Goal: Task Accomplishment & Management: Use online tool/utility

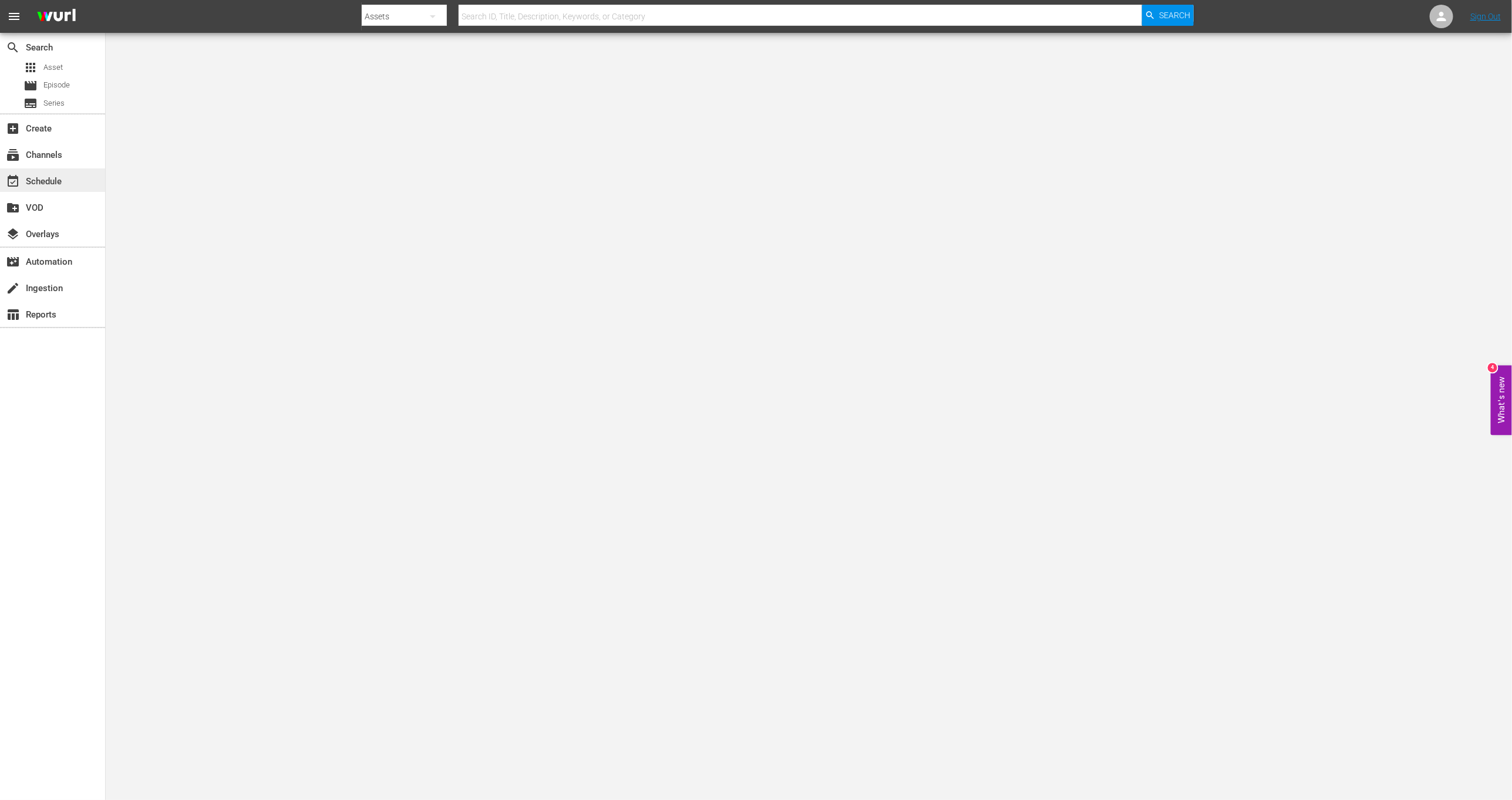
click at [45, 174] on div "event_available Schedule" at bounding box center [33, 179] width 66 height 10
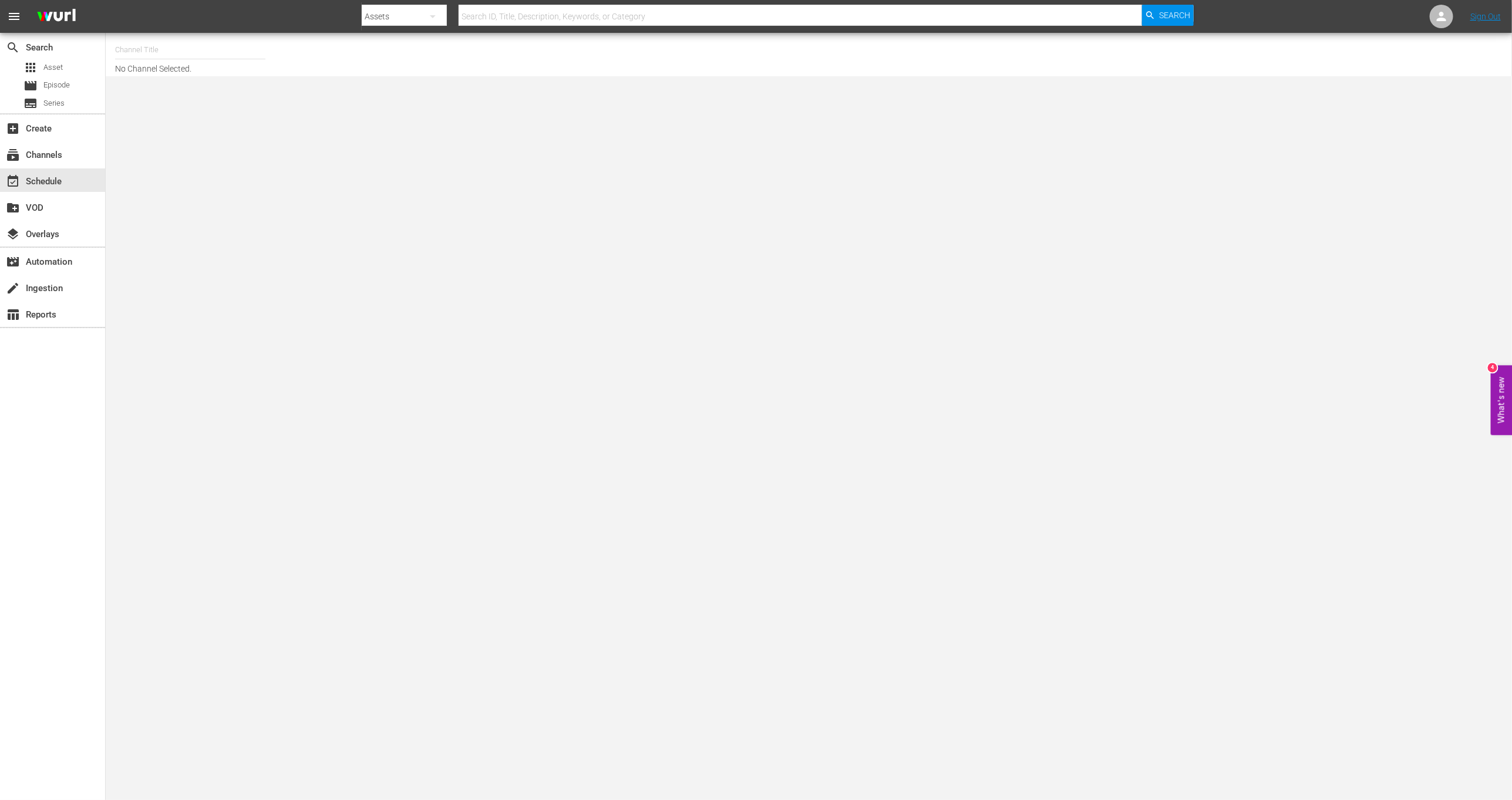
click at [120, 46] on input "text" at bounding box center [190, 50] width 150 height 28
click at [226, 103] on div "This Old House Shorts (180 - thisoldhouse_samsung)" at bounding box center [276, 111] width 304 height 28
type input "This Old House Shorts (180 - thisoldhouse_samsung)"
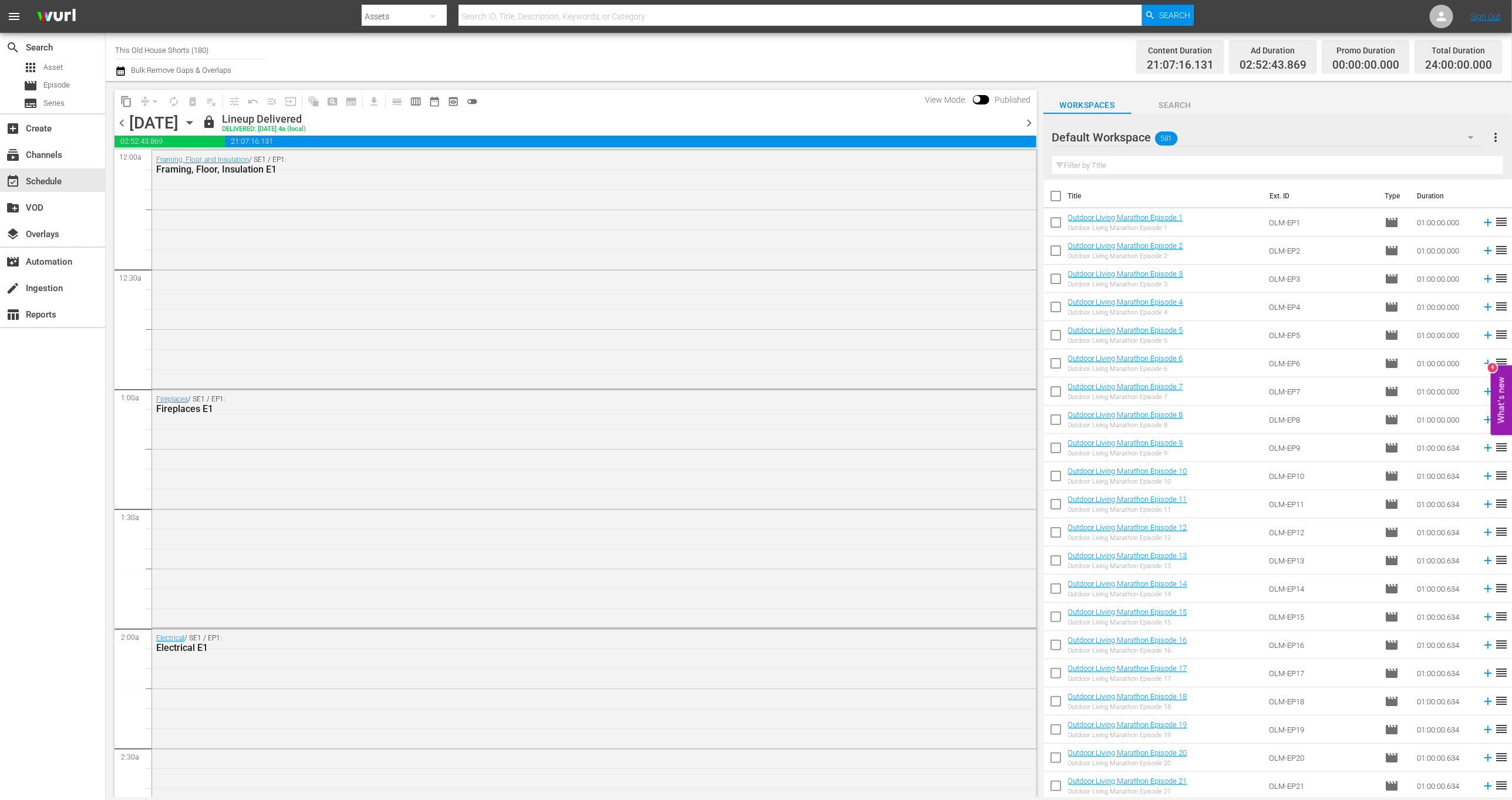
click at [1031, 123] on span "chevron_right" at bounding box center [1029, 122] width 15 height 15
click at [119, 120] on span "chevron_left" at bounding box center [122, 122] width 15 height 15
click at [1029, 122] on span "chevron_right" at bounding box center [1029, 122] width 15 height 15
click at [980, 121] on div "Unlock and Edit" at bounding box center [983, 122] width 57 height 21
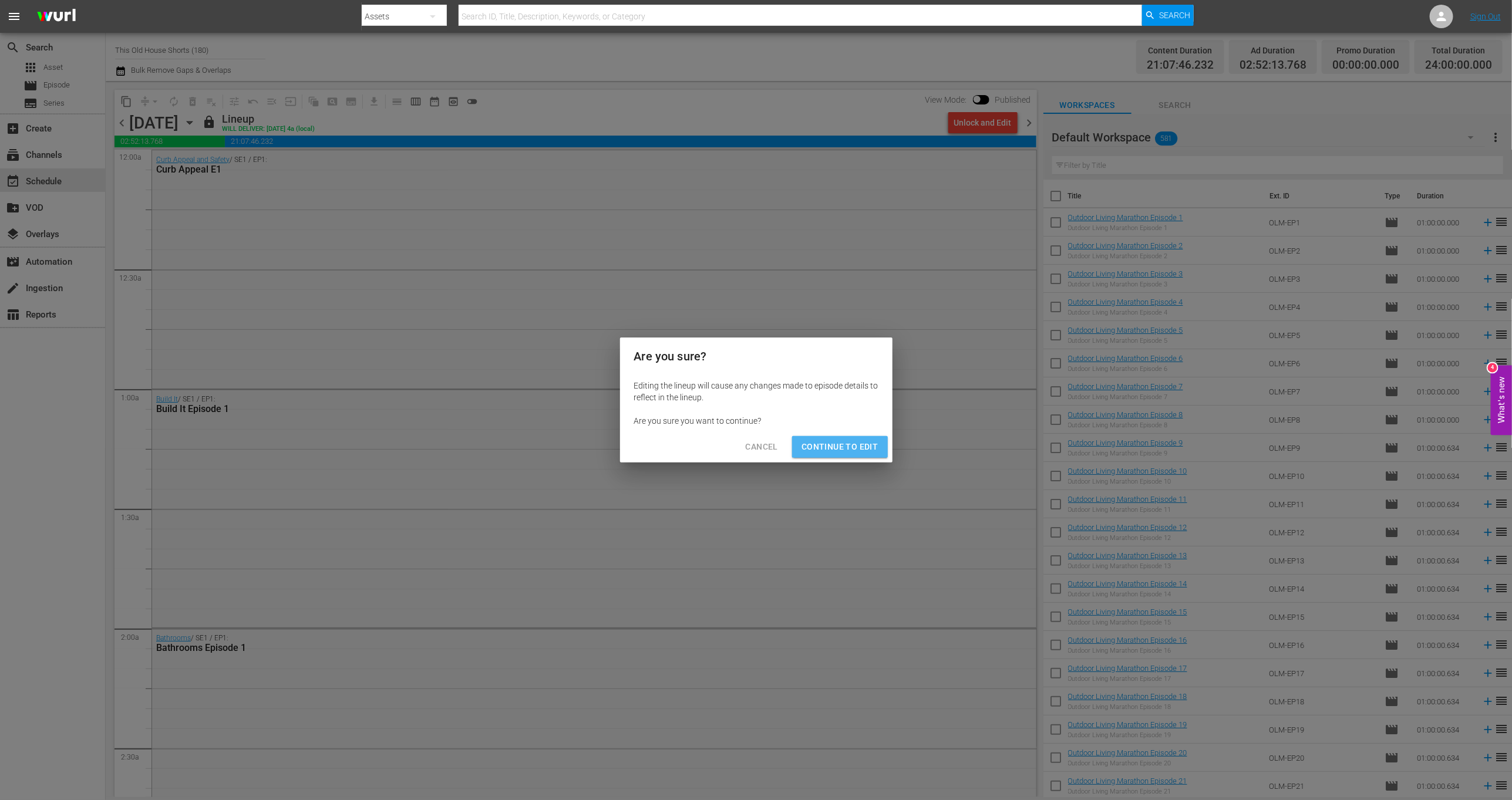
click at [841, 445] on span "Continue to Edit" at bounding box center [839, 447] width 76 height 15
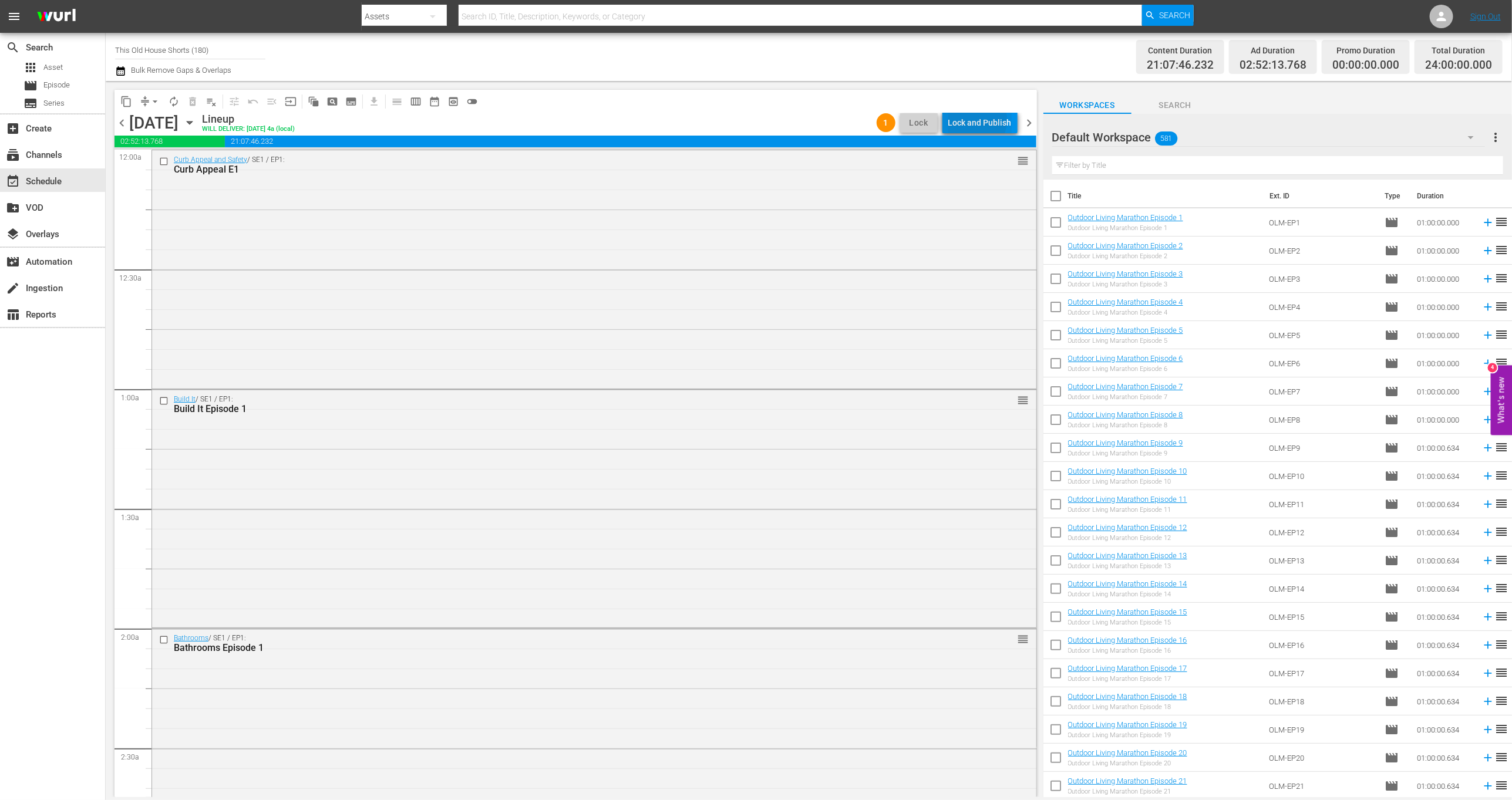
click at [971, 120] on div "Lock and Publish" at bounding box center [980, 122] width 64 height 21
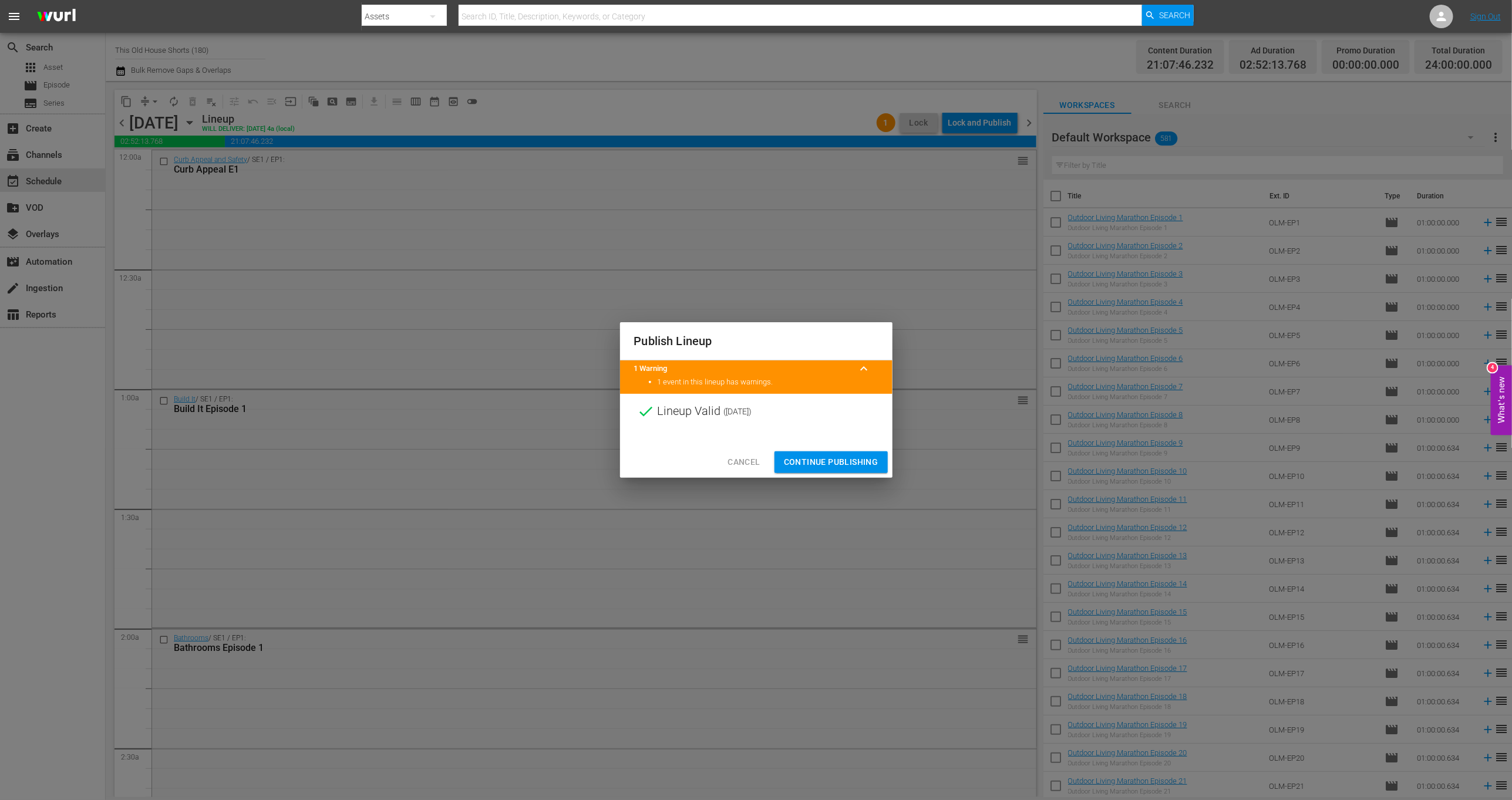
click at [804, 469] on span "Continue Publishing" at bounding box center [831, 462] width 94 height 15
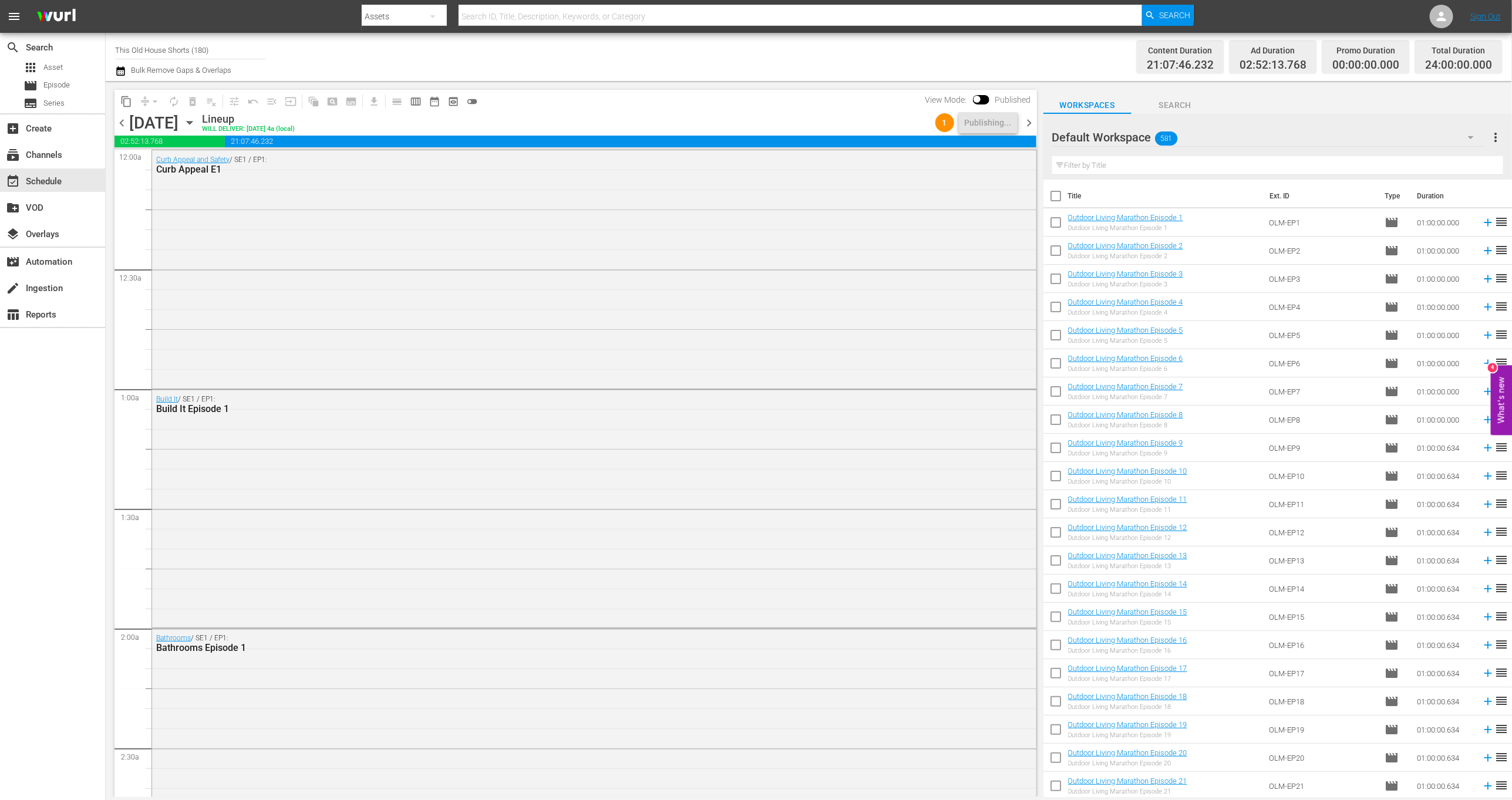
click at [1031, 124] on span "chevron_right" at bounding box center [1029, 122] width 15 height 15
click at [975, 120] on div "Unlock and Edit" at bounding box center [983, 122] width 57 height 21
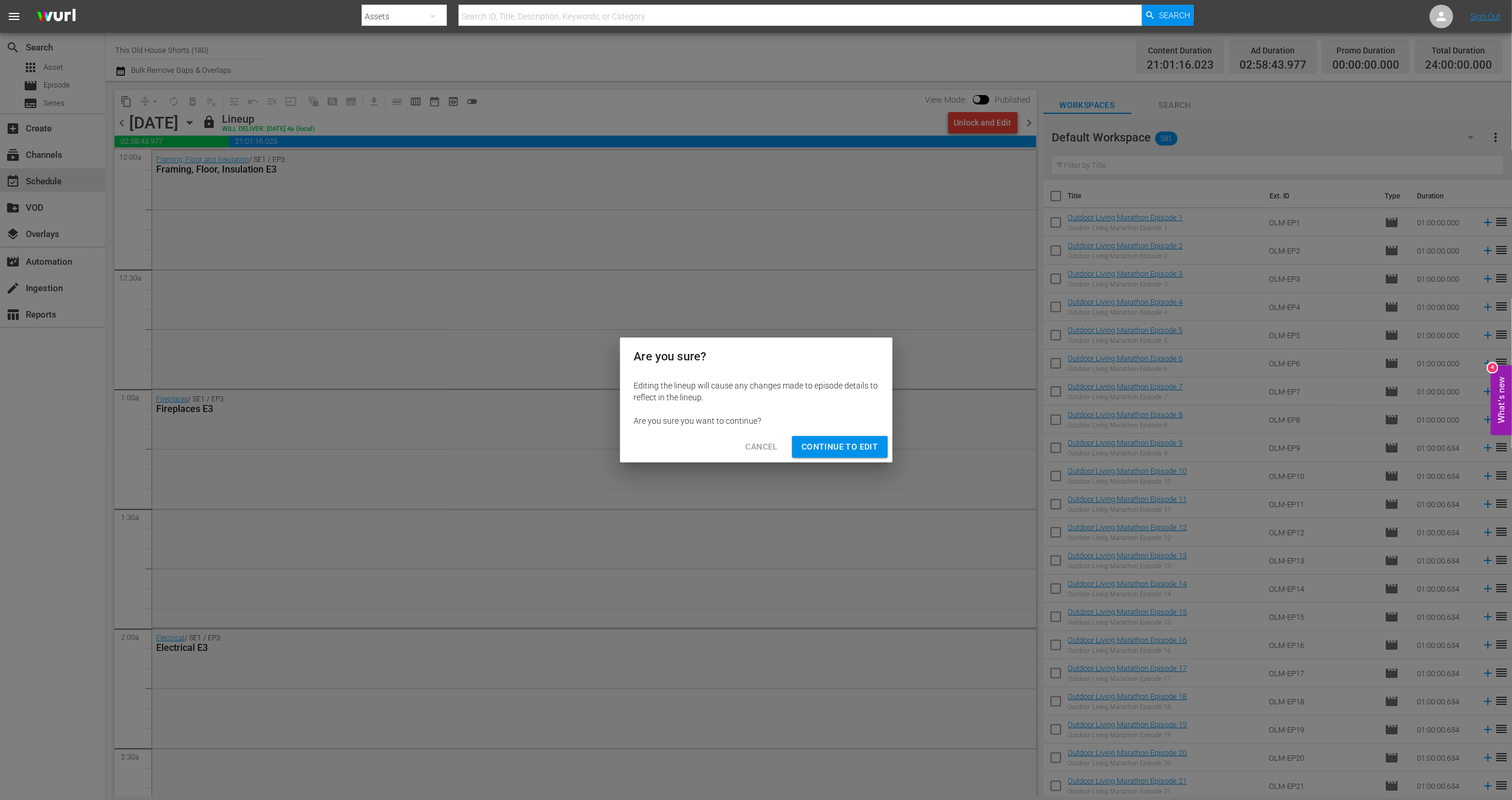
click at [853, 451] on span "Continue to Edit" at bounding box center [839, 447] width 76 height 15
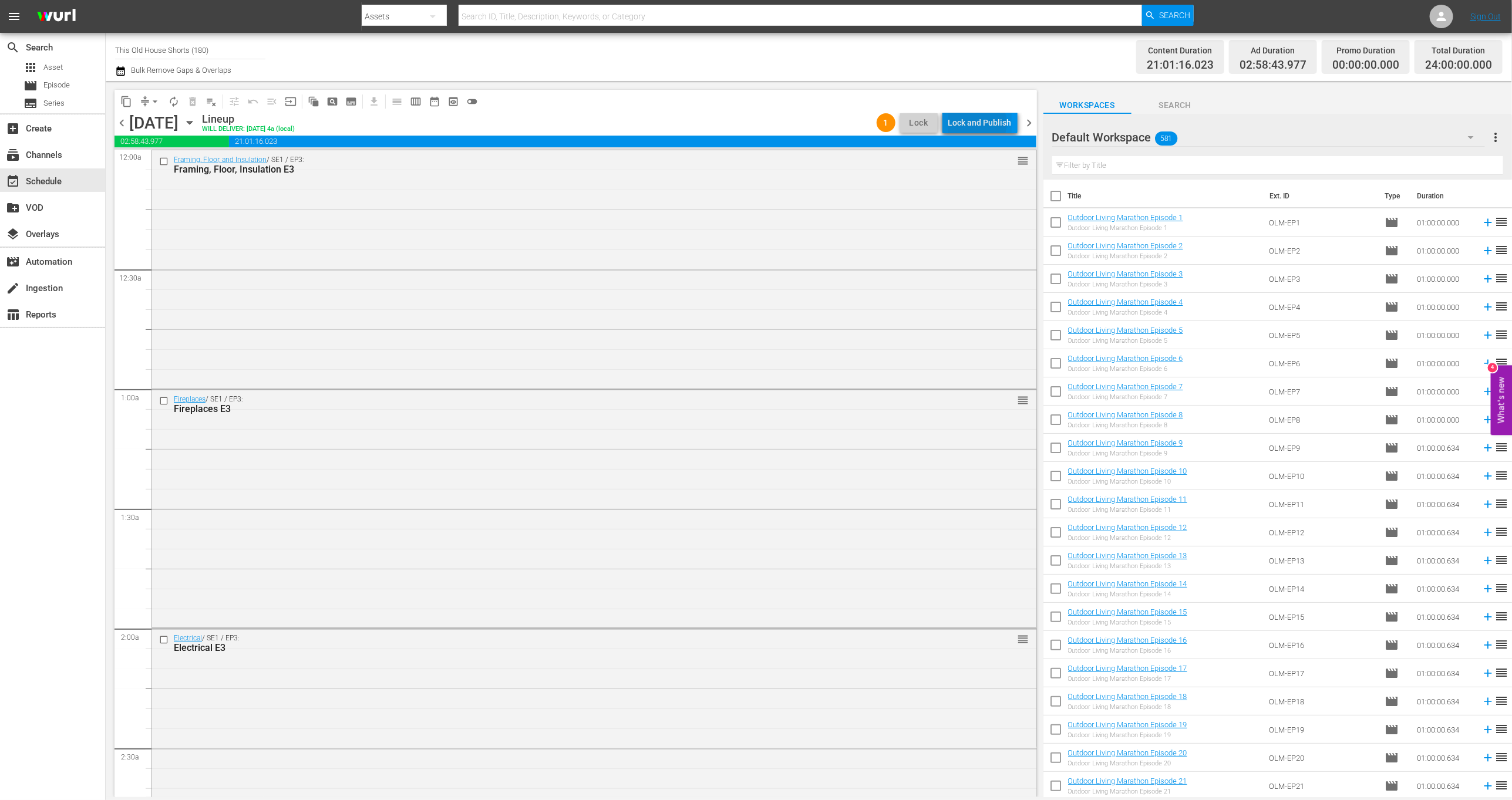
click at [980, 123] on div "Lock and Publish" at bounding box center [980, 122] width 64 height 21
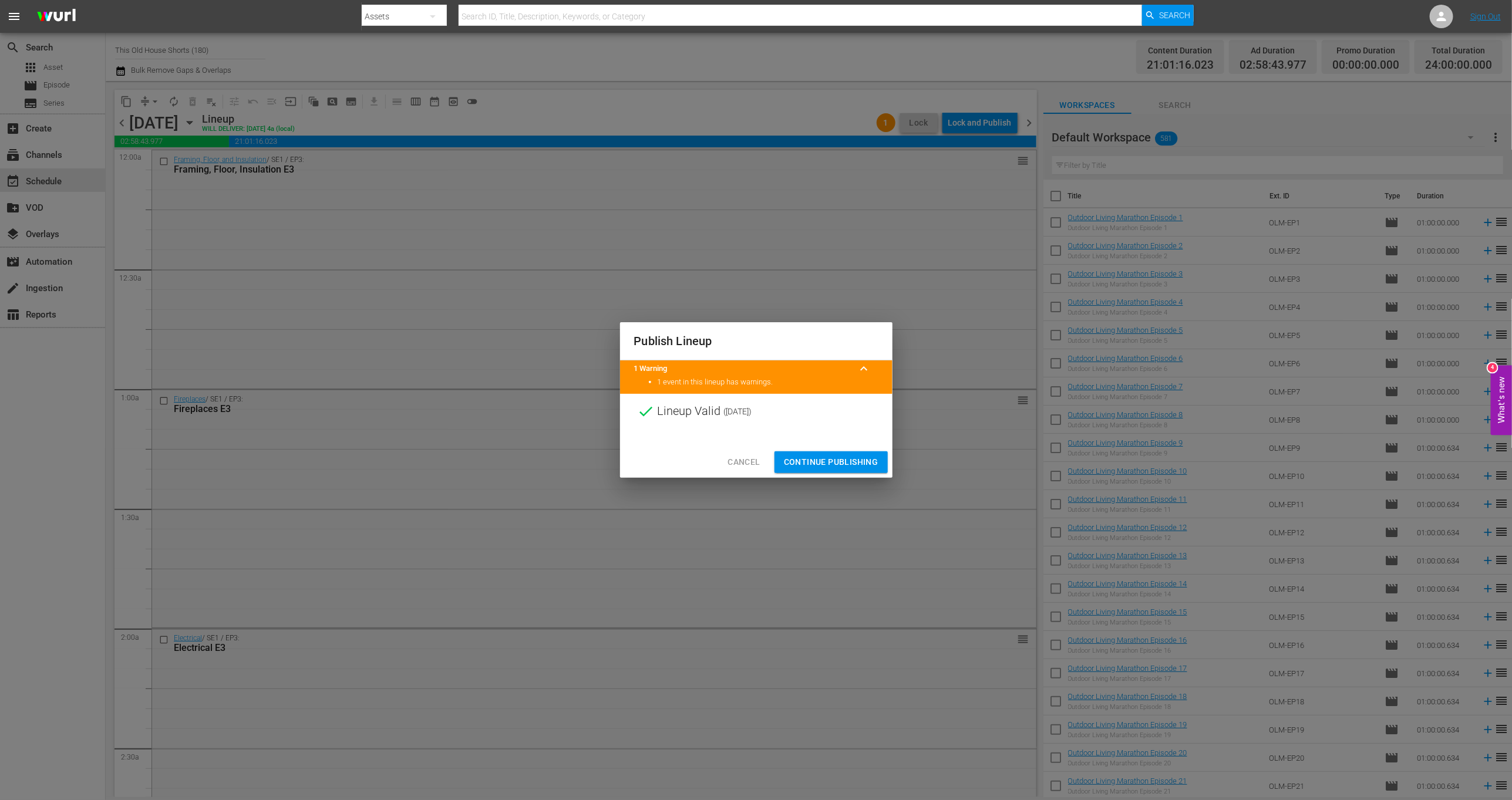
click at [865, 462] on span "Continue Publishing" at bounding box center [831, 462] width 94 height 15
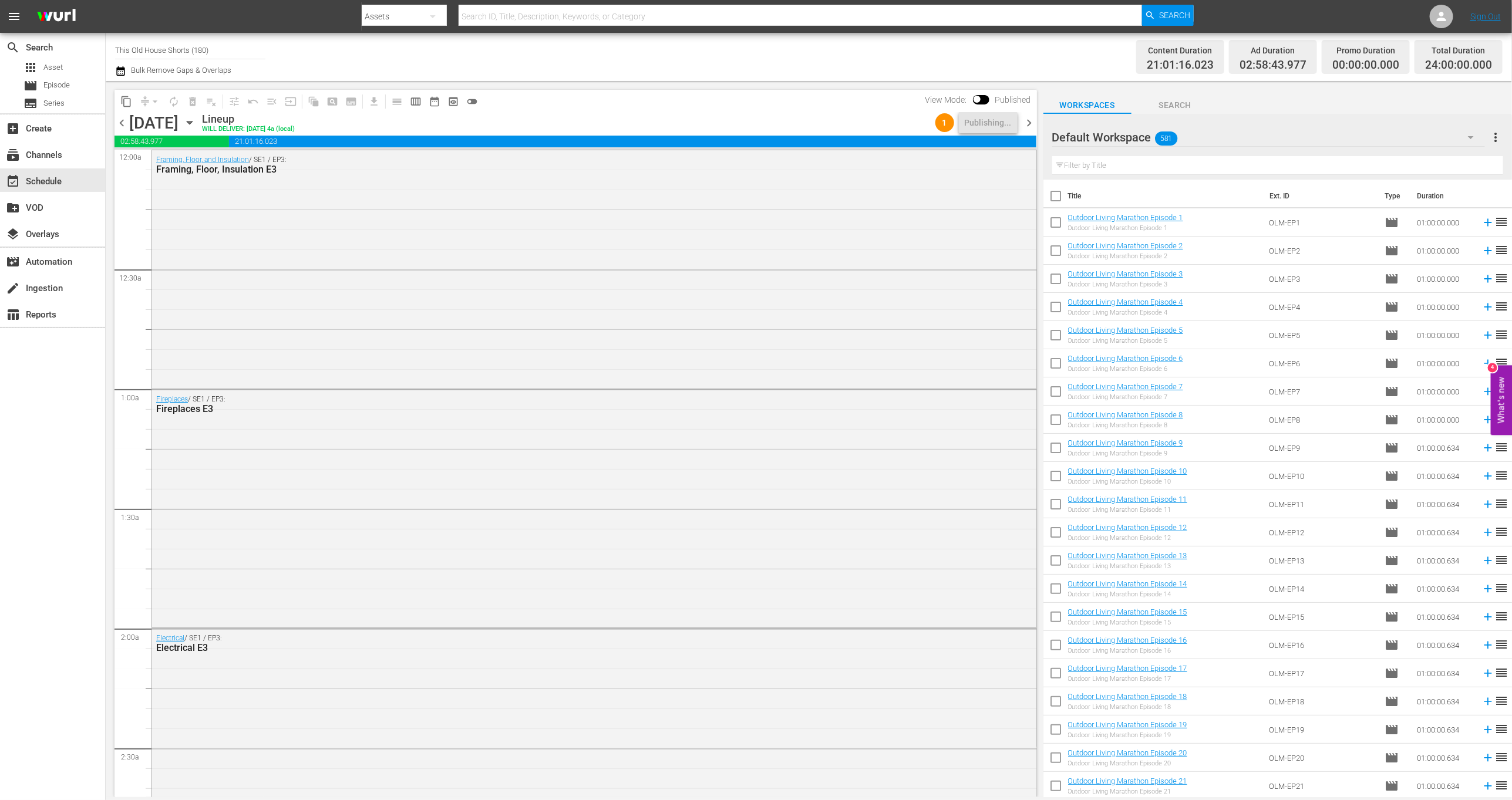
click at [1192, 138] on div "Default Workspace 581" at bounding box center [1269, 137] width 434 height 33
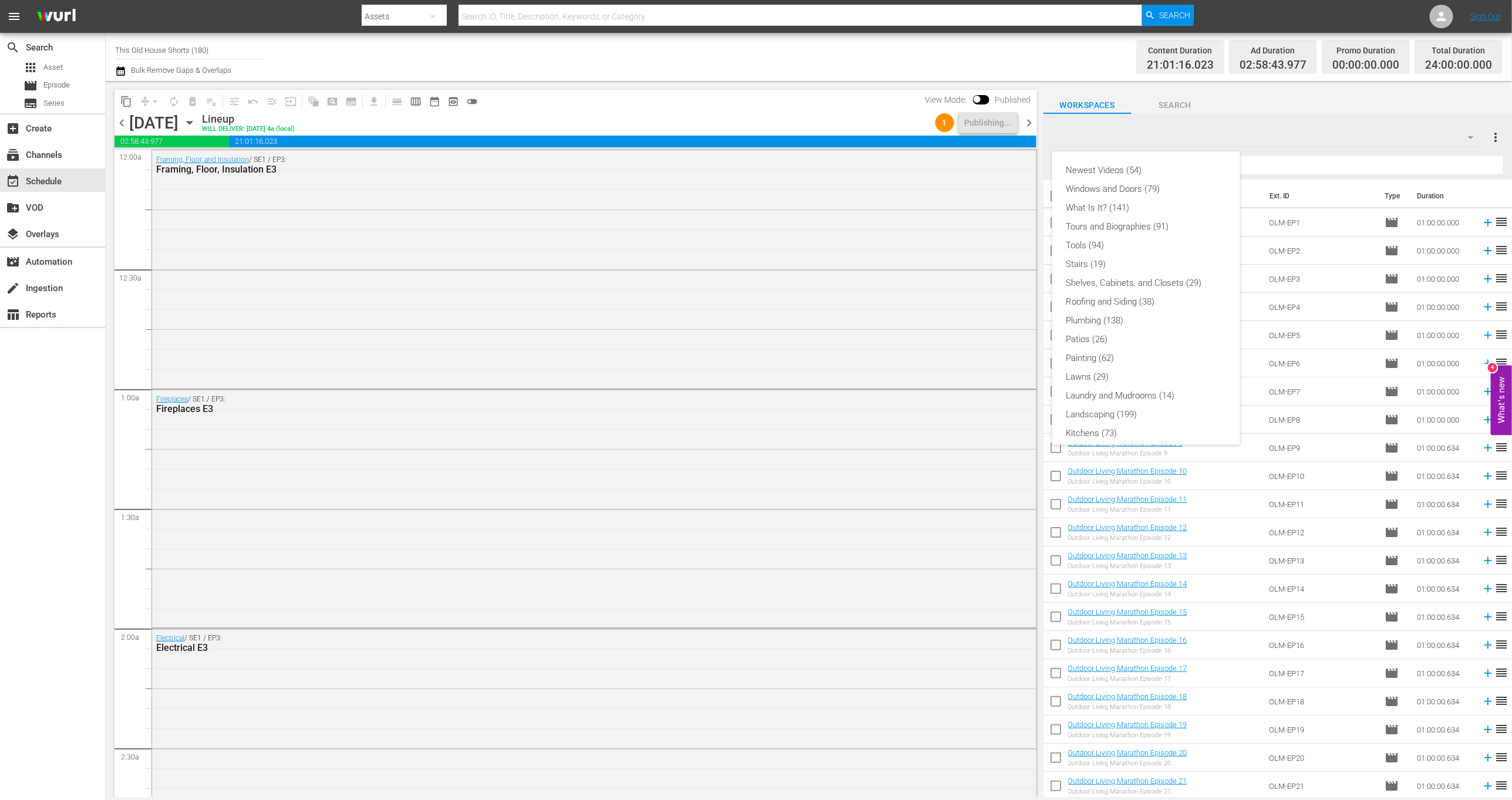
scroll to position [232, 0]
click at [1148, 335] on div "Shorts Episodes (43)" at bounding box center [1146, 332] width 159 height 19
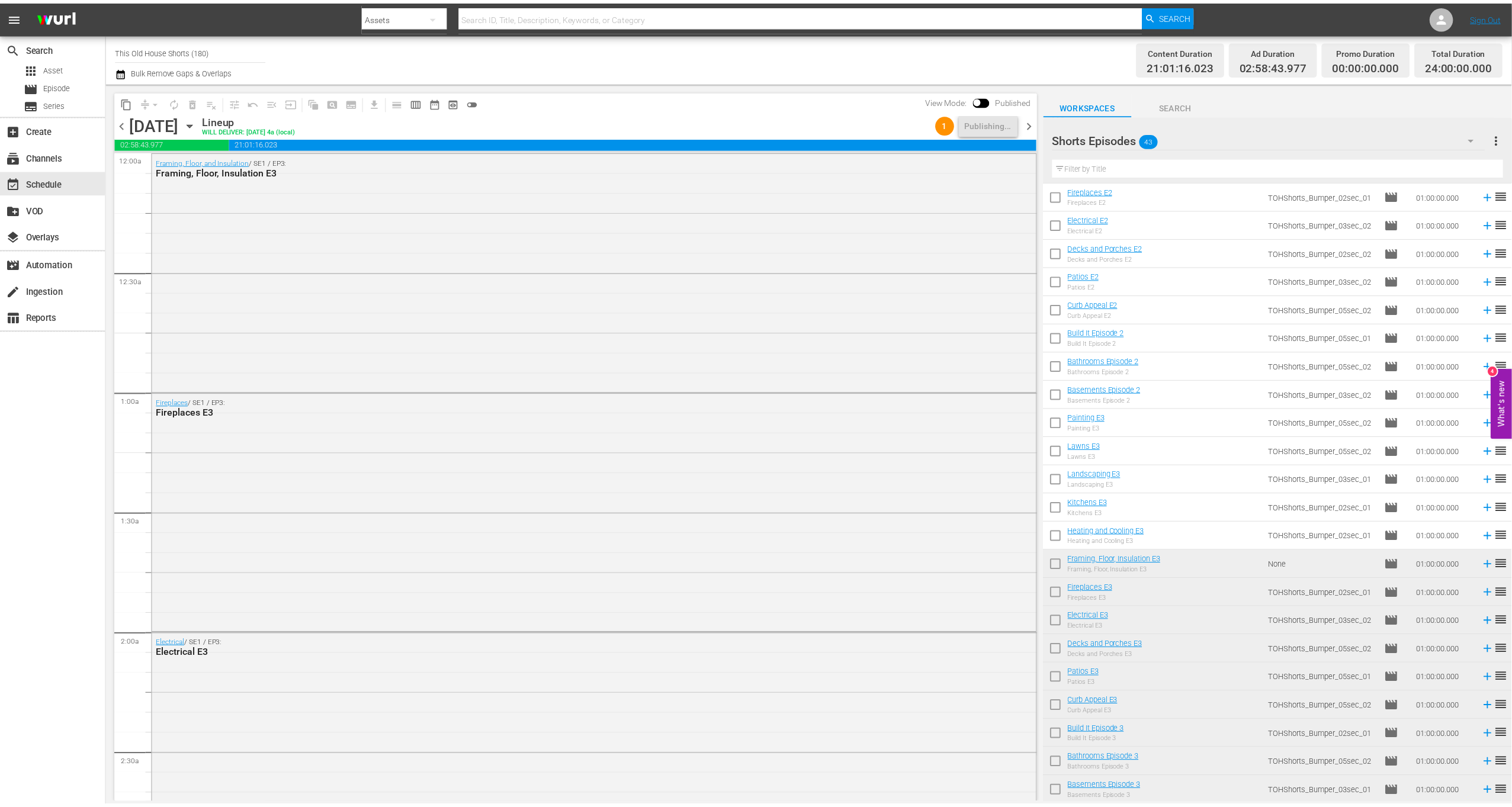
scroll to position [0, 0]
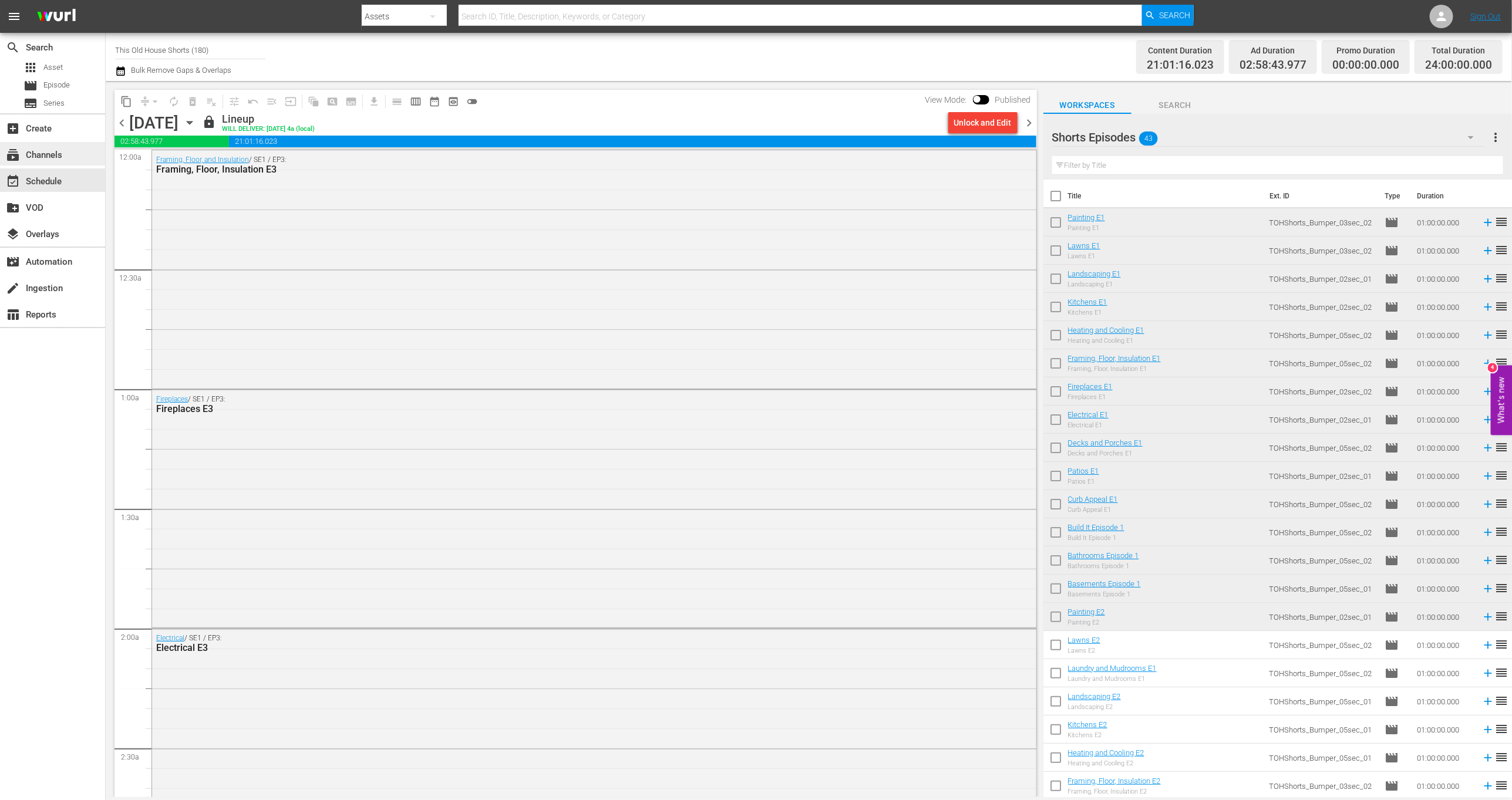
click at [50, 155] on div "subscriptions Channels" at bounding box center [33, 153] width 66 height 10
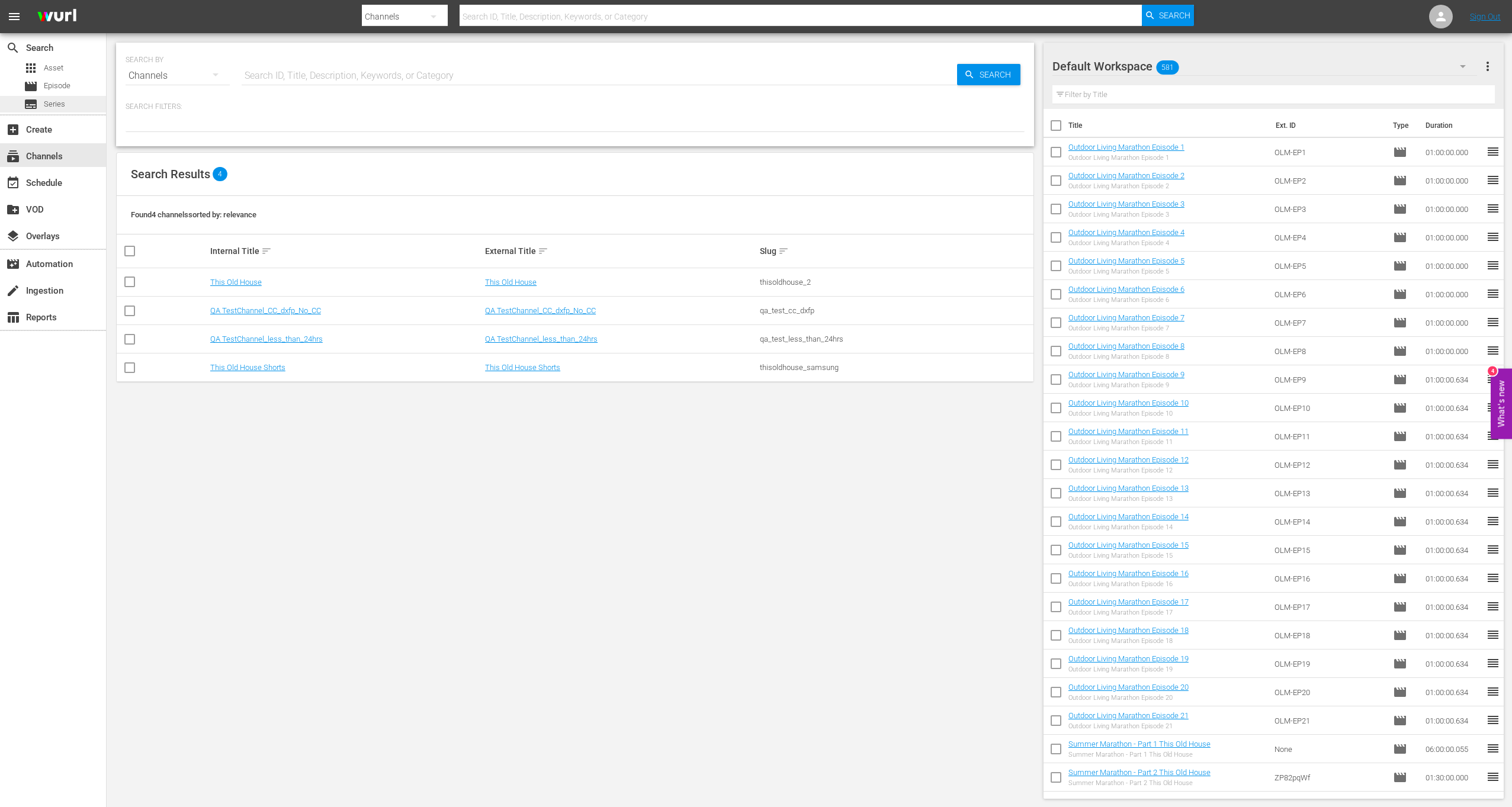
click at [70, 103] on div "subtitles Series" at bounding box center [53, 104] width 106 height 17
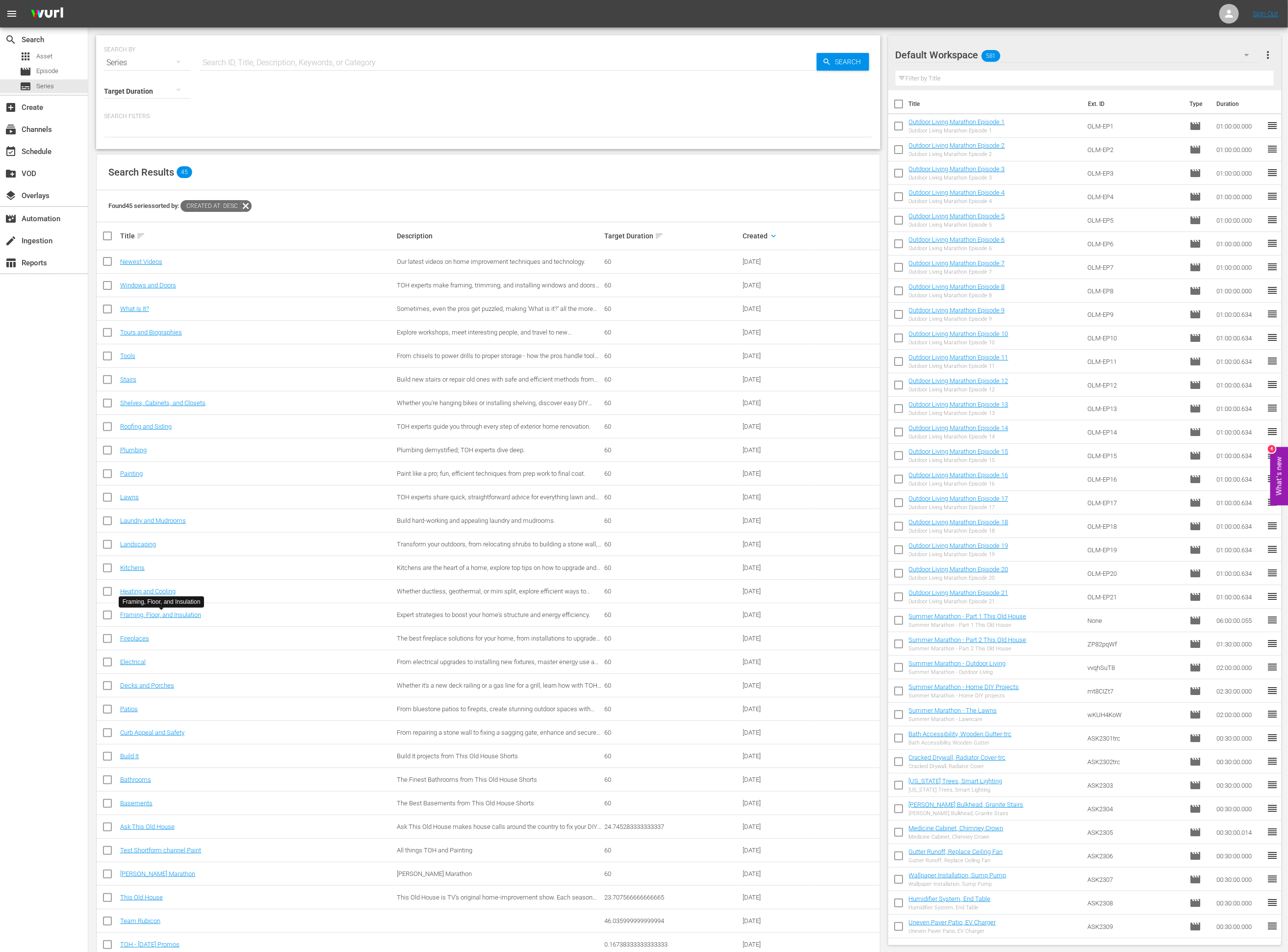
click at [239, 594] on div "Heating and Cooling" at bounding box center [257, 591] width 274 height 8
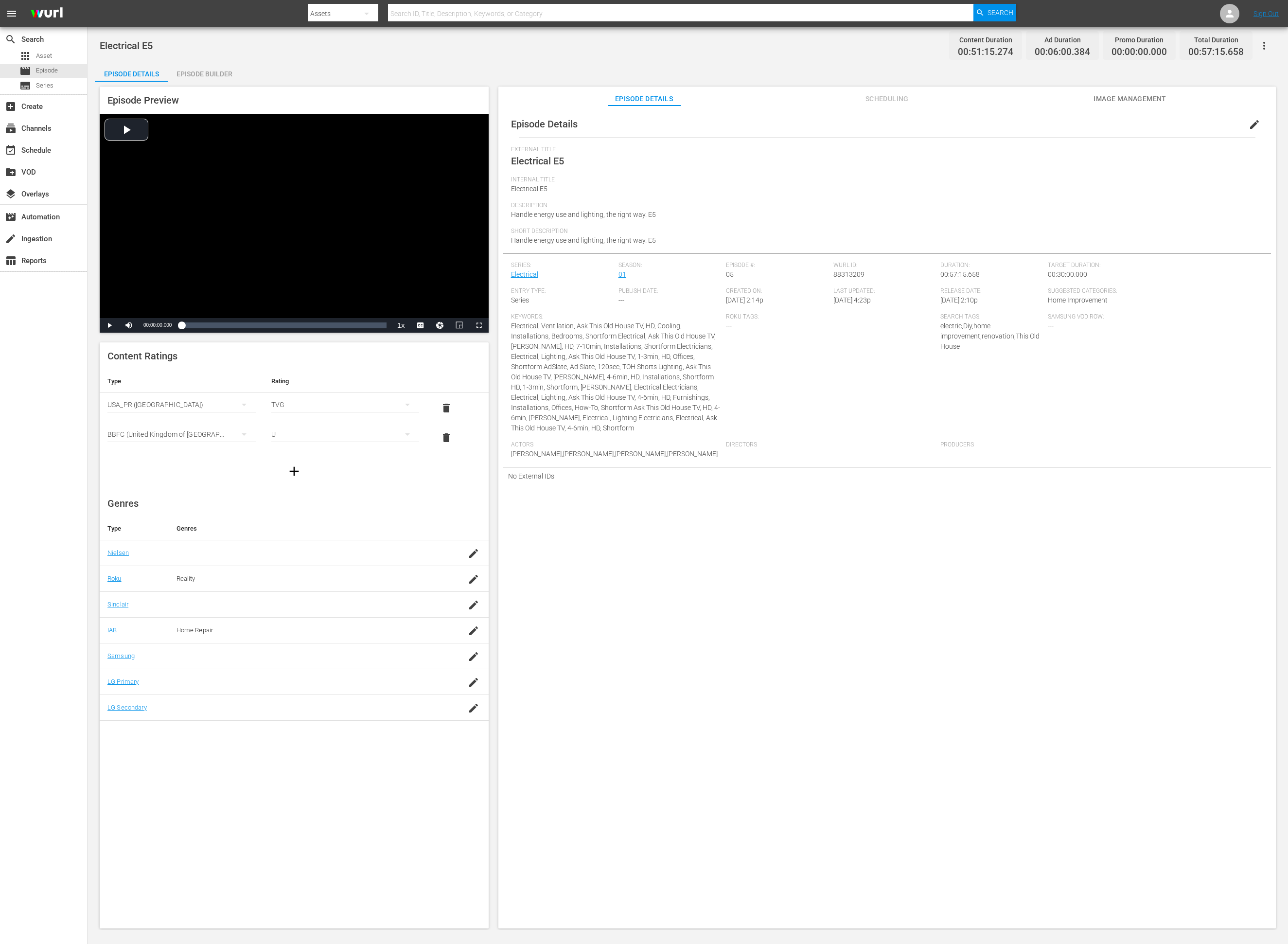
click at [228, 70] on div "Episode Builder" at bounding box center [204, 74] width 73 height 23
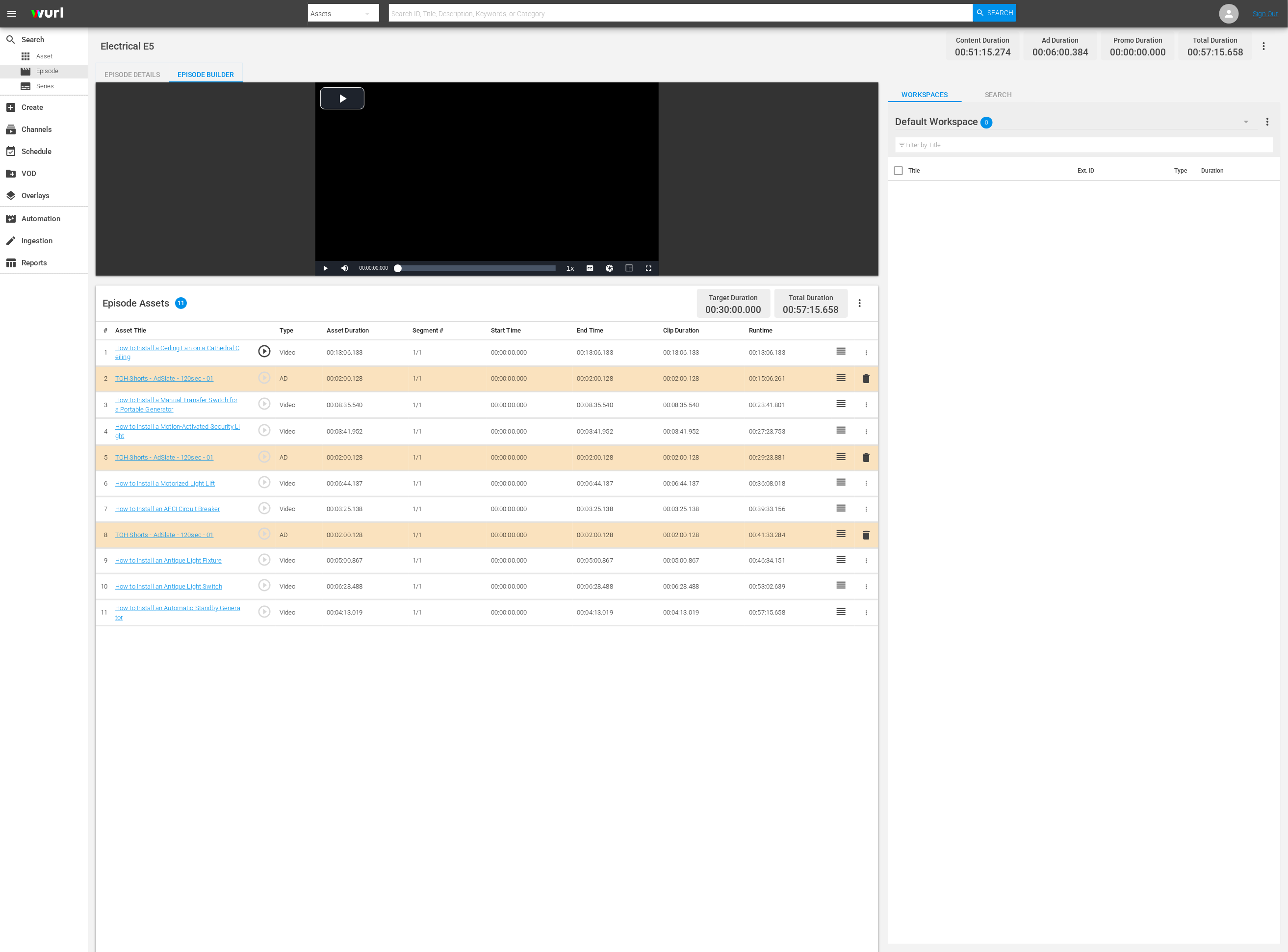
click at [866, 119] on div at bounding box center [931, 122] width 71 height 25
click at [866, 118] on div "Default Workspace 0" at bounding box center [1077, 121] width 362 height 27
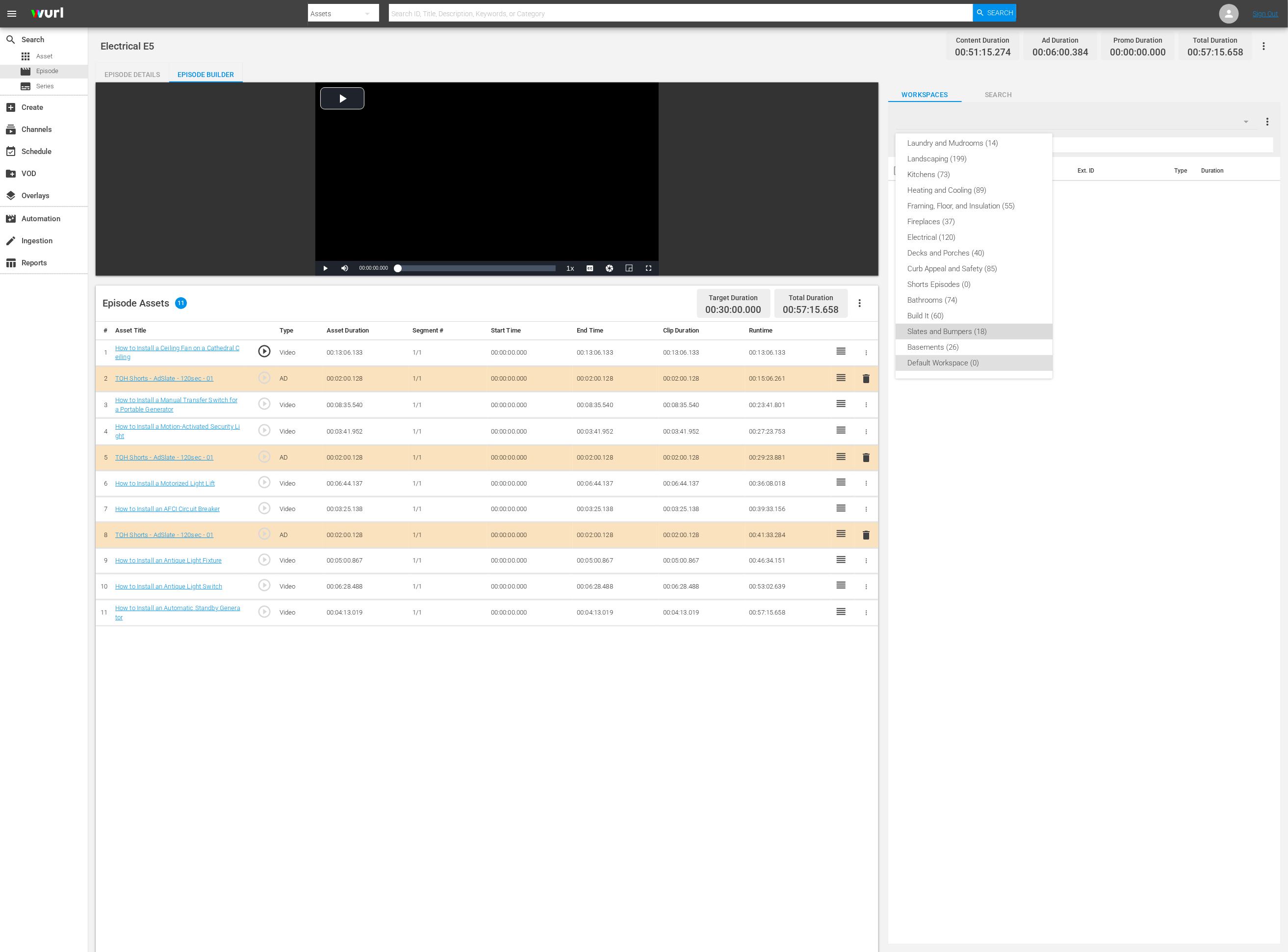
click at [866, 327] on div "Slates and Bumpers (18)" at bounding box center [974, 331] width 133 height 16
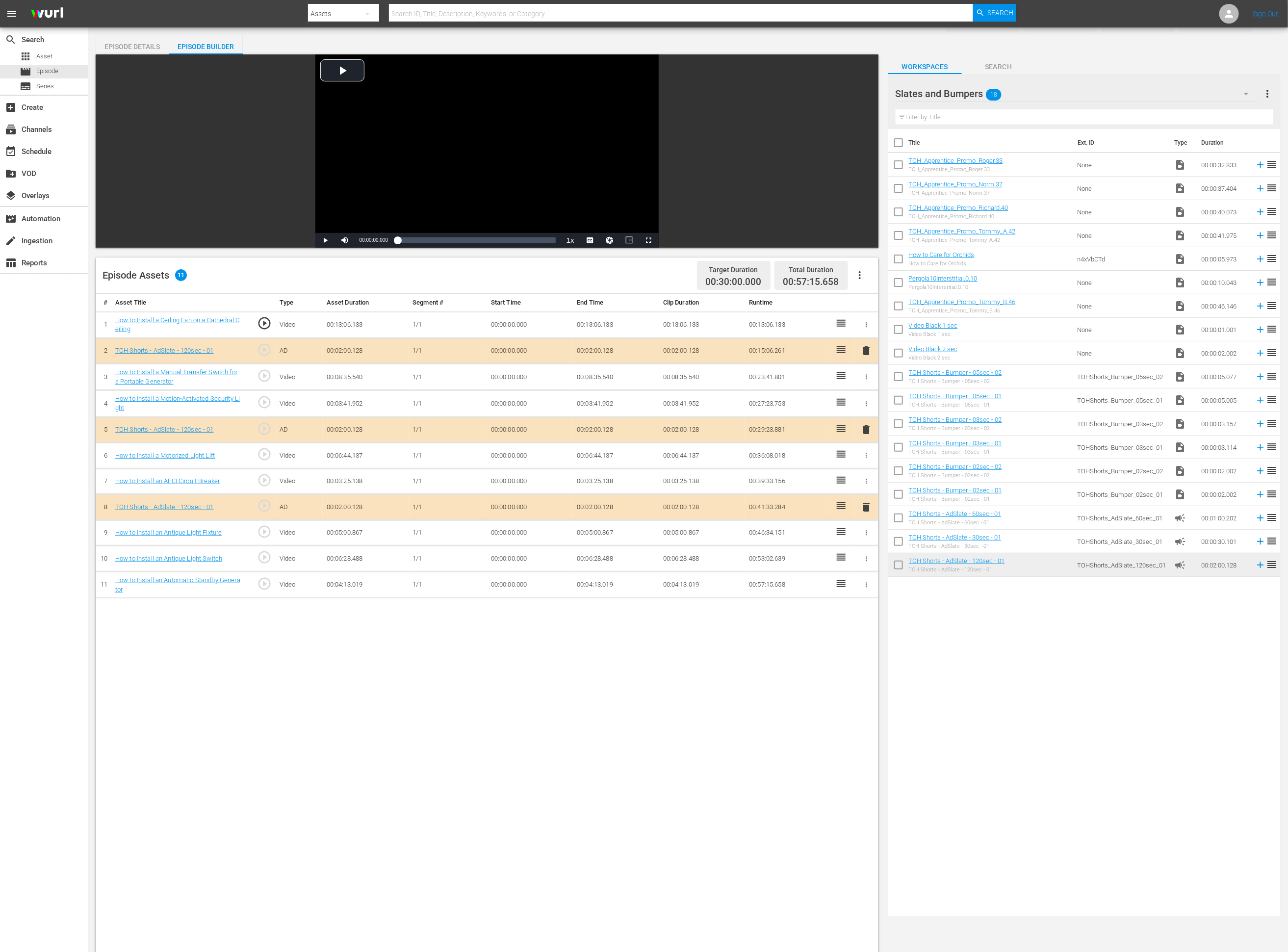
scroll to position [20, 0]
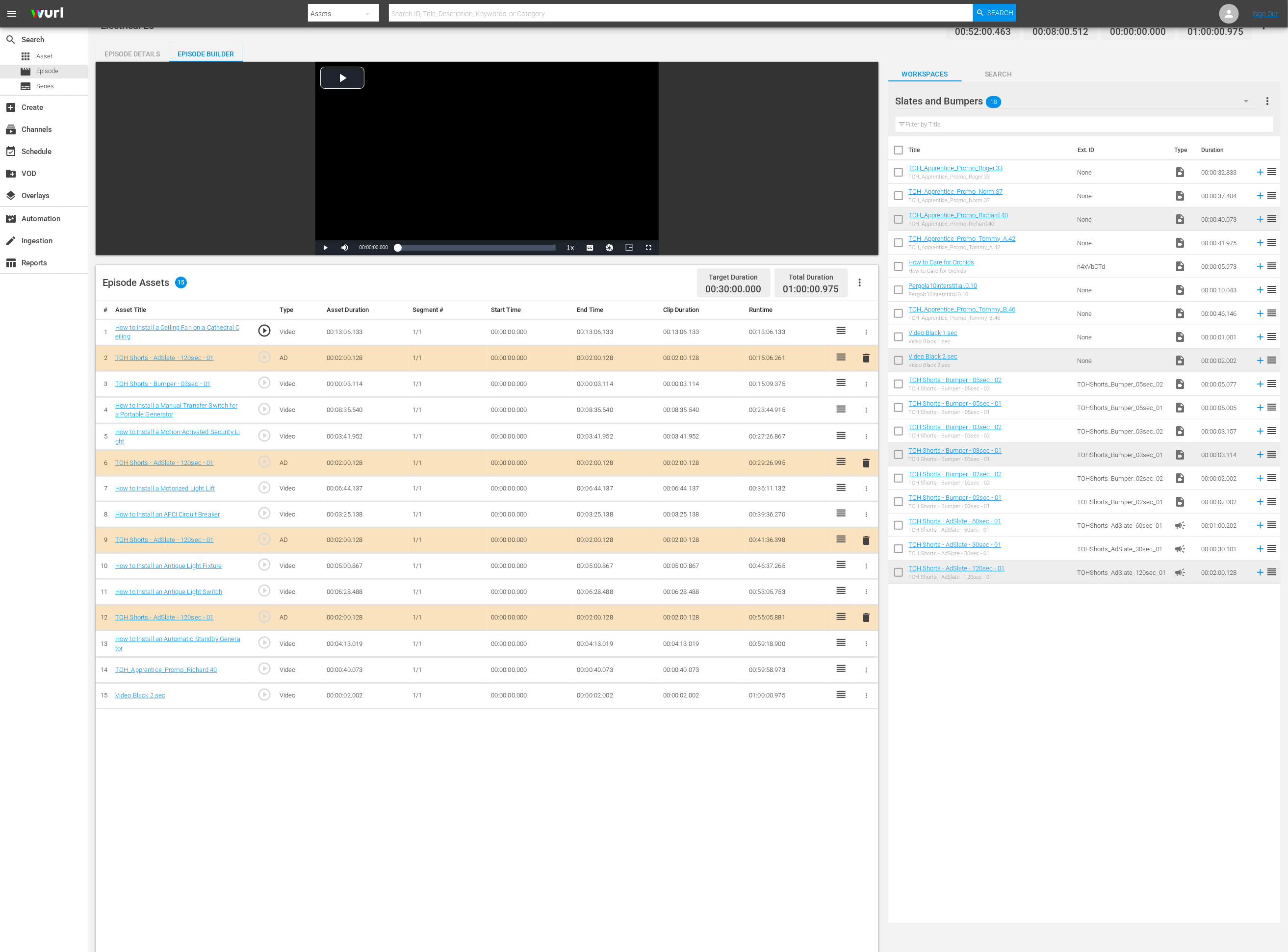
click at [598, 634] on td "00:00:02.002" at bounding box center [616, 696] width 86 height 26
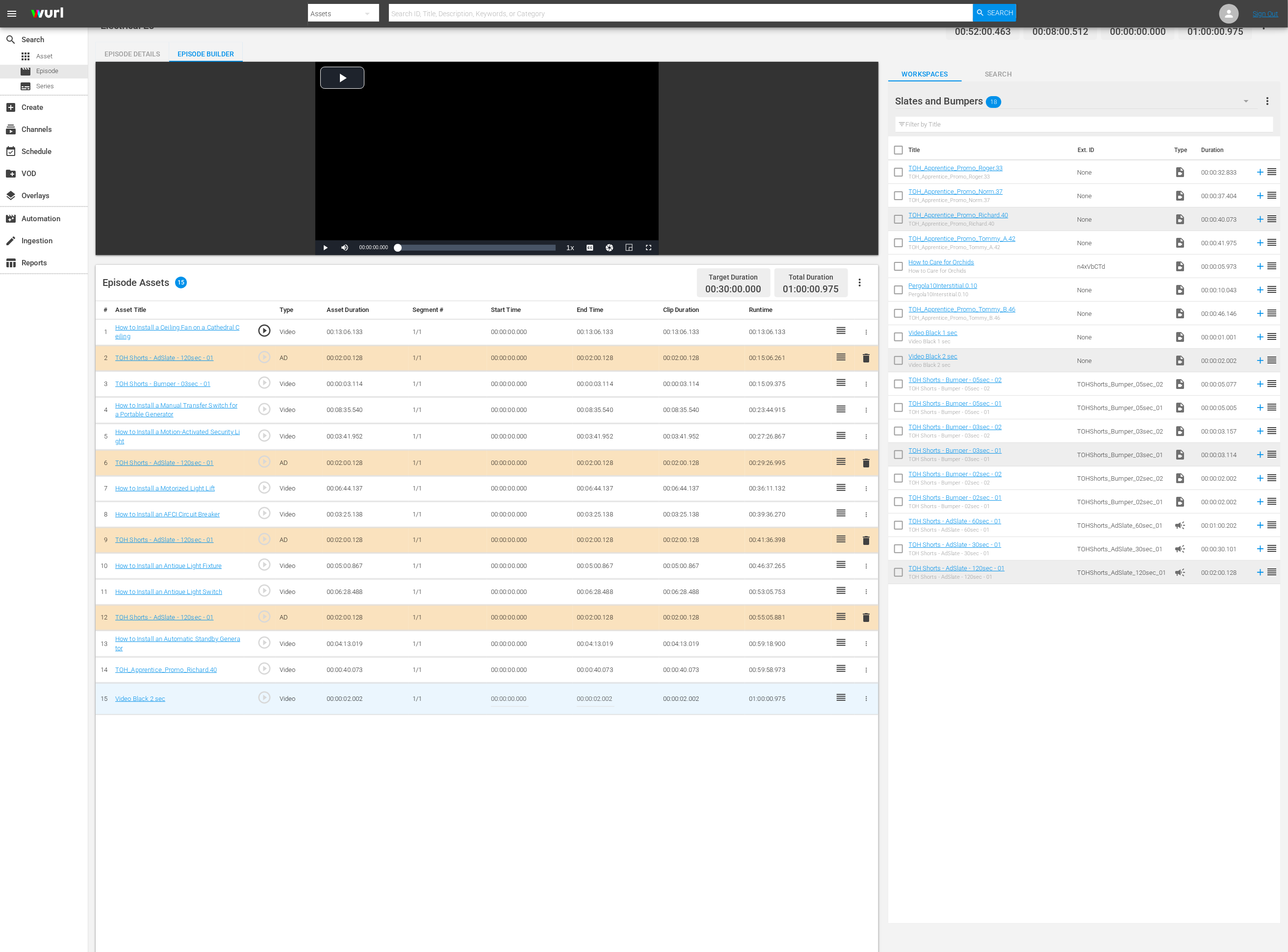
click at [598, 634] on input "00:00:02.002" at bounding box center [595, 699] width 38 height 23
click at [599, 634] on input "00:00:02.002" at bounding box center [595, 699] width 38 height 23
drag, startPoint x: 606, startPoint y: 700, endPoint x: 638, endPoint y: 703, distance: 32.1
click at [613, 634] on input "00:00:01.002" at bounding box center [595, 699] width 38 height 23
type input "00:00:01.027"
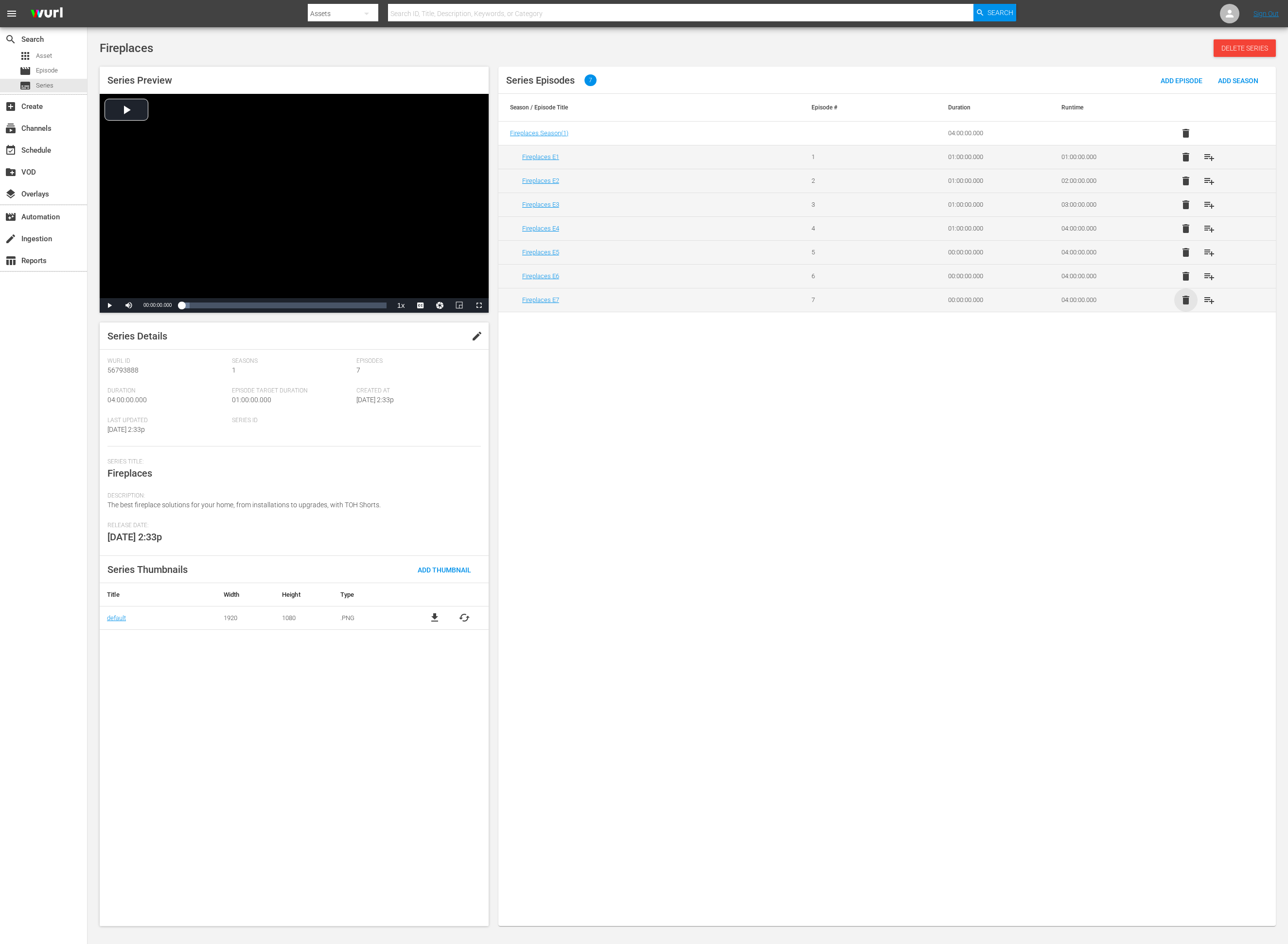
click at [858, 303] on span "delete" at bounding box center [1186, 300] width 12 height 12
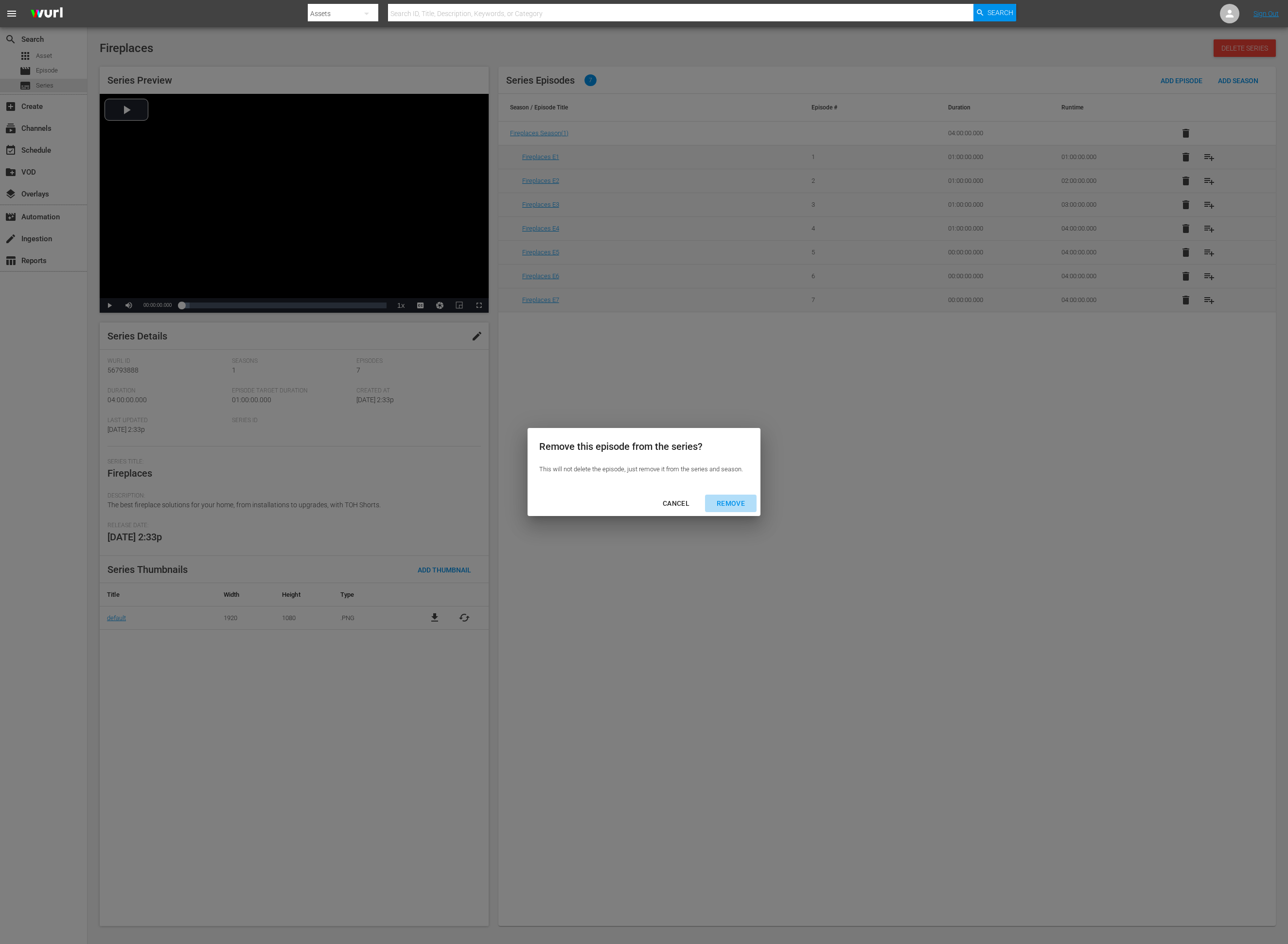
click at [742, 501] on div "REMOVE" at bounding box center [731, 503] width 44 height 12
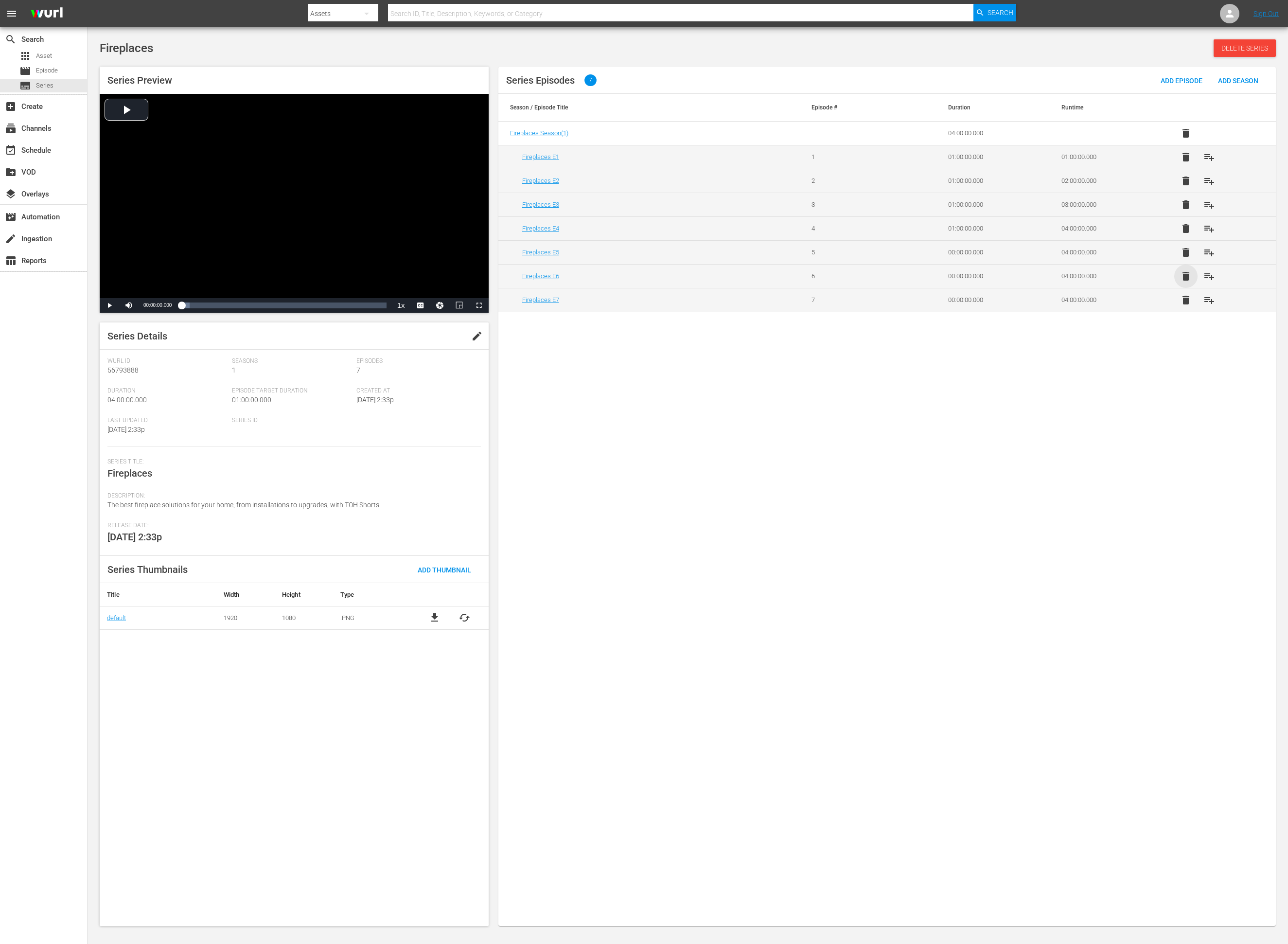
click at [858, 275] on span "delete" at bounding box center [1186, 276] width 12 height 12
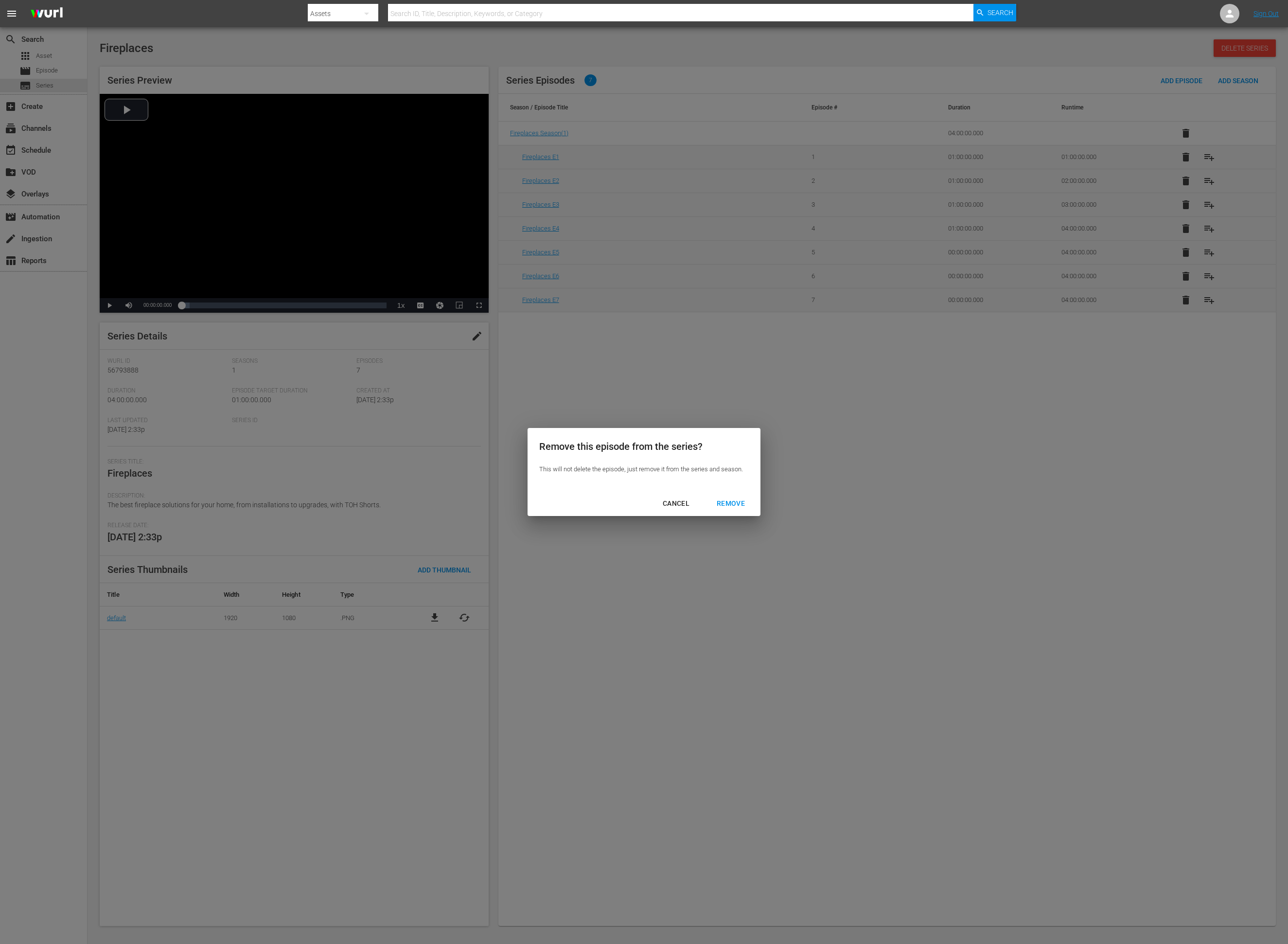
click at [739, 505] on div "REMOVE" at bounding box center [731, 503] width 44 height 12
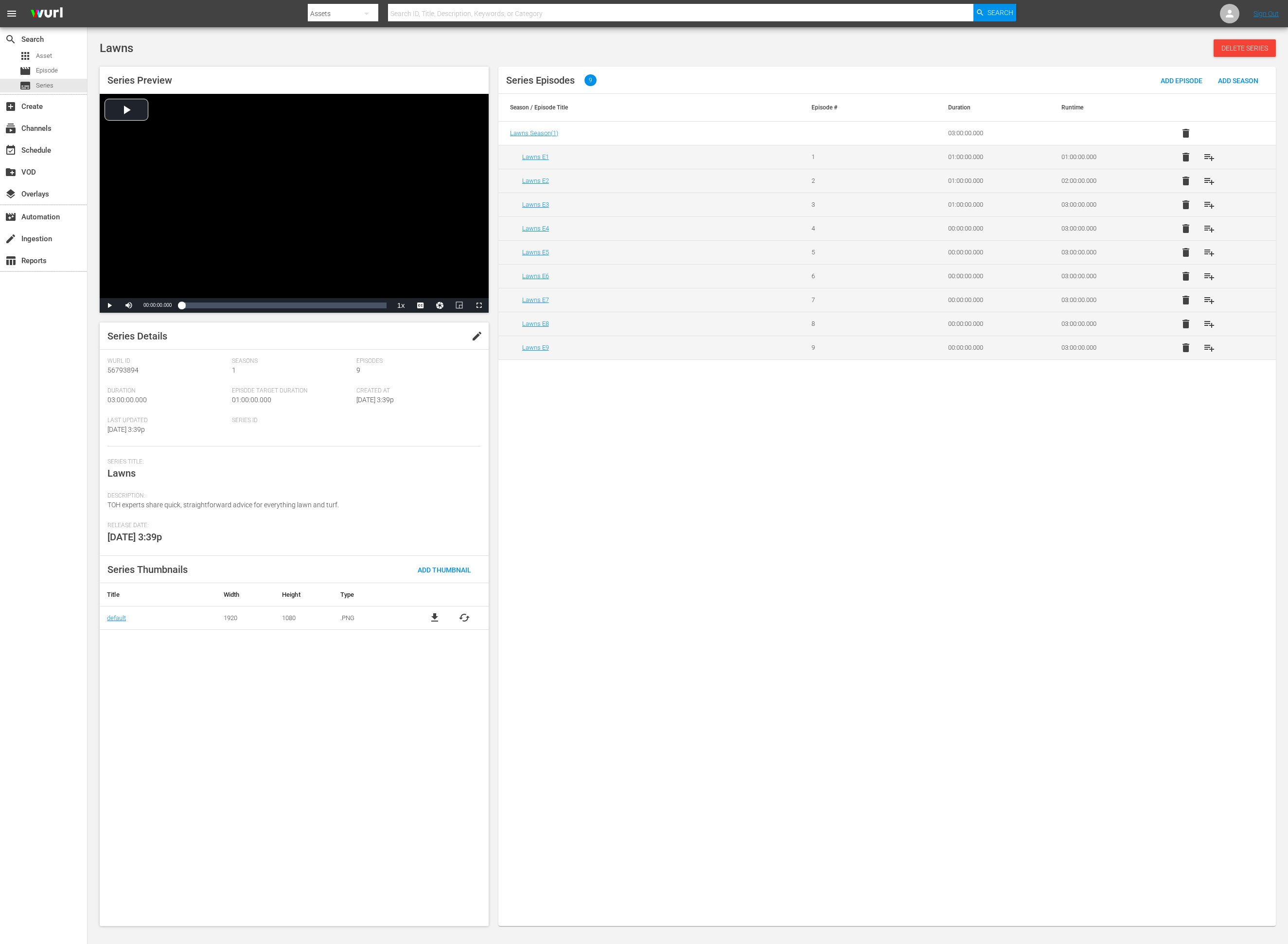
click at [858, 353] on span "delete" at bounding box center [1186, 347] width 12 height 12
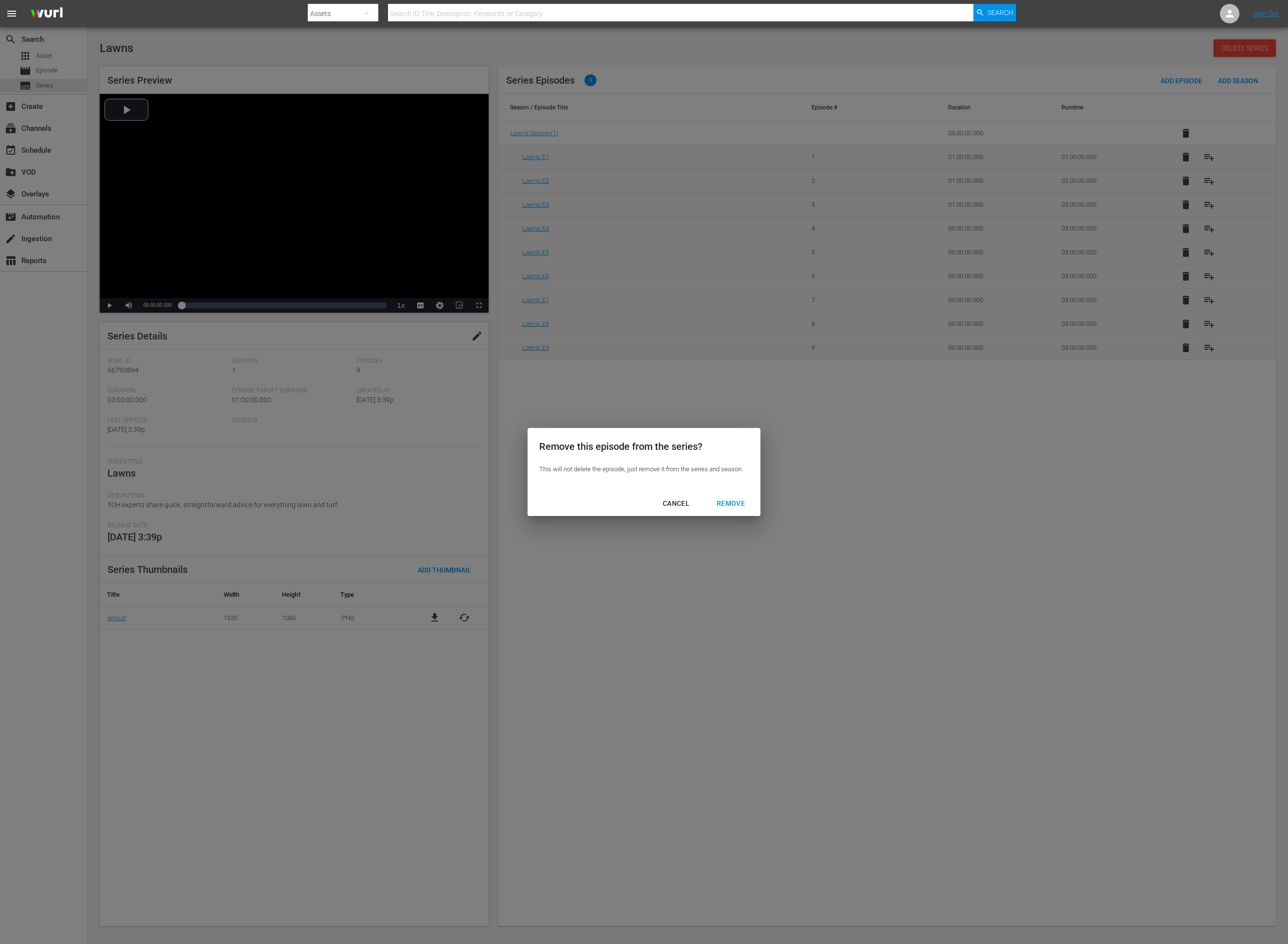
click at [729, 499] on div "REMOVE" at bounding box center [731, 503] width 44 height 12
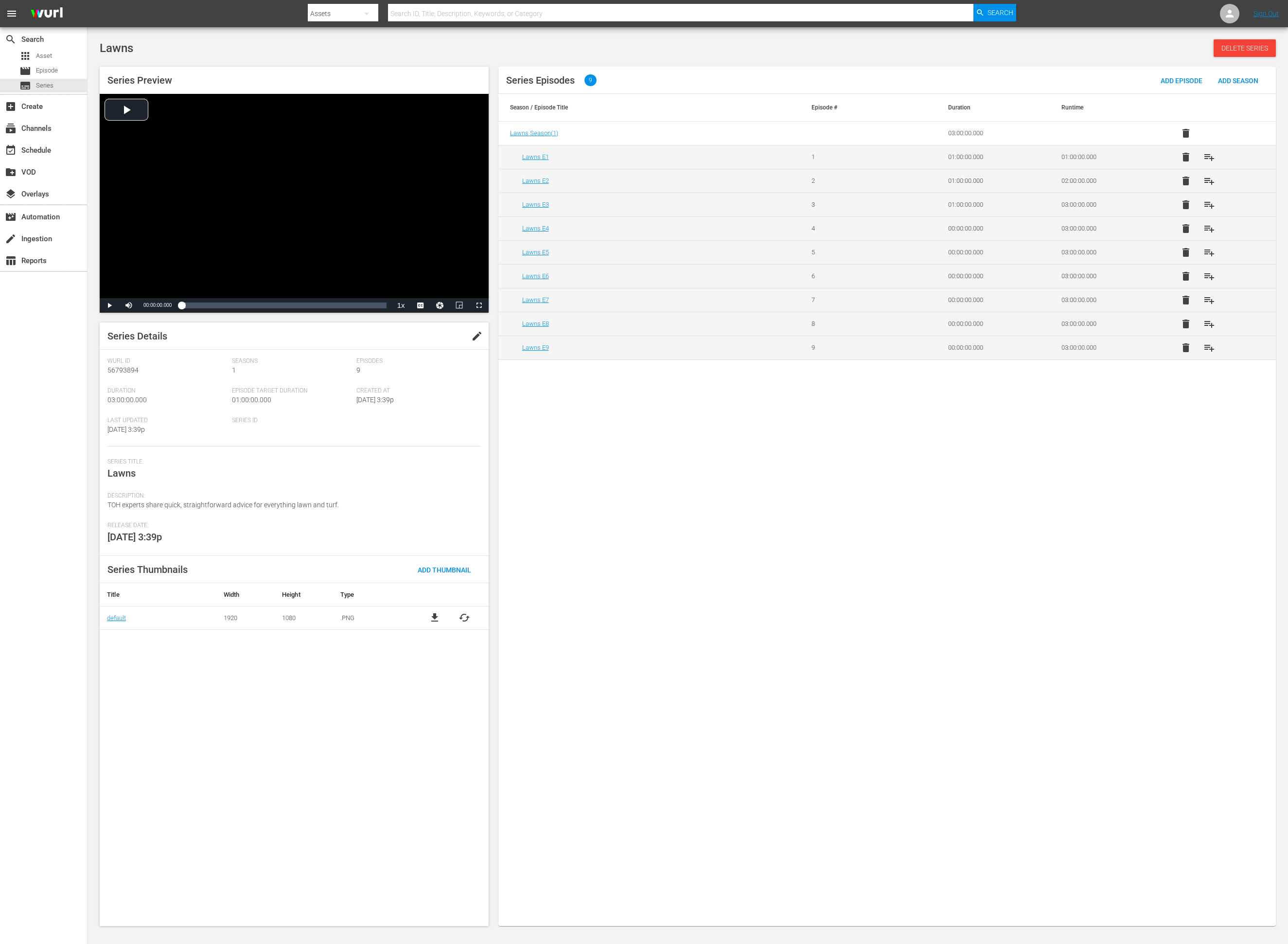
click at [858, 327] on span "delete" at bounding box center [1186, 324] width 12 height 12
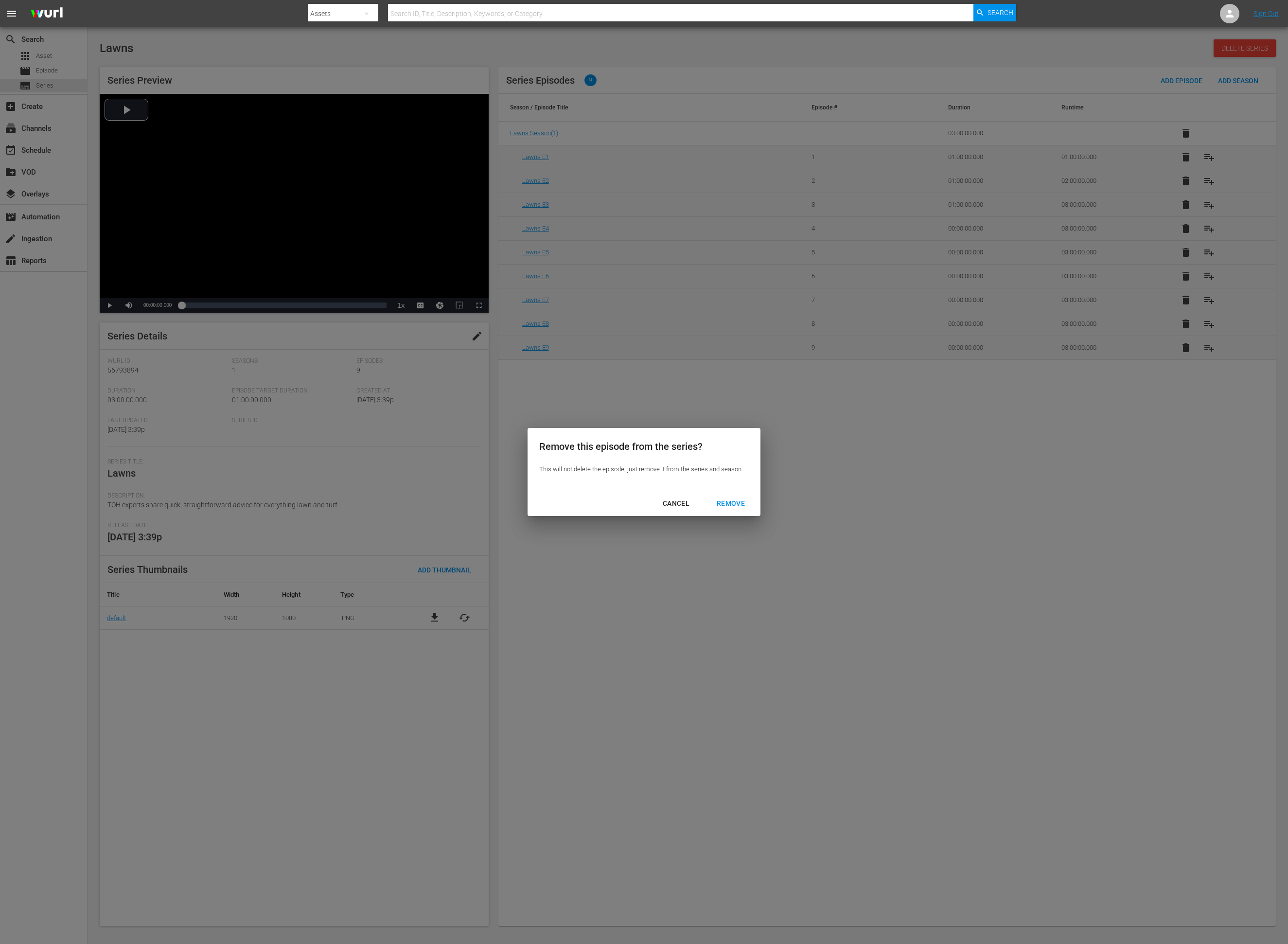
click at [735, 504] on div "REMOVE" at bounding box center [731, 503] width 44 height 12
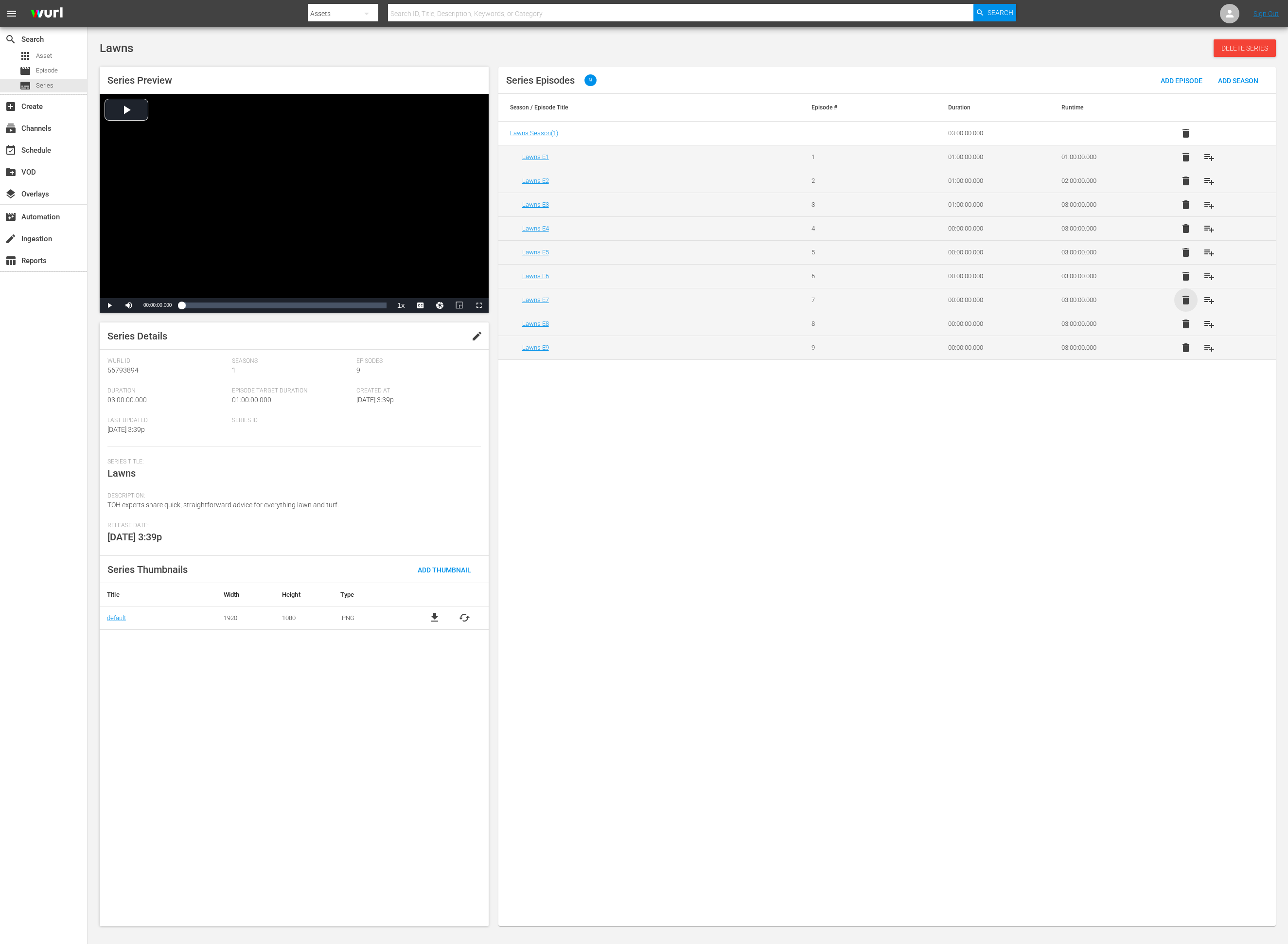
click at [858, 299] on span "delete" at bounding box center [1186, 300] width 12 height 12
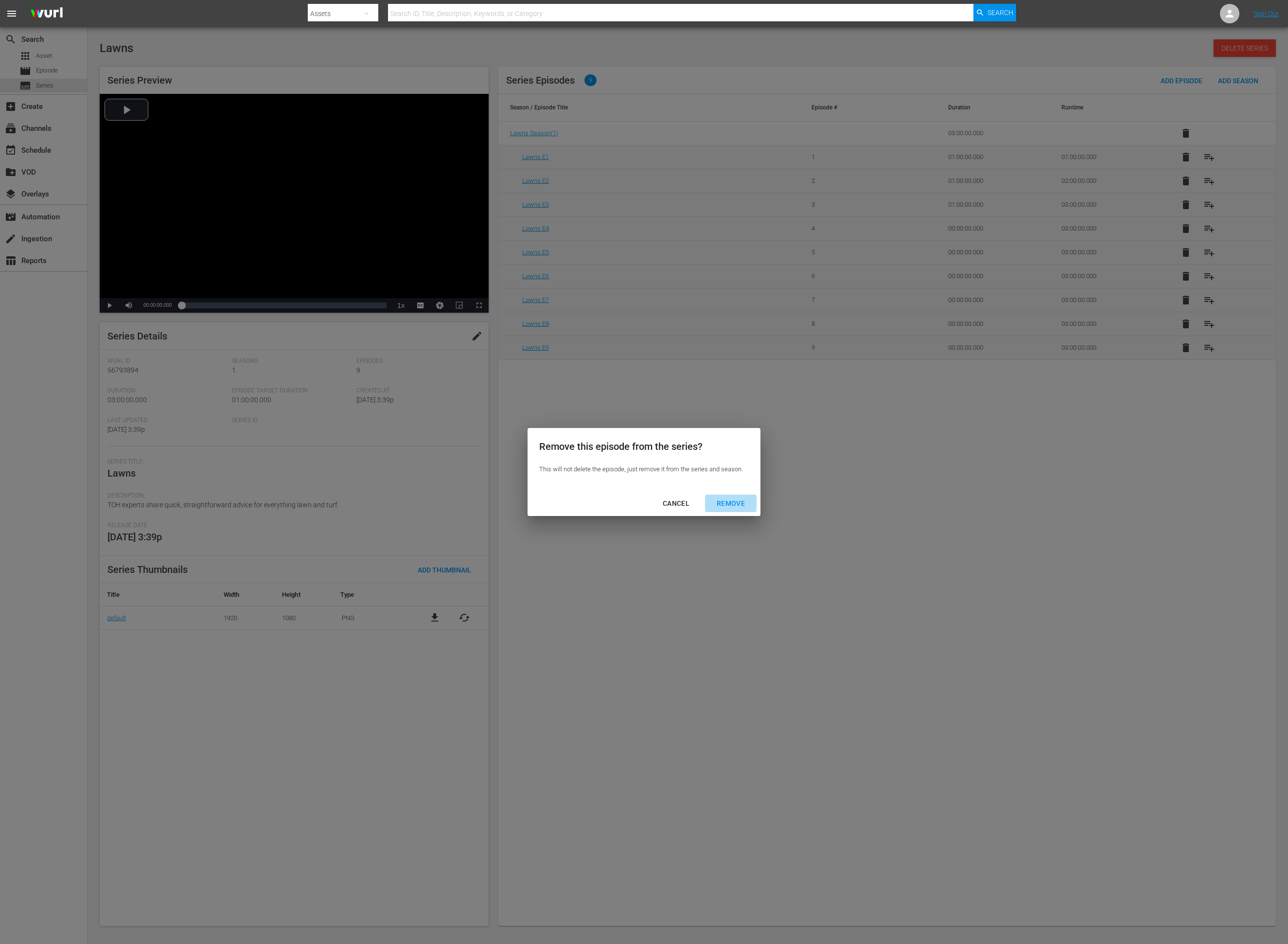
click at [741, 505] on div "REMOVE" at bounding box center [731, 503] width 44 height 12
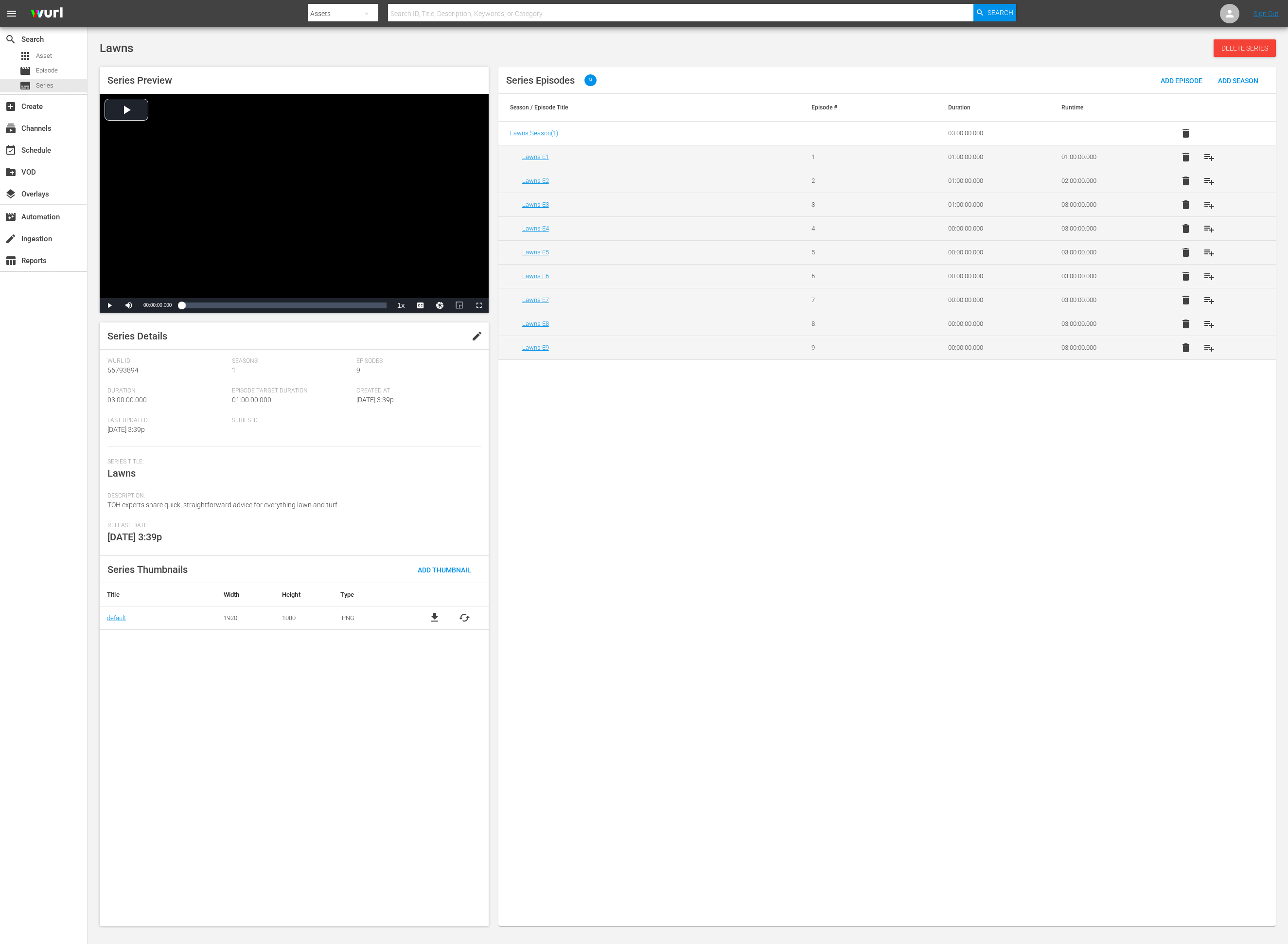
click at [858, 277] on span "delete" at bounding box center [1186, 276] width 12 height 12
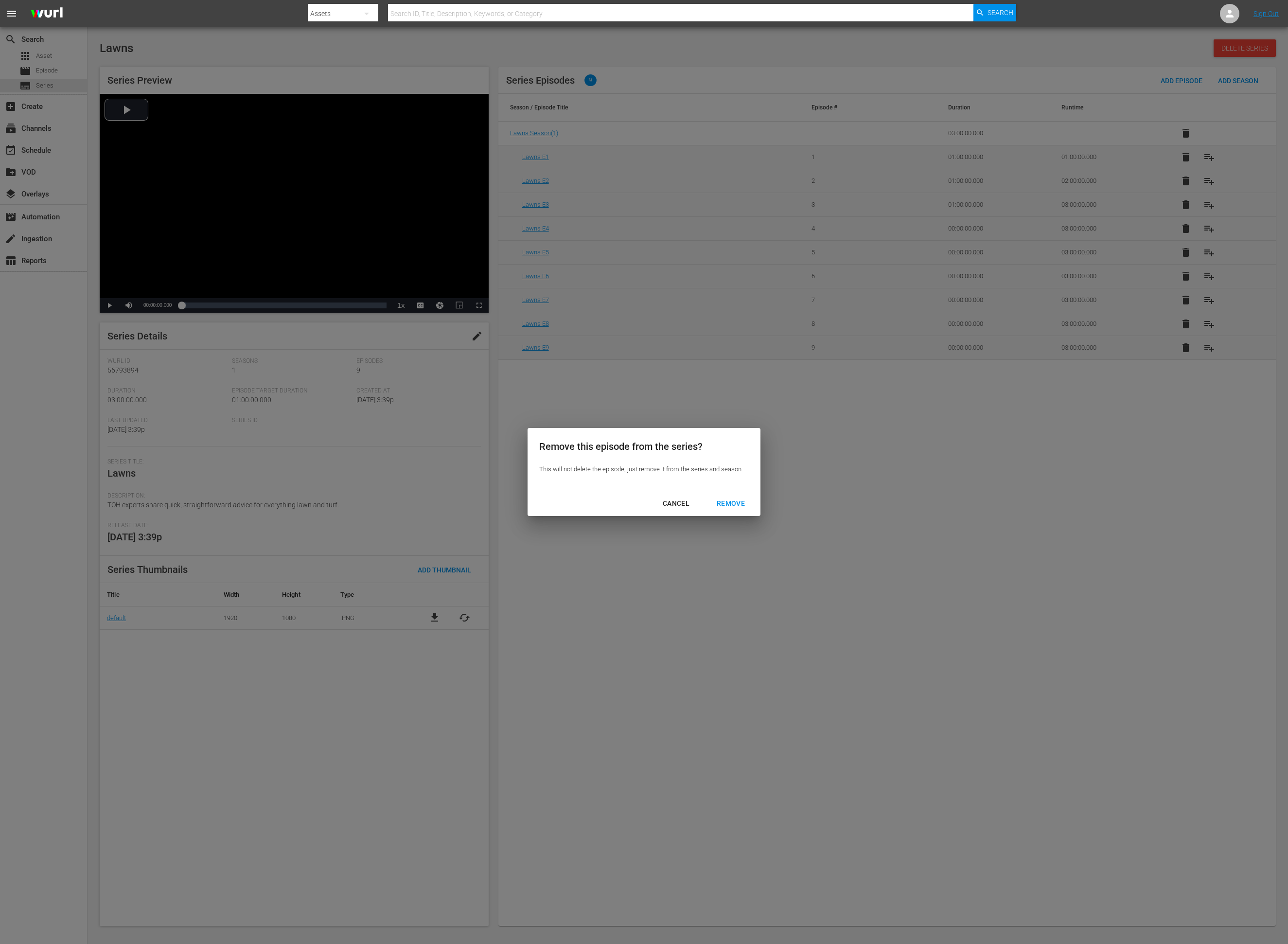
click at [730, 501] on div "REMOVE" at bounding box center [731, 503] width 44 height 12
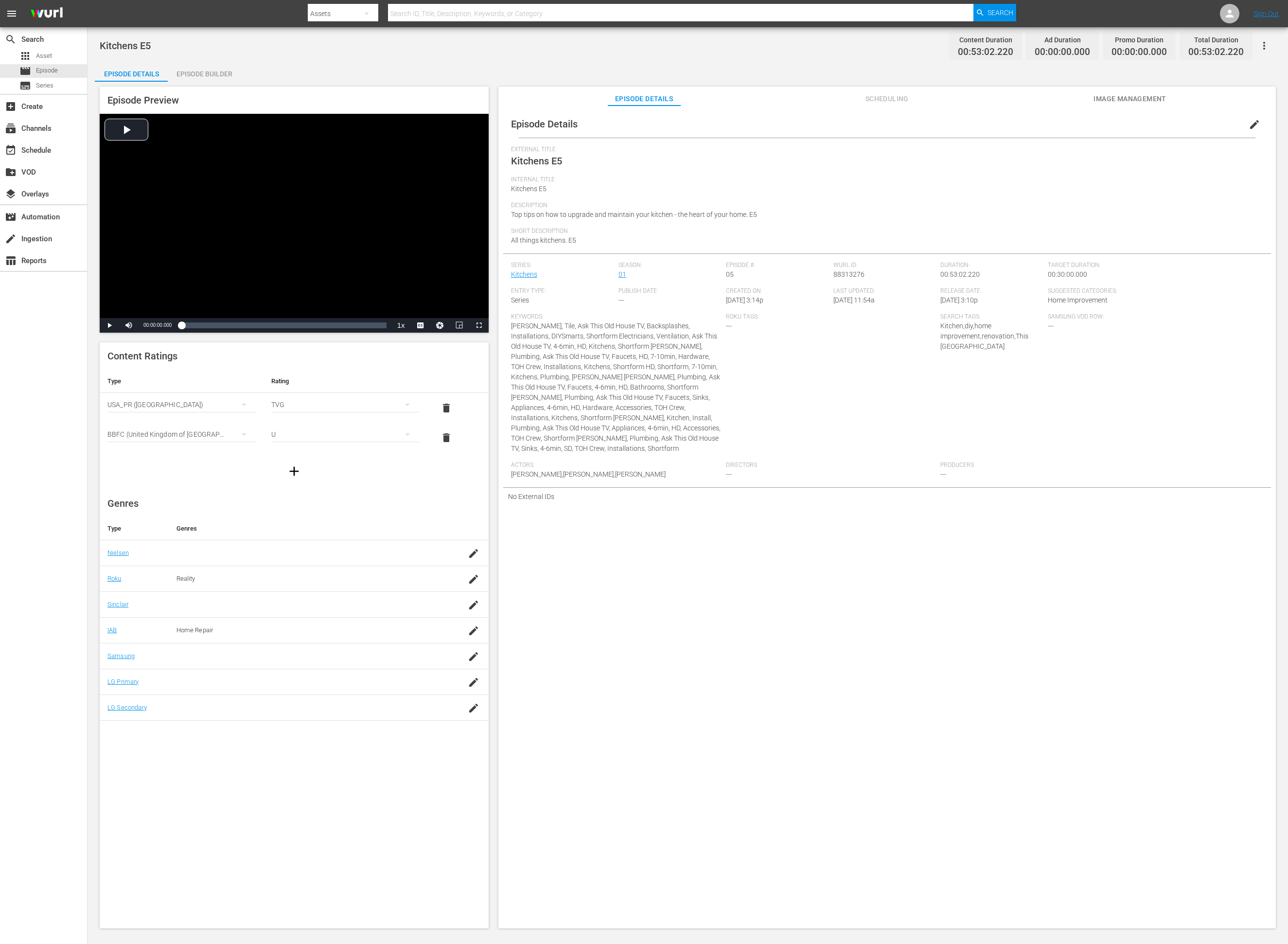
click at [211, 82] on div "Episode Preview Video Player is loading. Play Video Play Mute Current Time 00:0…" at bounding box center [688, 508] width 1186 height 854
click at [211, 77] on div "Episode Builder" at bounding box center [204, 74] width 73 height 23
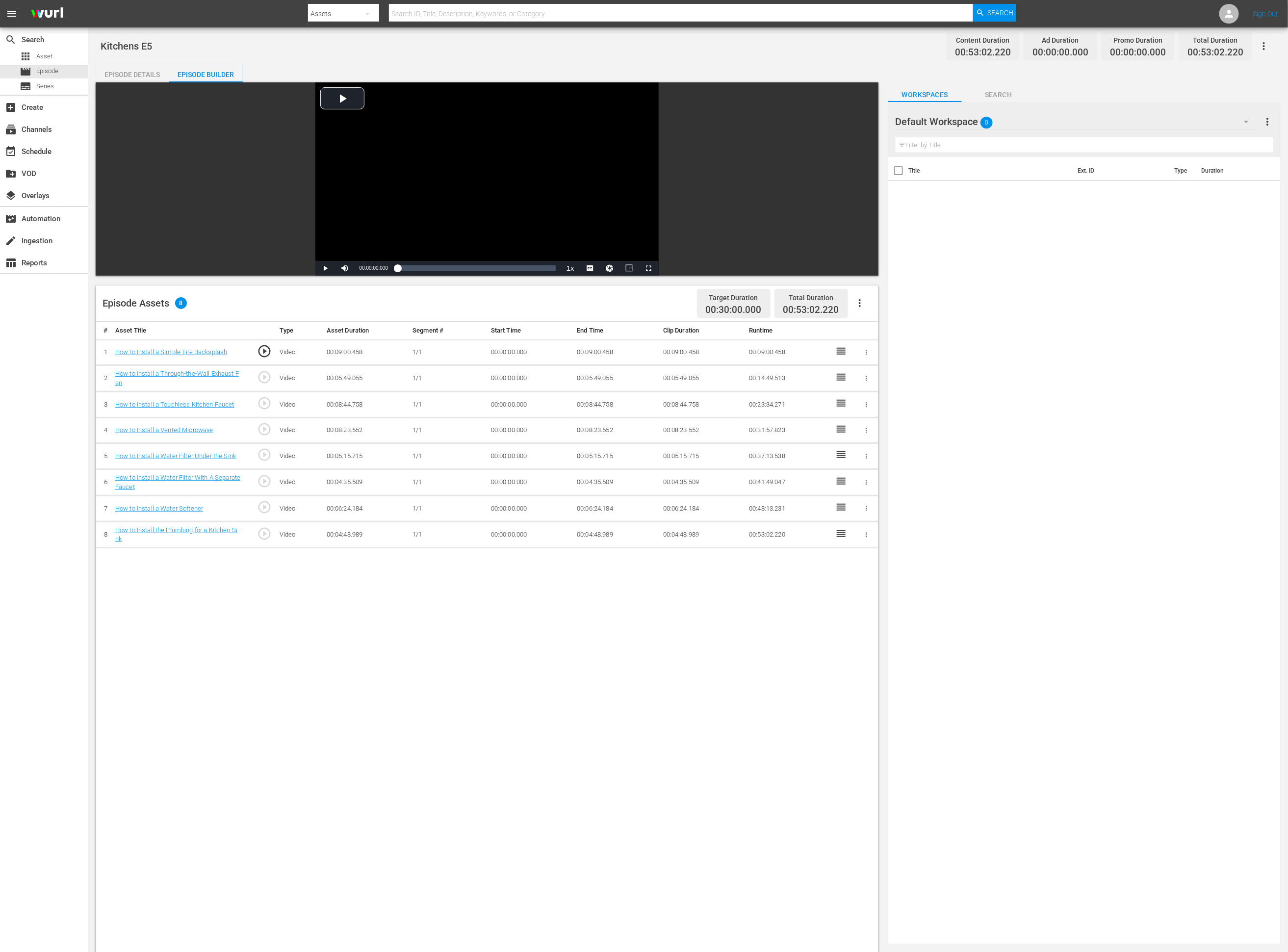
click at [866, 121] on div "Default Workspace 0" at bounding box center [1077, 121] width 362 height 27
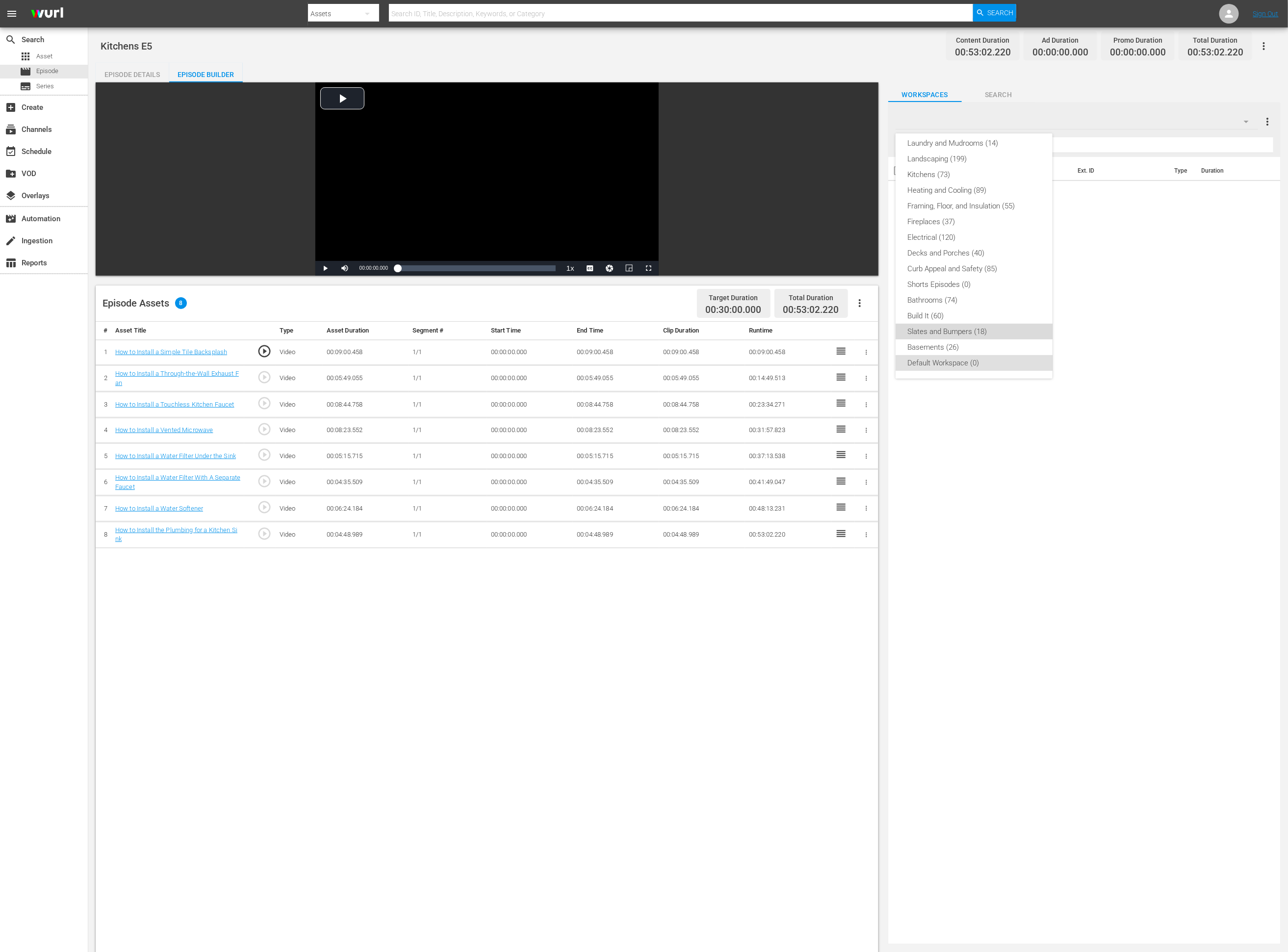
click at [866, 332] on div "Slates and Bumpers (18)" at bounding box center [974, 331] width 133 height 16
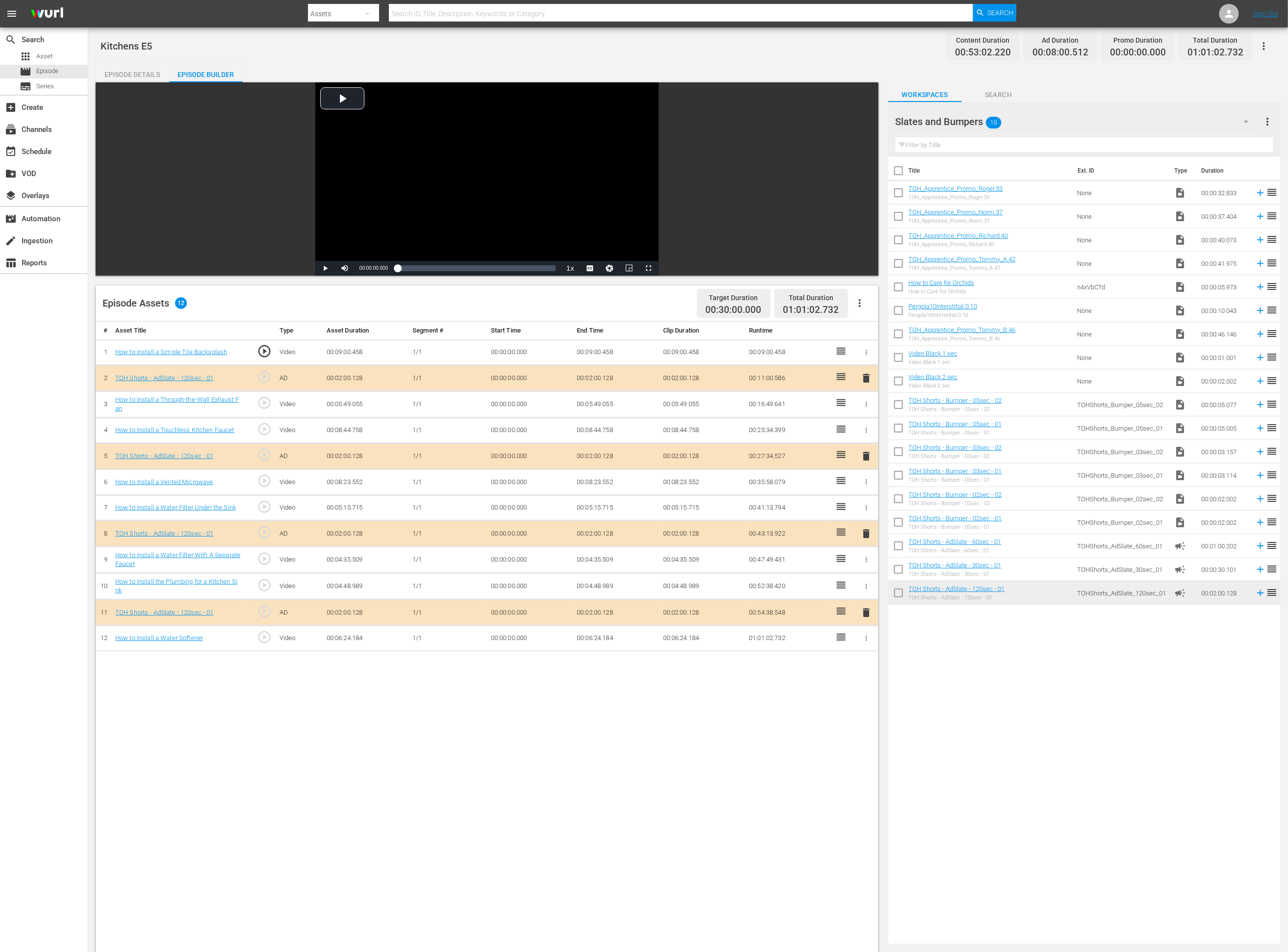
click at [865, 614] on span "delete" at bounding box center [867, 613] width 12 height 12
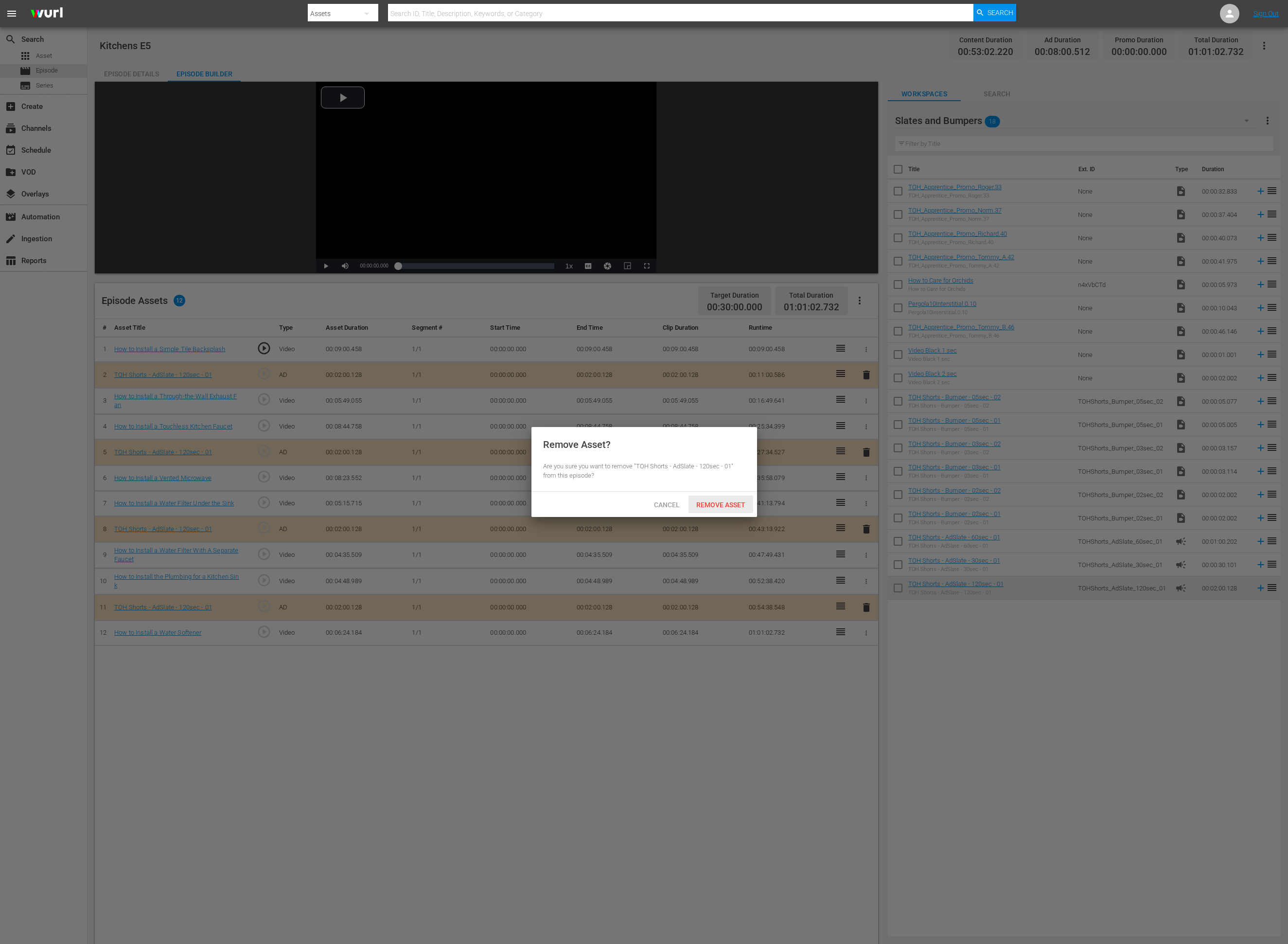
click at [725, 502] on span "Remove Asset" at bounding box center [721, 504] width 65 height 8
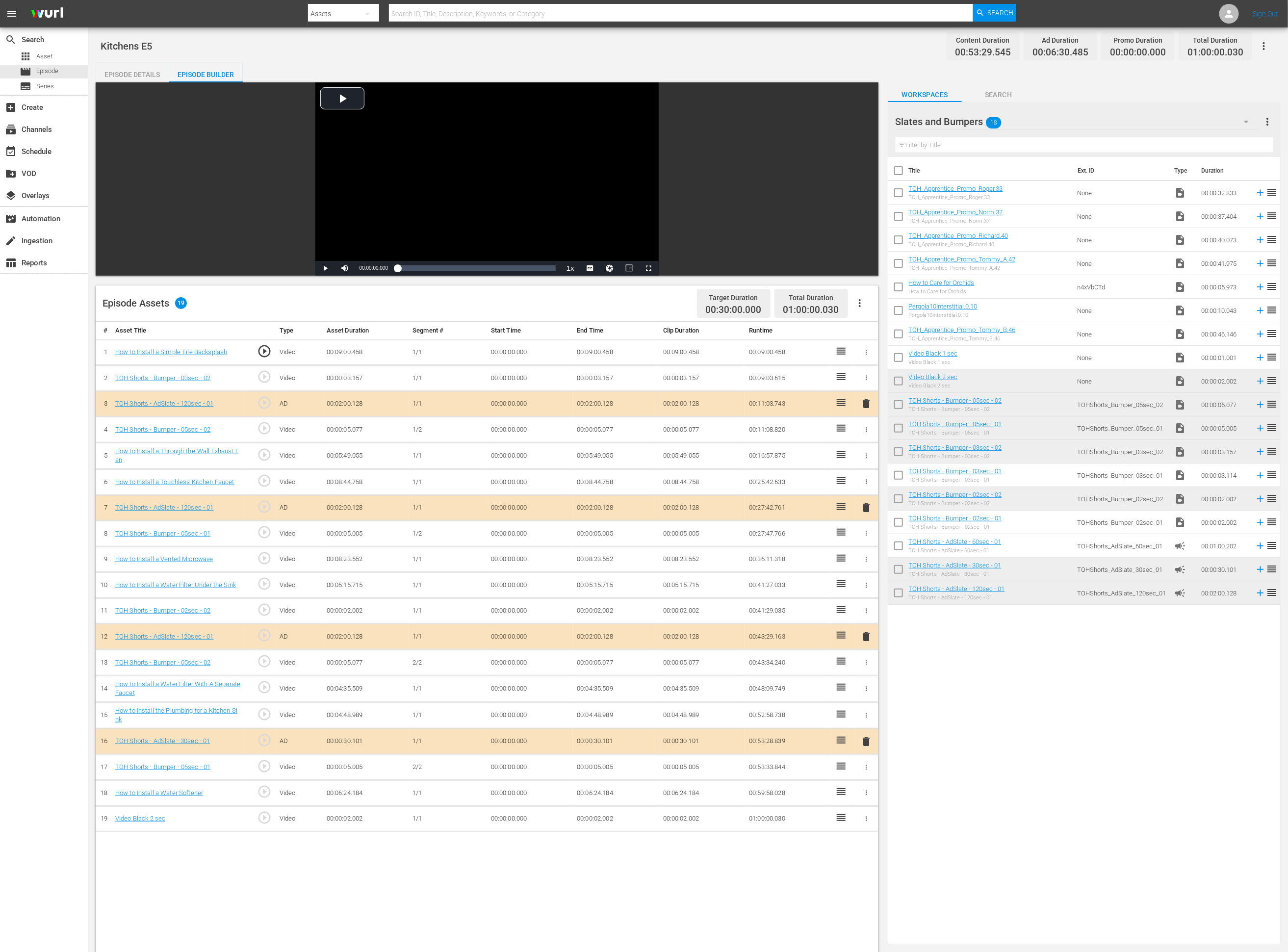
click at [605, 634] on td "00:00:02.002" at bounding box center [616, 819] width 86 height 26
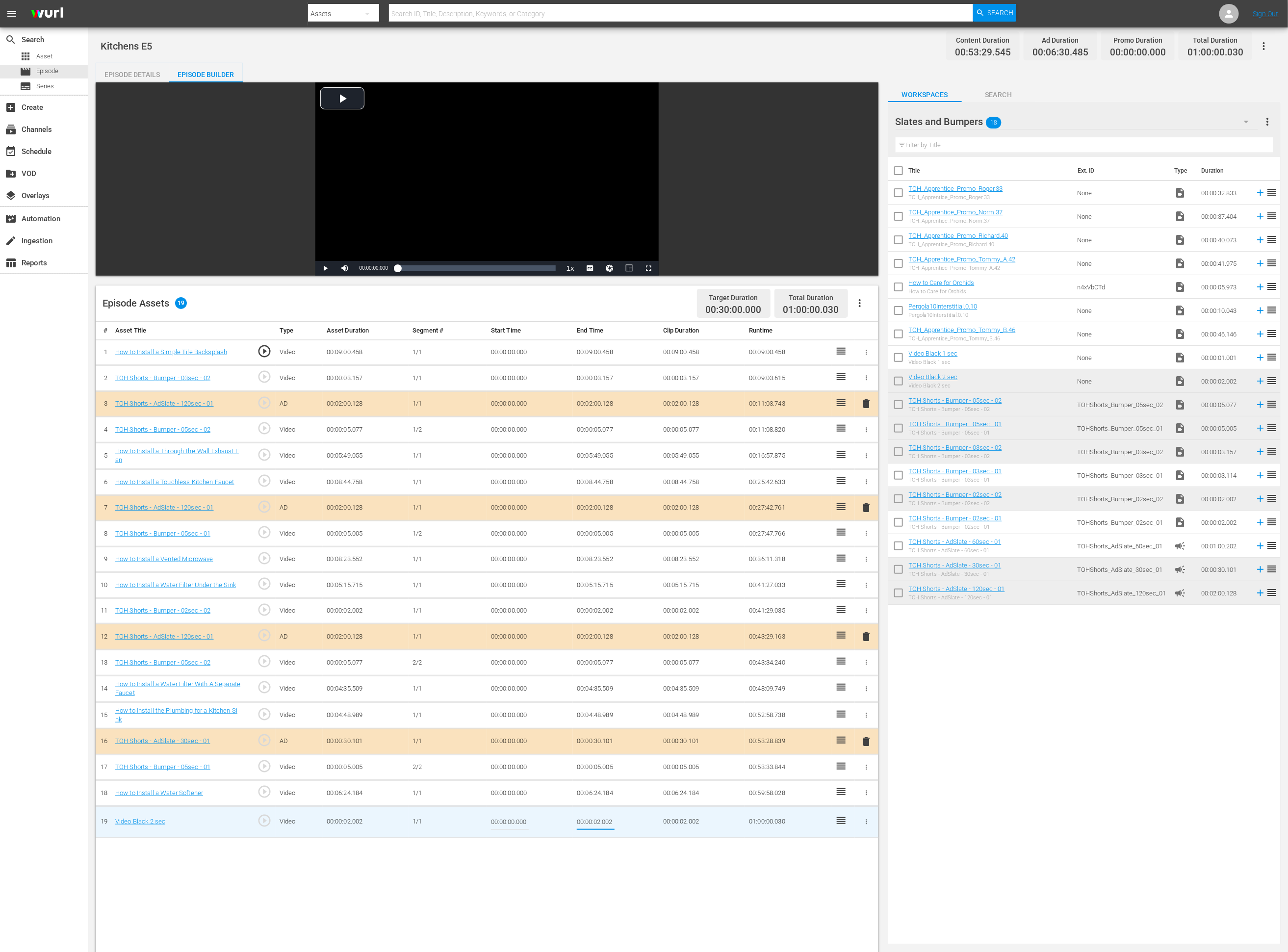
click at [600, 634] on input "00:00:02.002" at bounding box center [595, 822] width 38 height 23
click at [600, 634] on input "00:00:02.002" at bounding box center [595, 822] width 38 height 23
click at [600, 634] on input "00:00:02.002" at bounding box center [595, 822] width 38 height 23
type input "00:00:01.972"
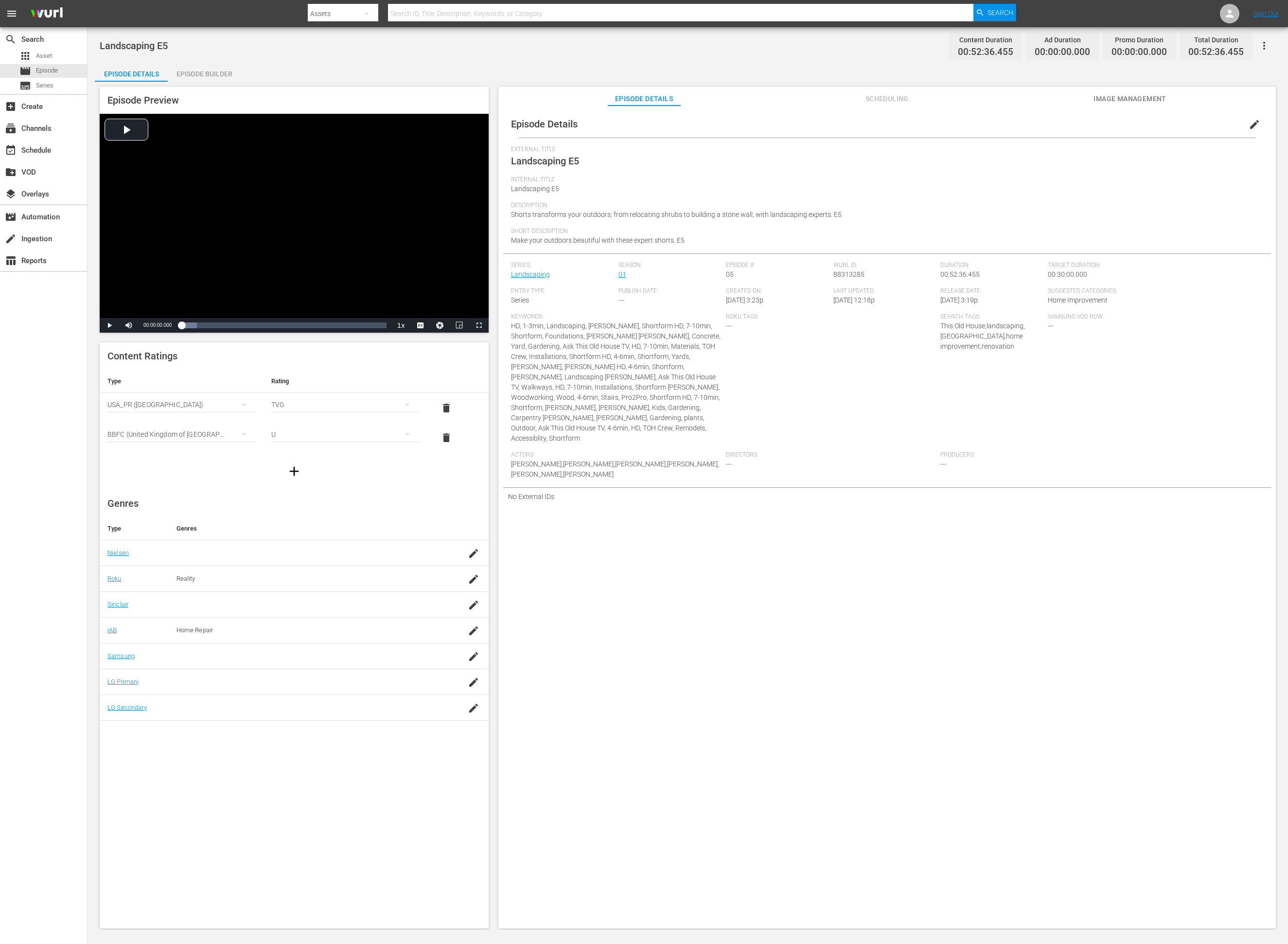
click at [220, 72] on div "Episode Builder" at bounding box center [204, 74] width 73 height 23
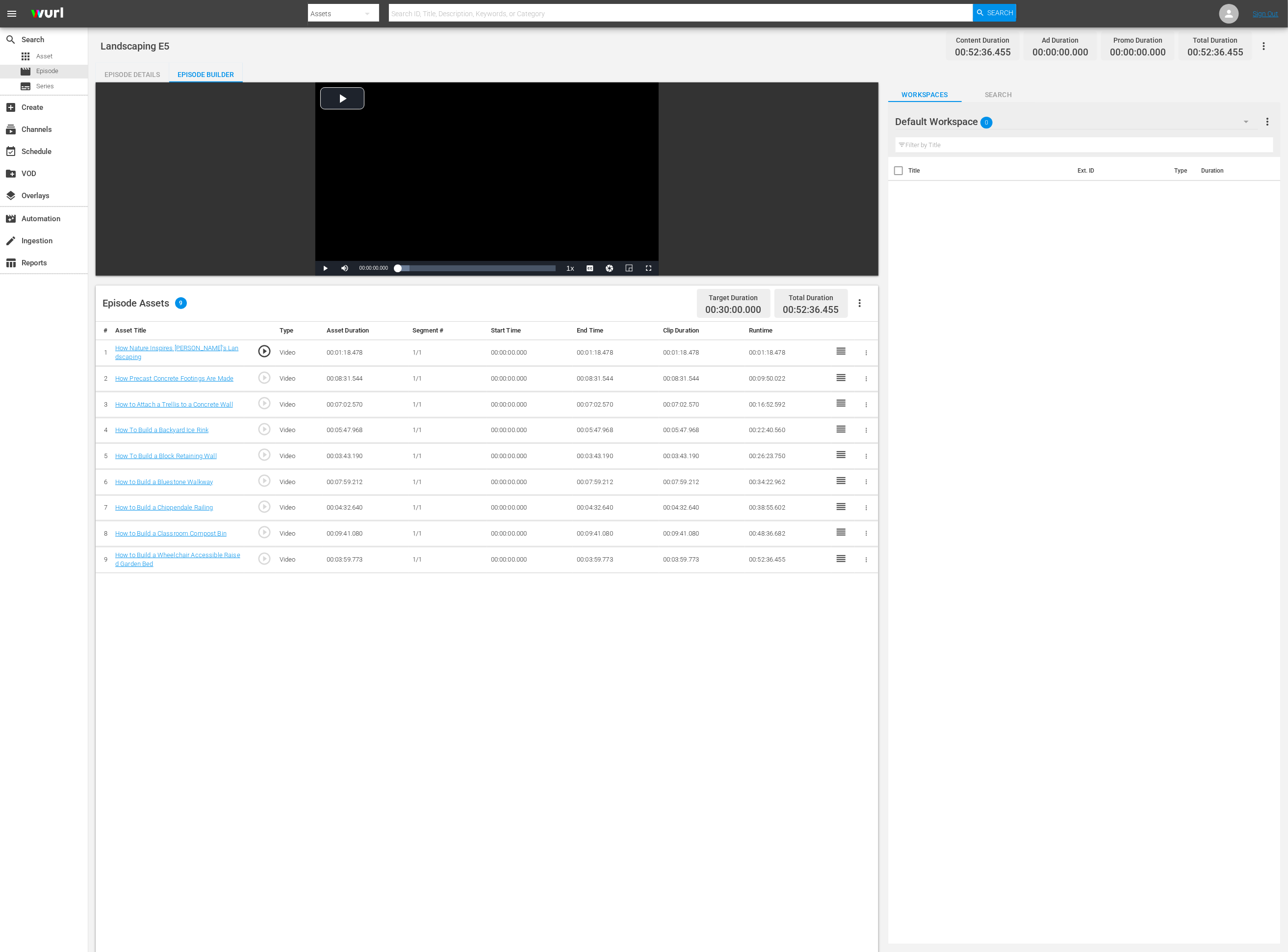
click at [866, 124] on div "Default Workspace 0" at bounding box center [1077, 121] width 362 height 27
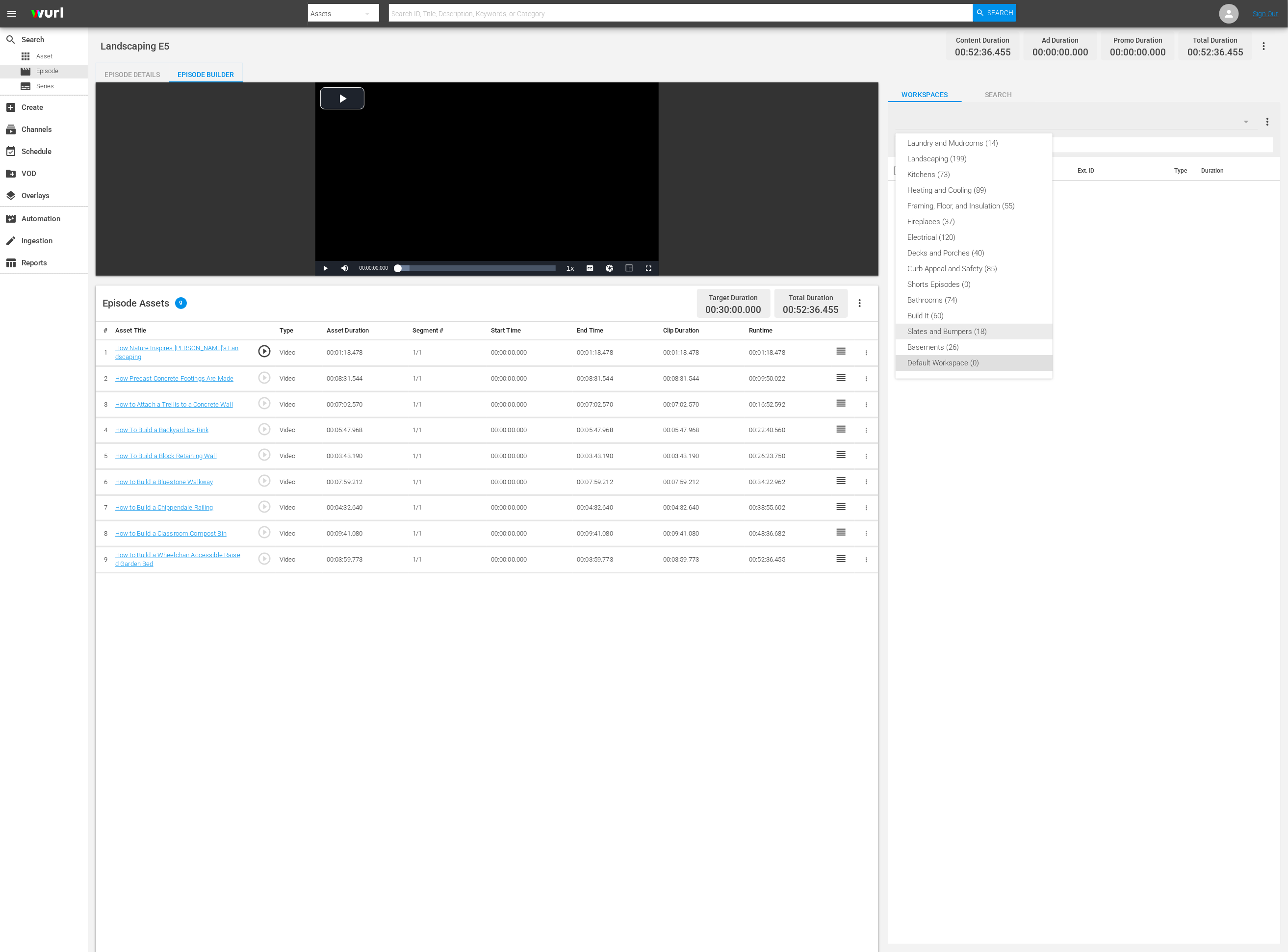
click at [866, 335] on div "Slates and Bumpers (18)" at bounding box center [974, 331] width 133 height 16
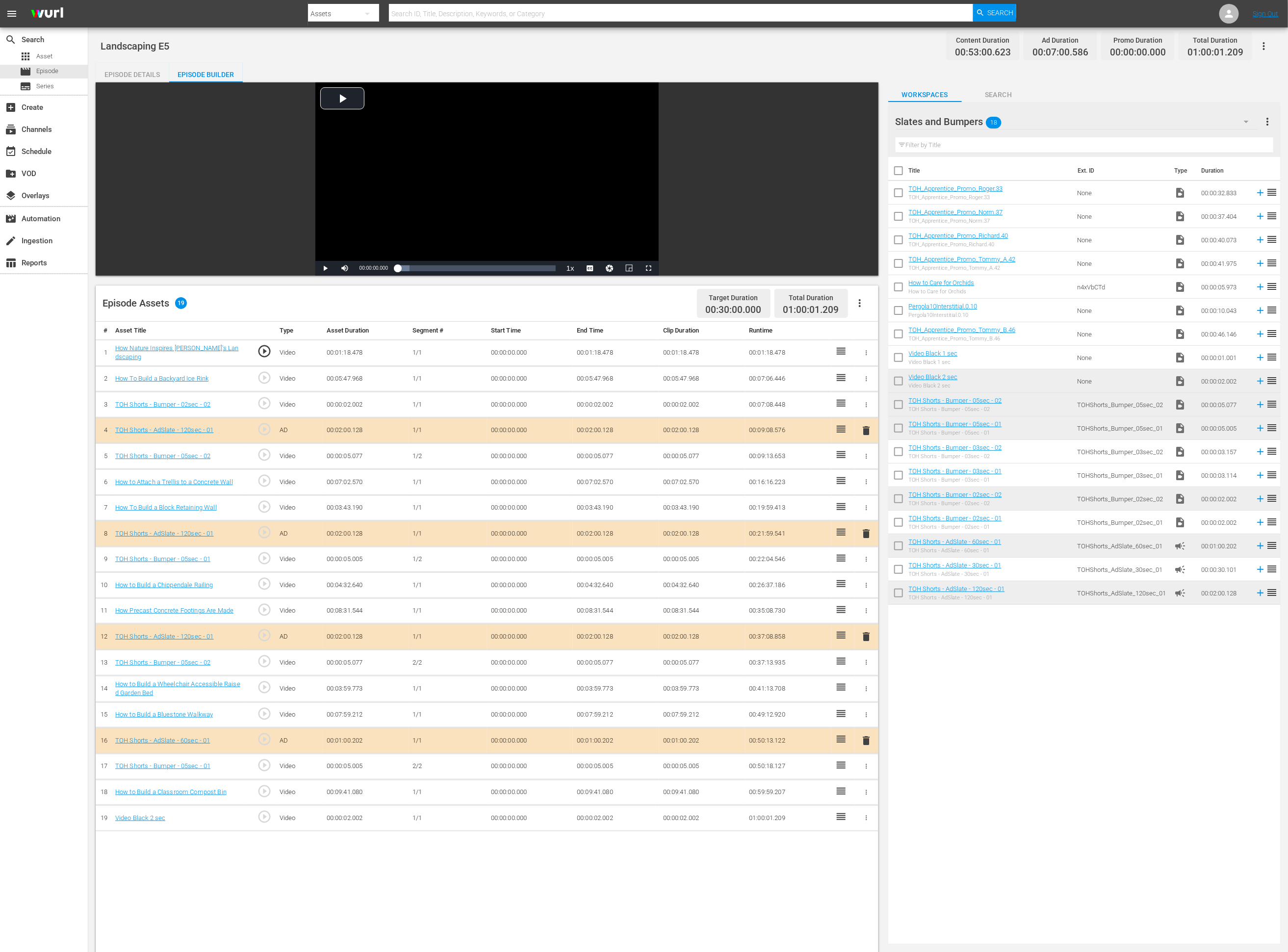
click at [864, 634] on icon "button" at bounding box center [866, 818] width 8 height 8
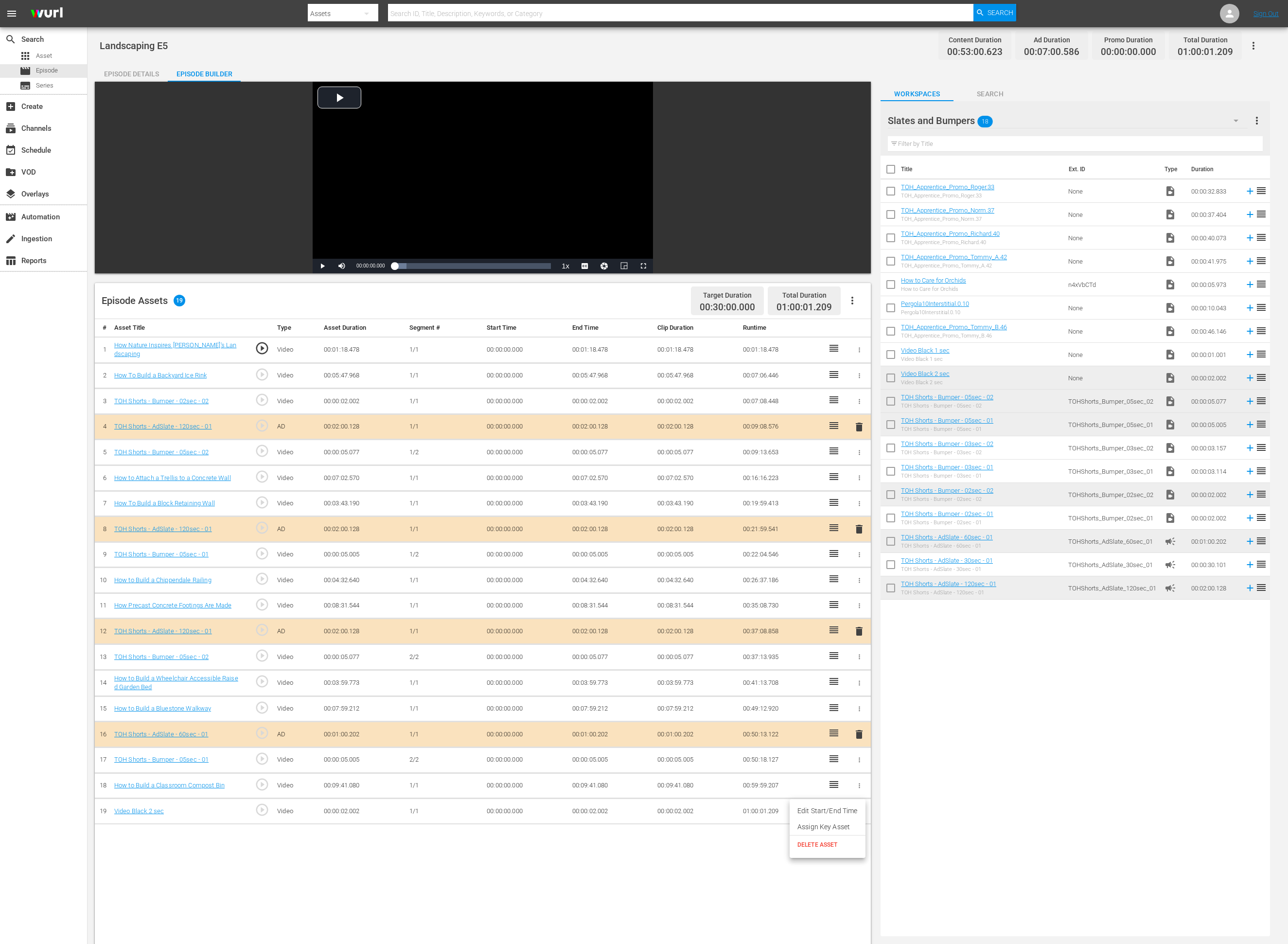
click at [832, 629] on span "DELETE ASSET" at bounding box center [828, 844] width 60 height 9
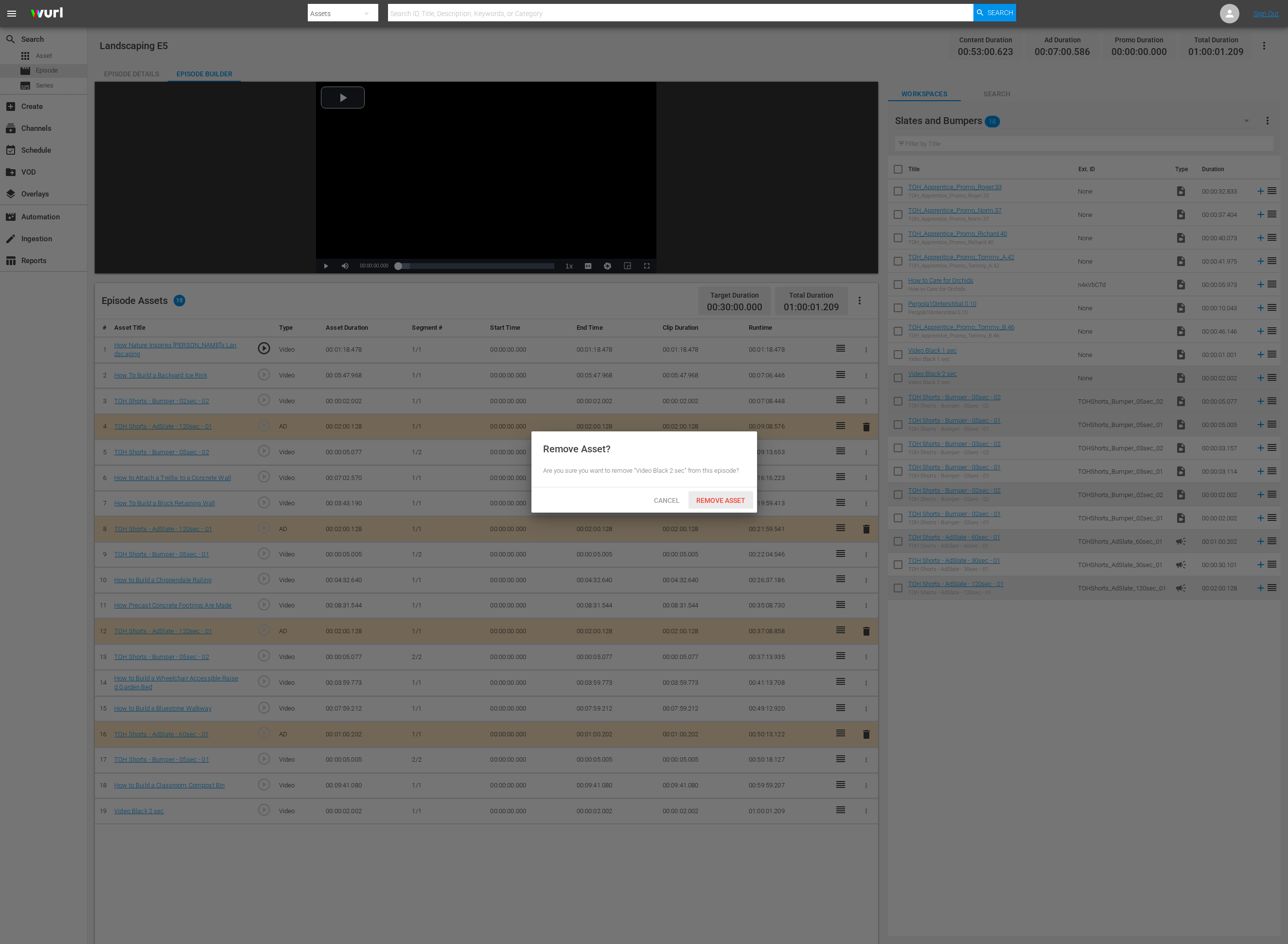
click at [716, 499] on span "Remove Asset" at bounding box center [721, 500] width 65 height 8
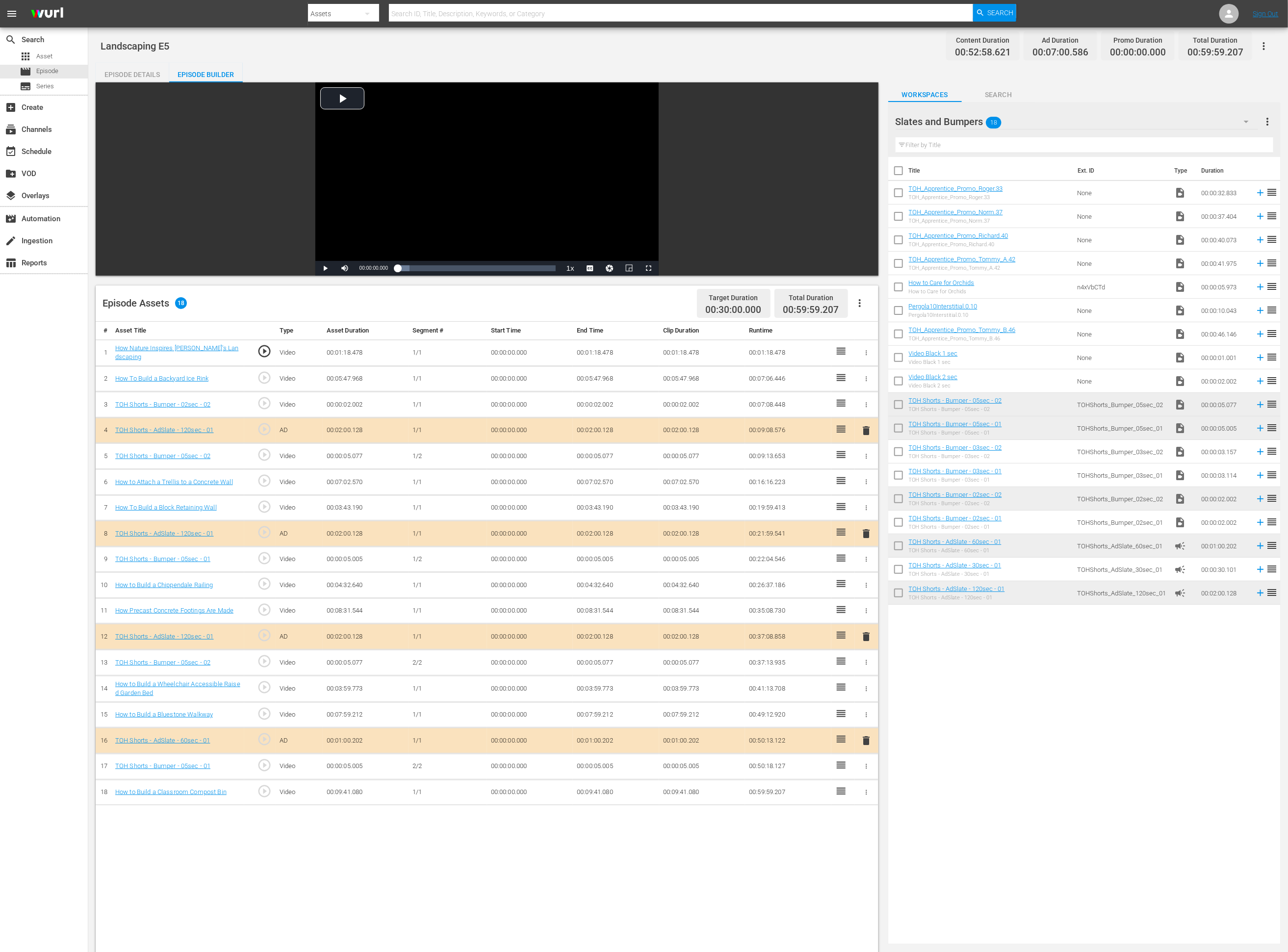
click at [866, 404] on icon "button" at bounding box center [866, 405] width 8 height 8
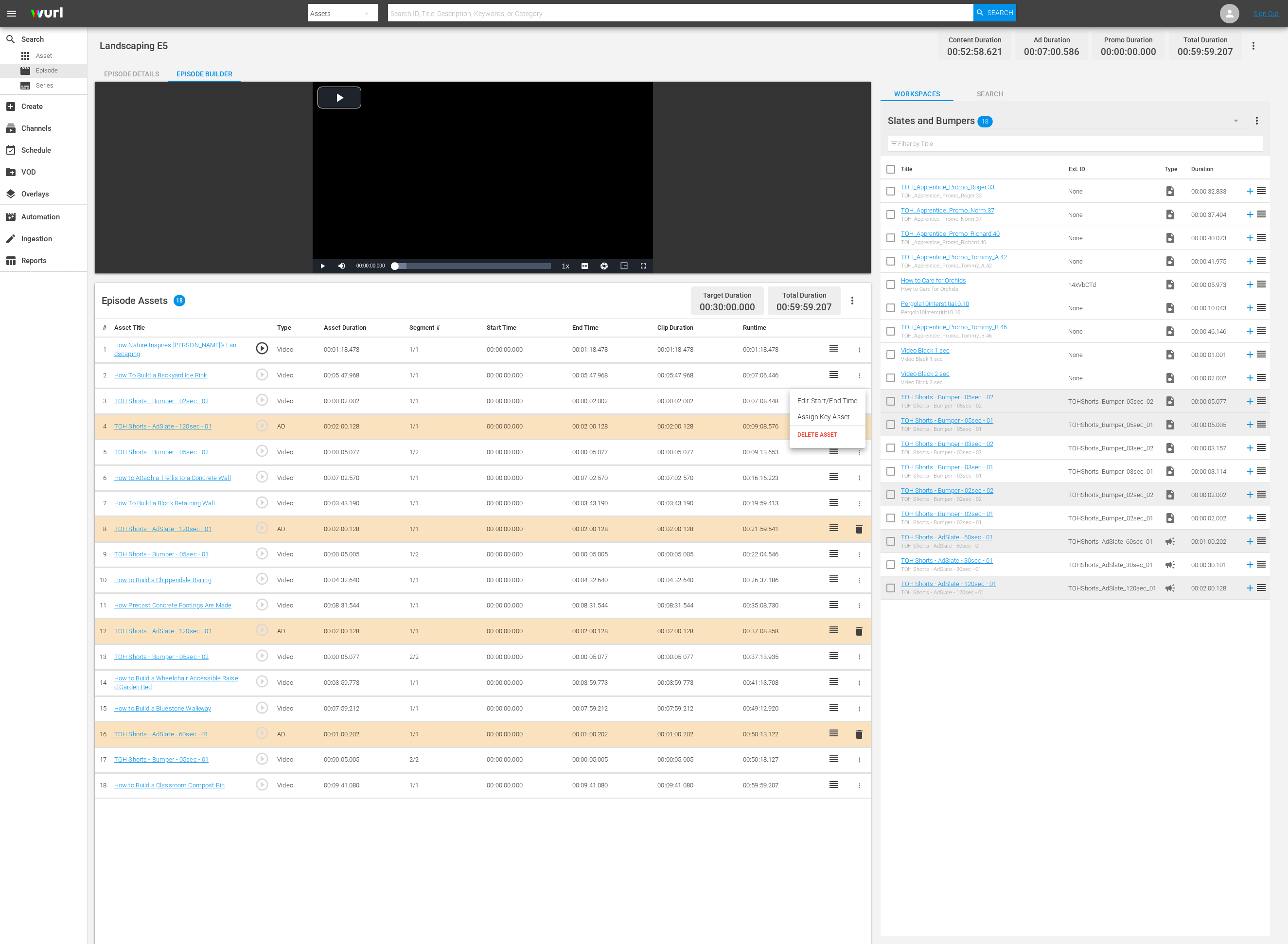
click at [852, 435] on span "DELETE ASSET" at bounding box center [828, 434] width 60 height 9
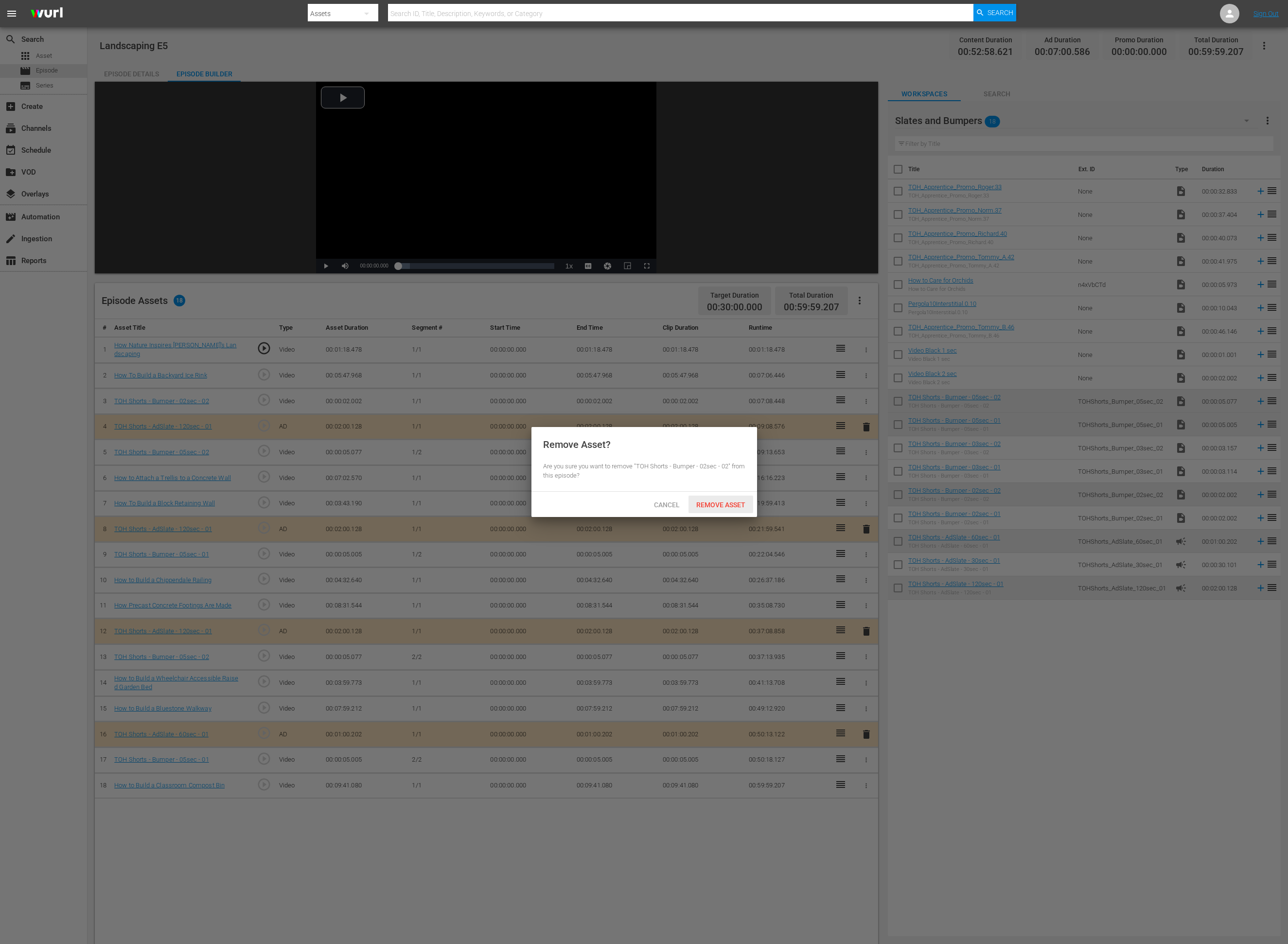
click at [726, 504] on span "Remove Asset" at bounding box center [721, 504] width 65 height 8
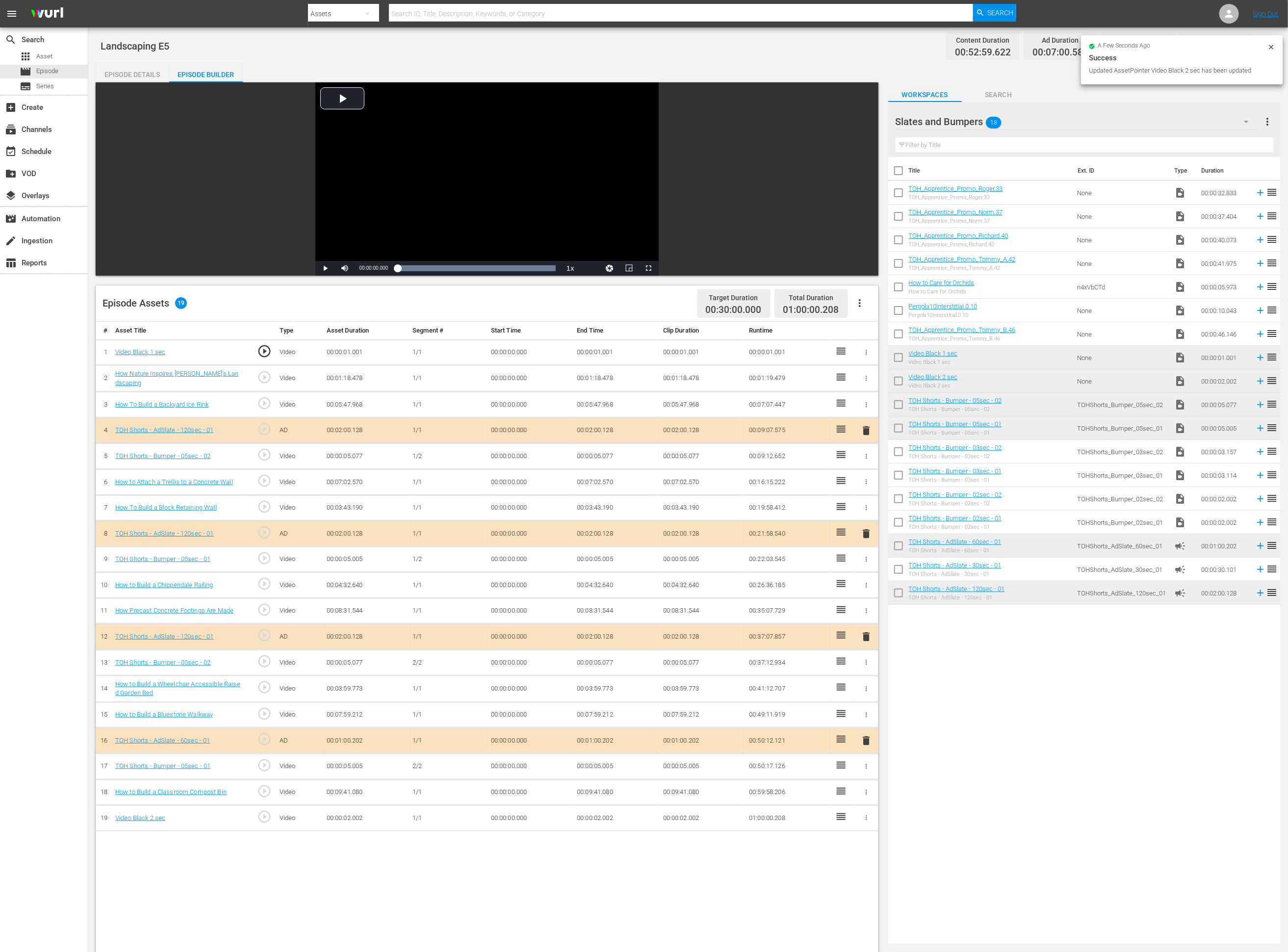
click at [600, 634] on td "00:00:02.002" at bounding box center [616, 818] width 86 height 26
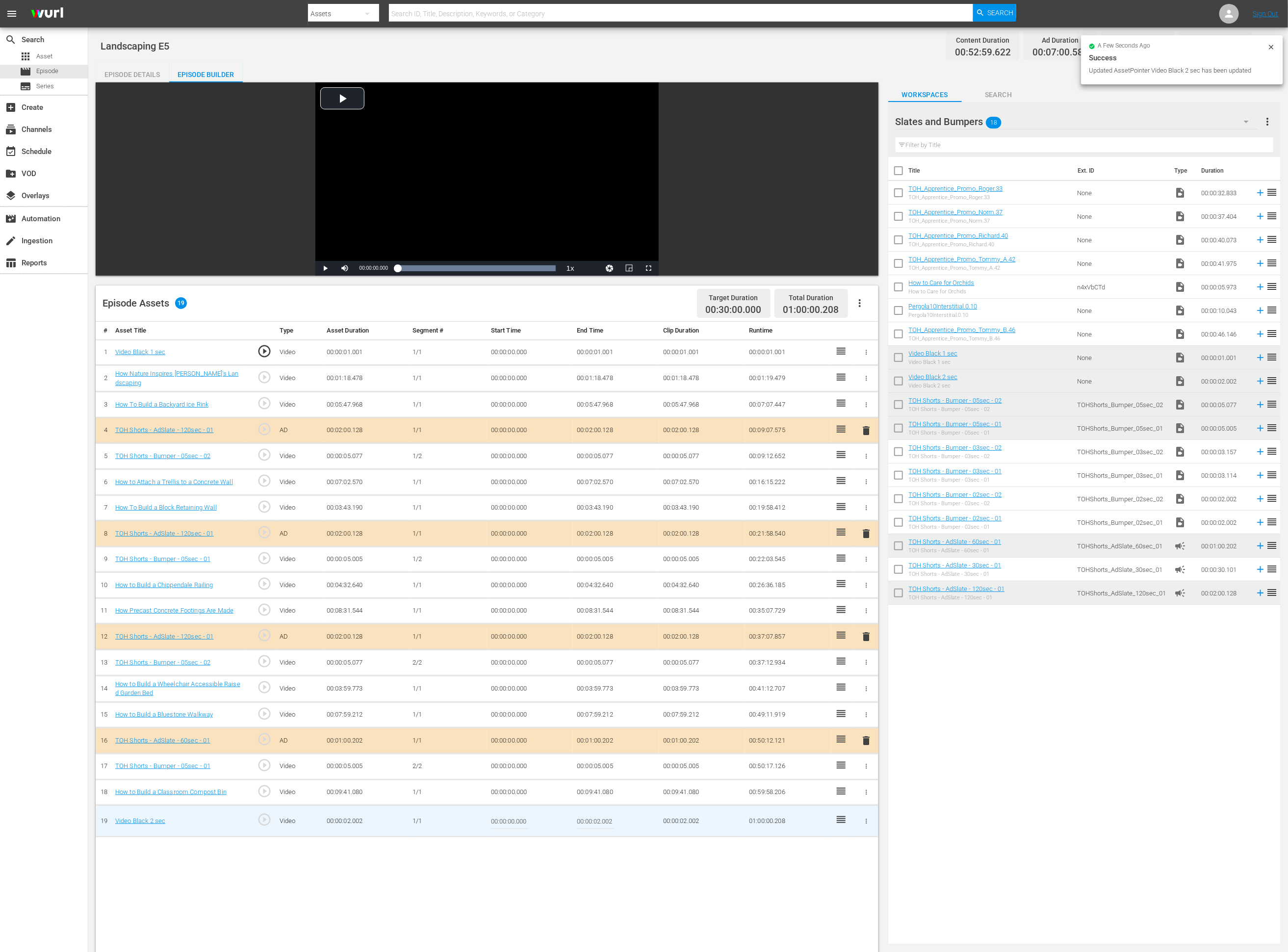
click at [599, 634] on input "00:00:02.002" at bounding box center [595, 821] width 38 height 23
type input "00:00:01.794"
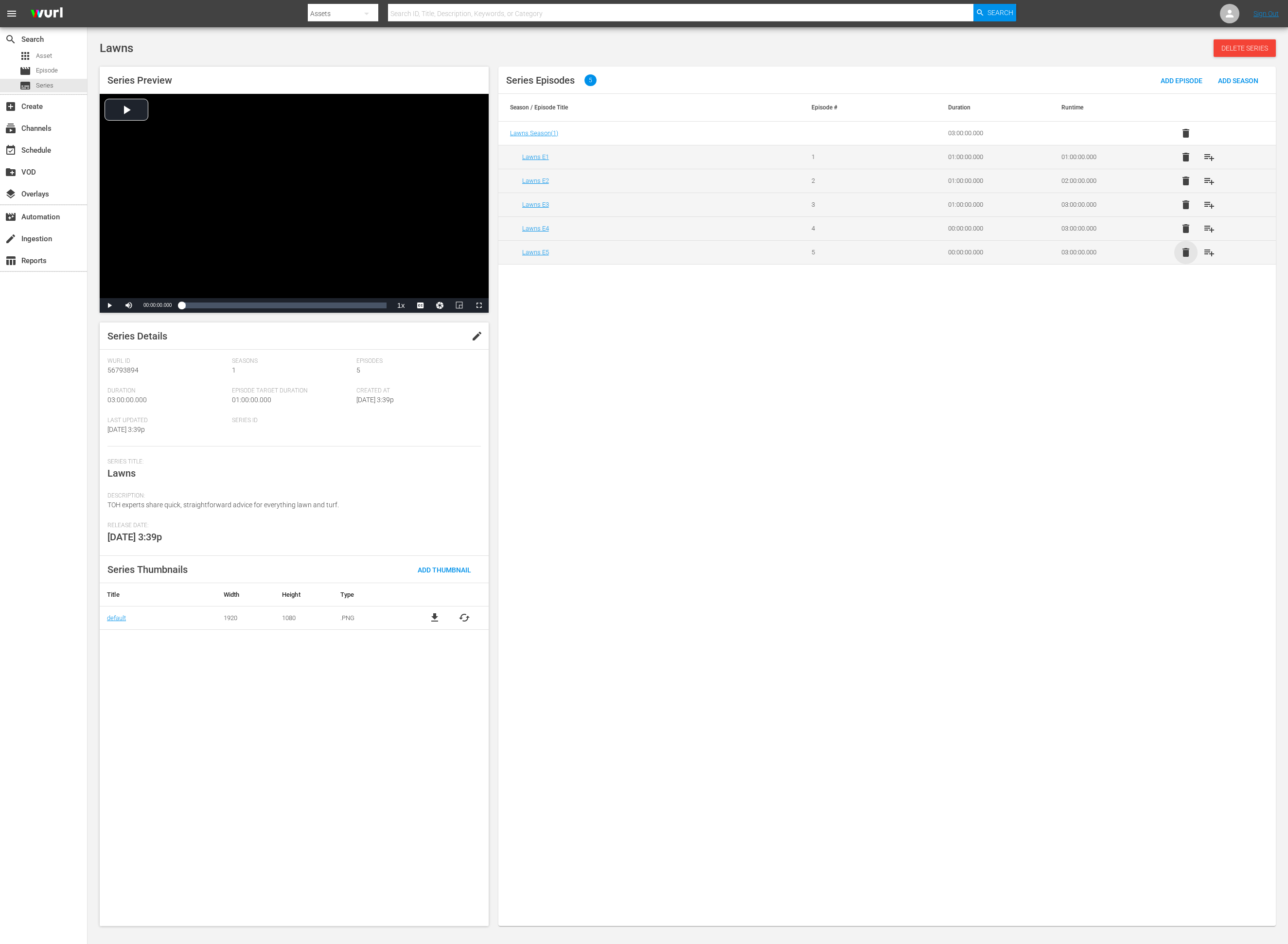
click at [1191, 251] on span "delete" at bounding box center [1186, 253] width 12 height 12
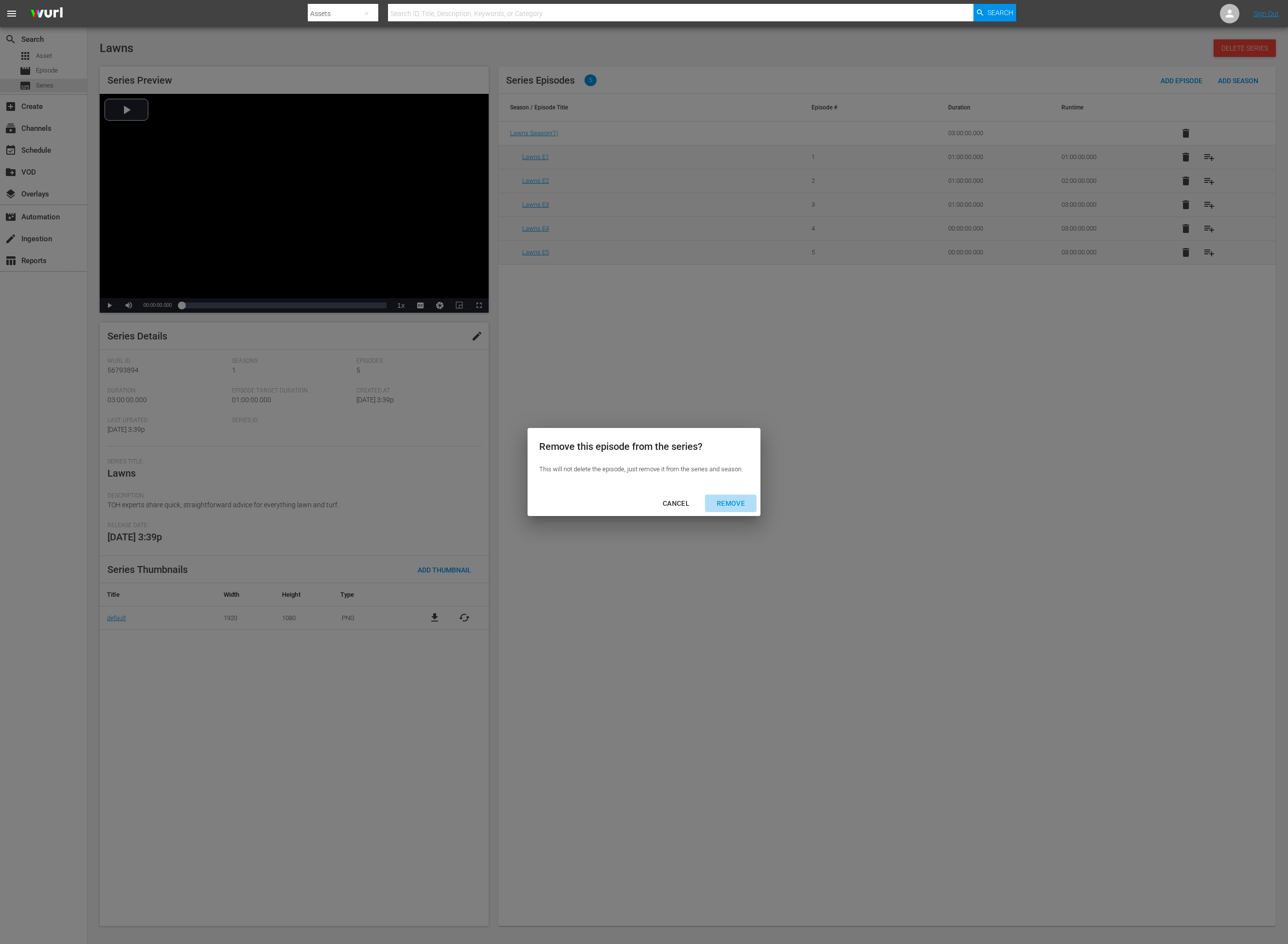
click at [720, 499] on div "REMOVE" at bounding box center [731, 503] width 44 height 12
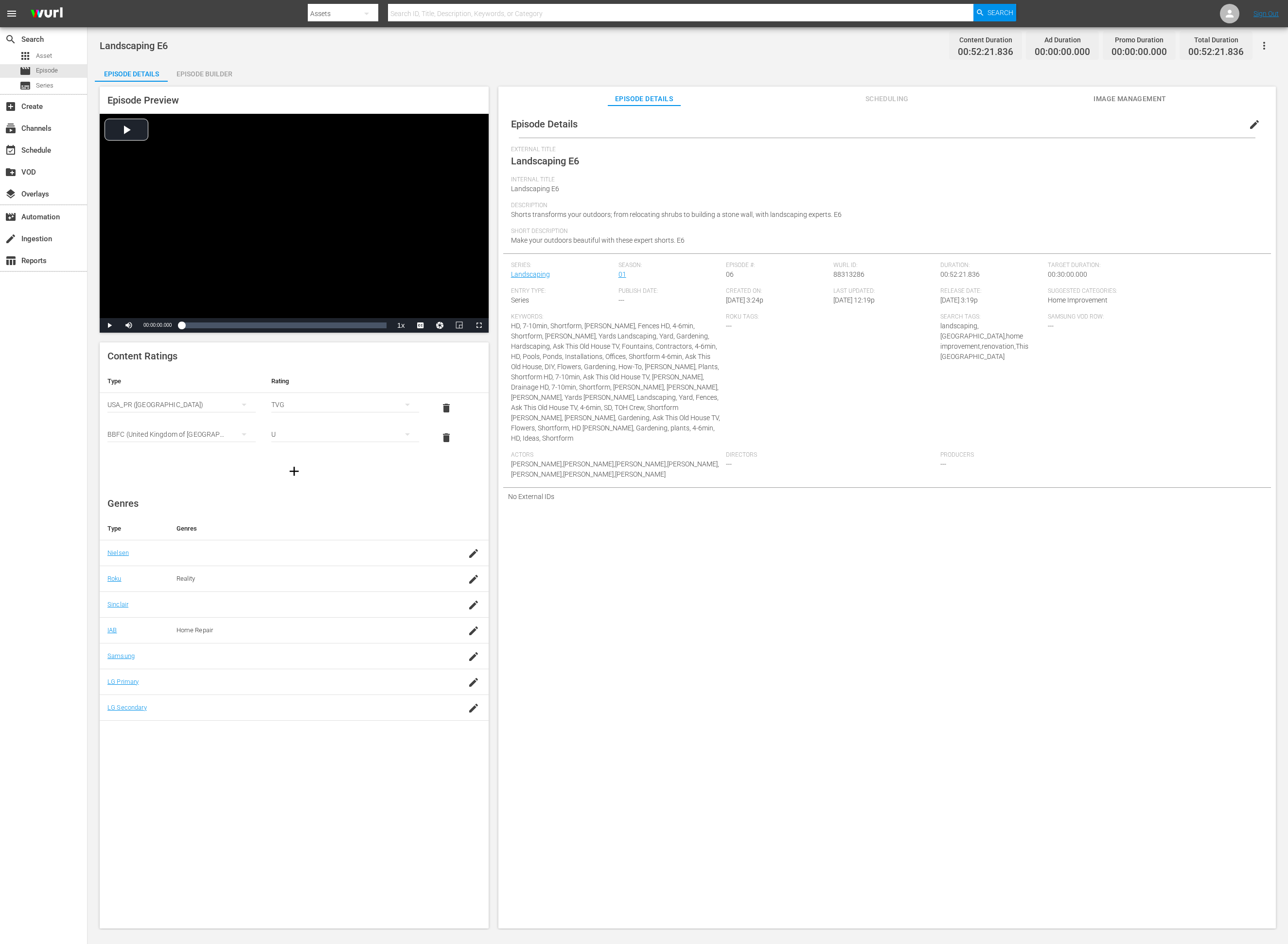
click at [215, 73] on div "Episode Builder" at bounding box center [204, 74] width 73 height 23
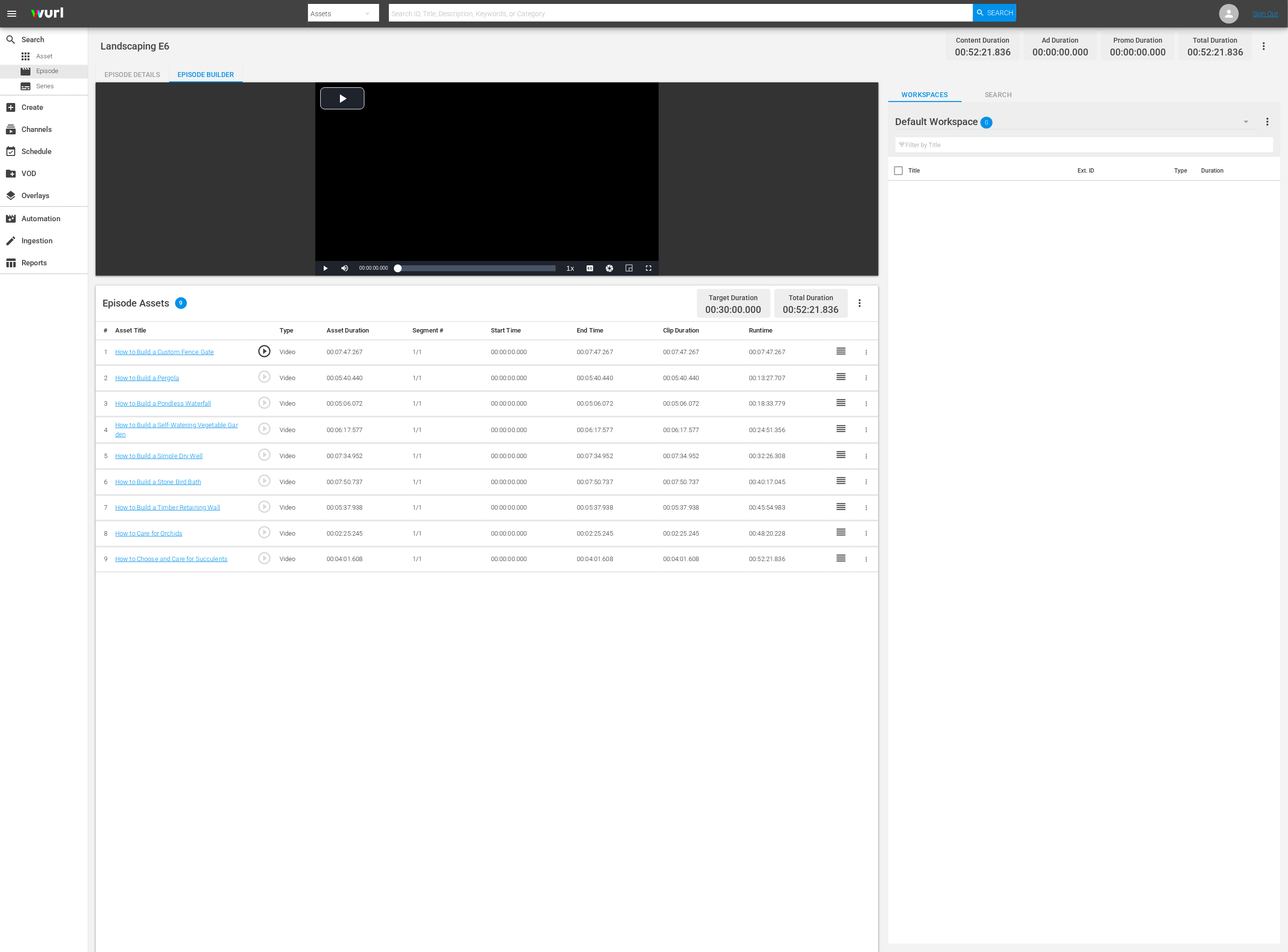
click at [866, 122] on div "Default Workspace 0" at bounding box center [1077, 121] width 362 height 27
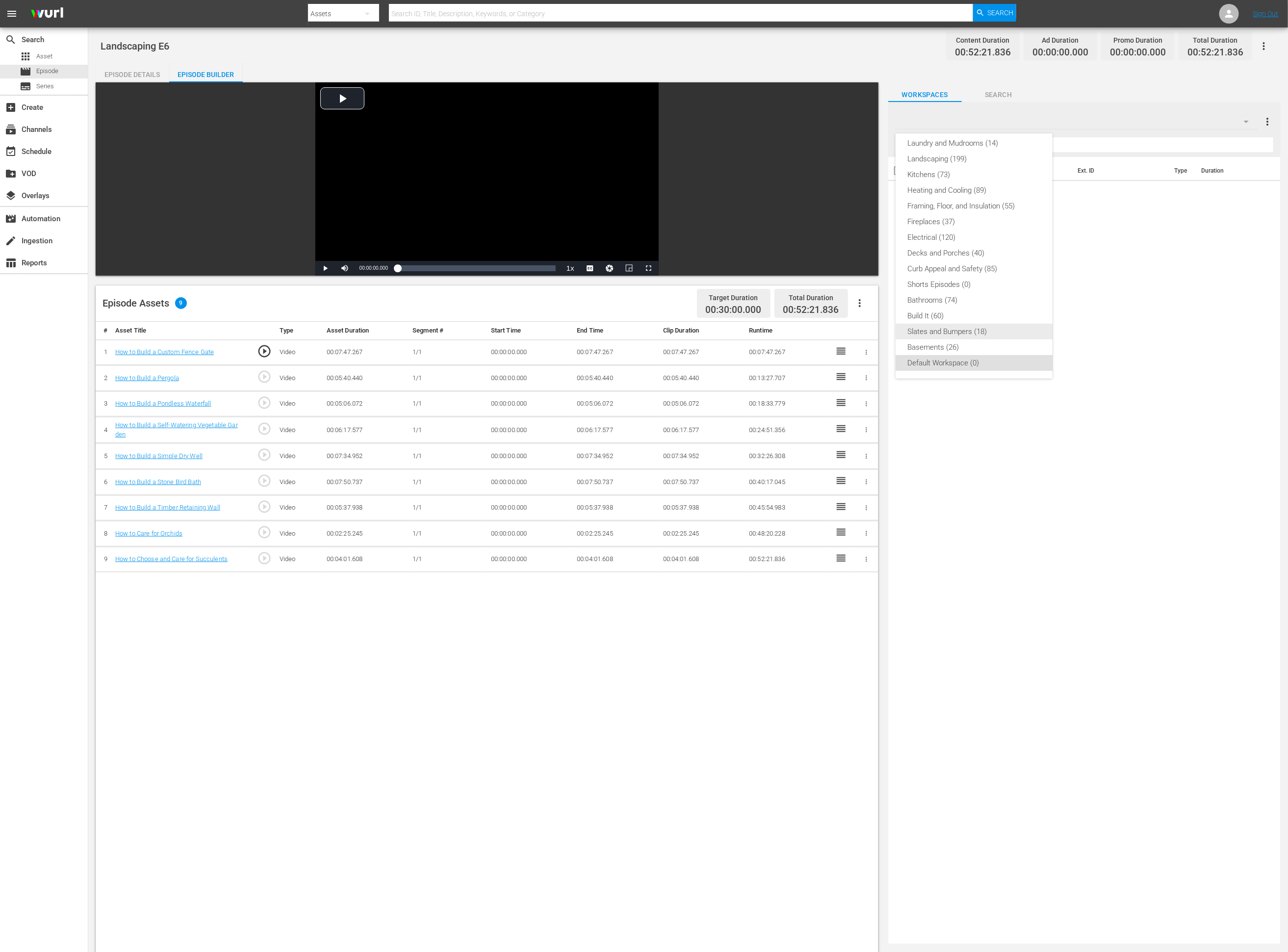
click at [866, 326] on div "Slates and Bumpers (18)" at bounding box center [974, 331] width 133 height 16
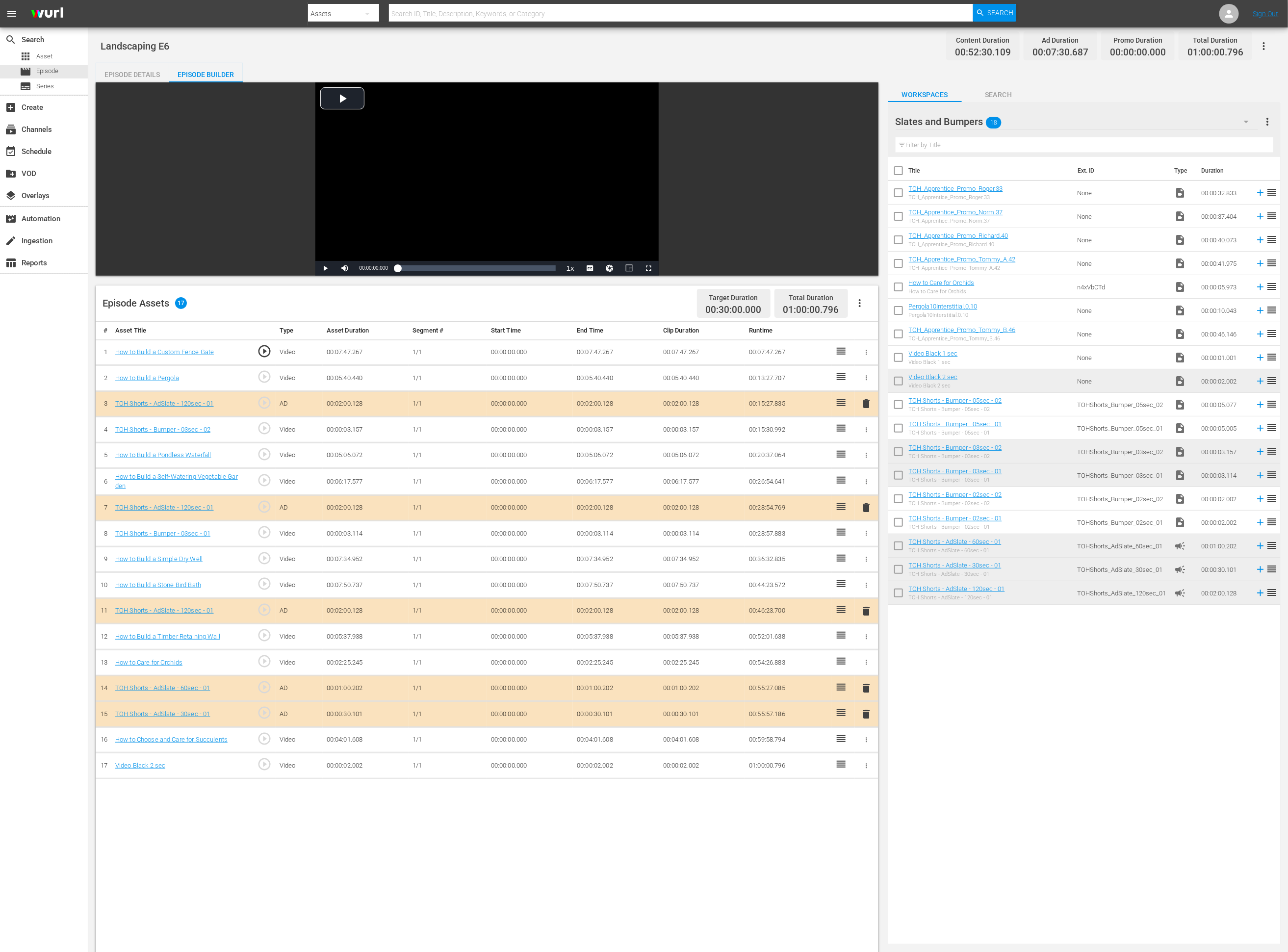
click at [599, 634] on td "00:00:02.002" at bounding box center [616, 766] width 86 height 26
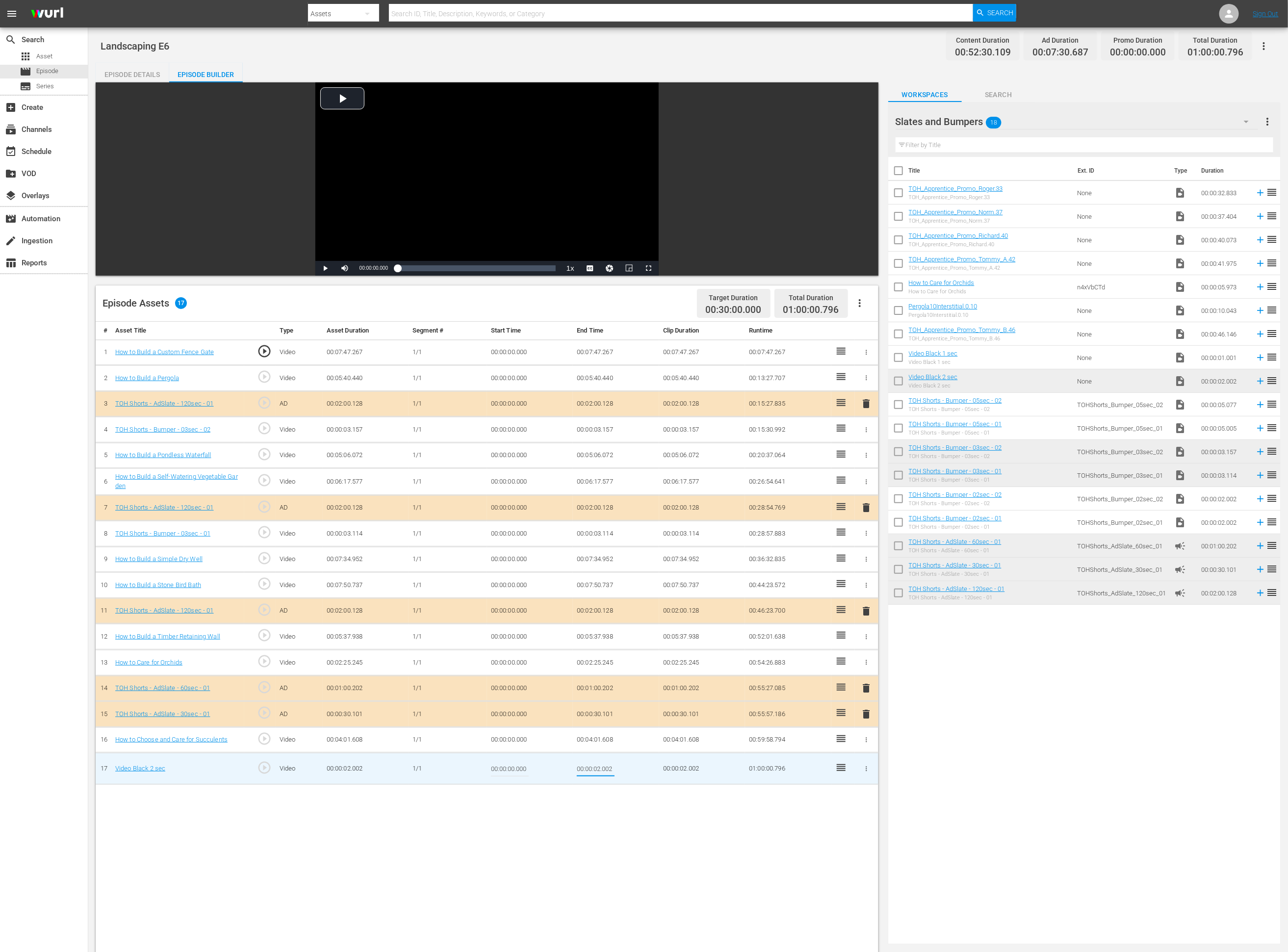
click at [597, 634] on input "00:00:02.002" at bounding box center [595, 769] width 38 height 23
type input "00:00:01.206"
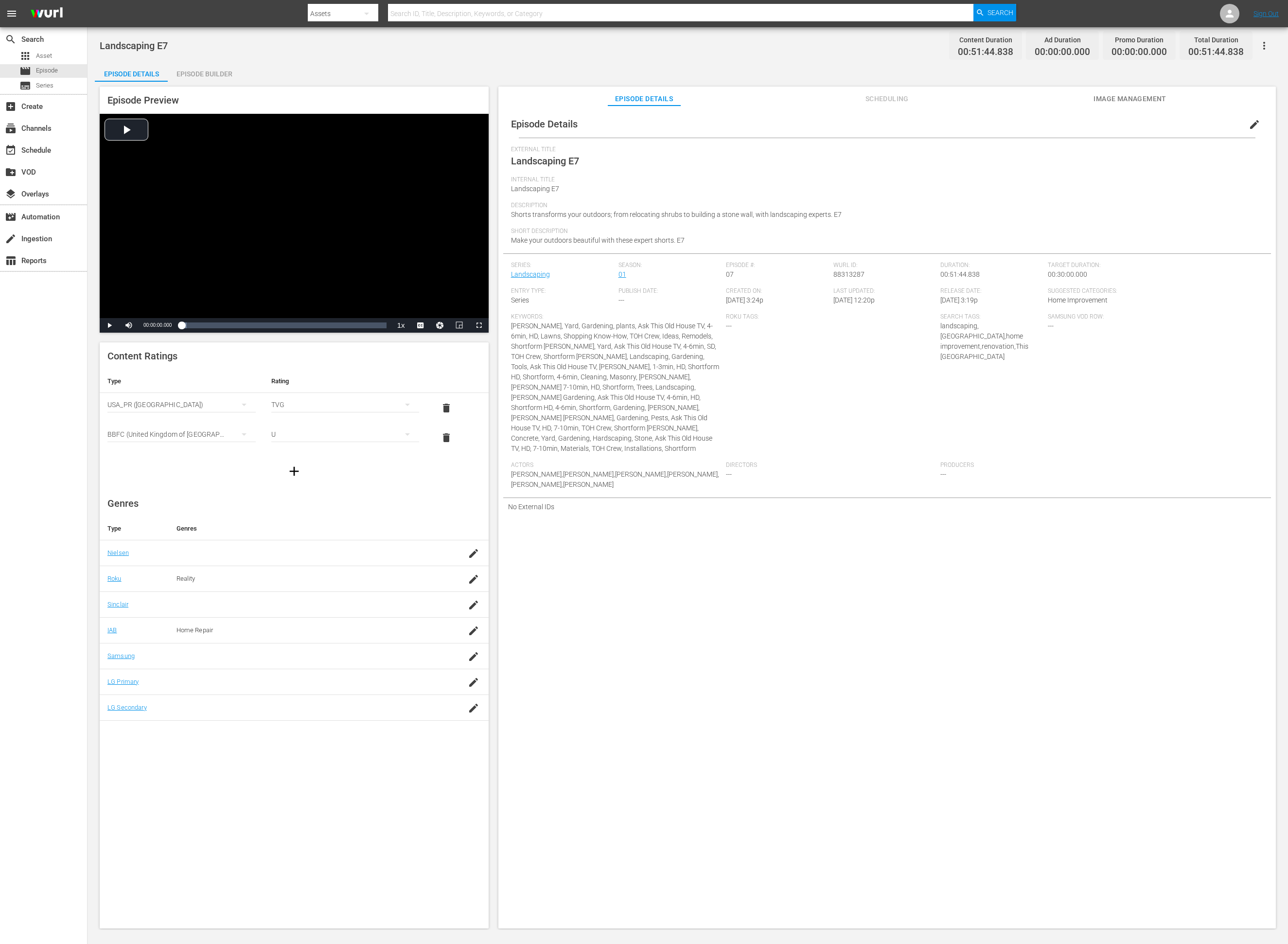
click at [204, 72] on div "Episode Builder" at bounding box center [204, 74] width 73 height 23
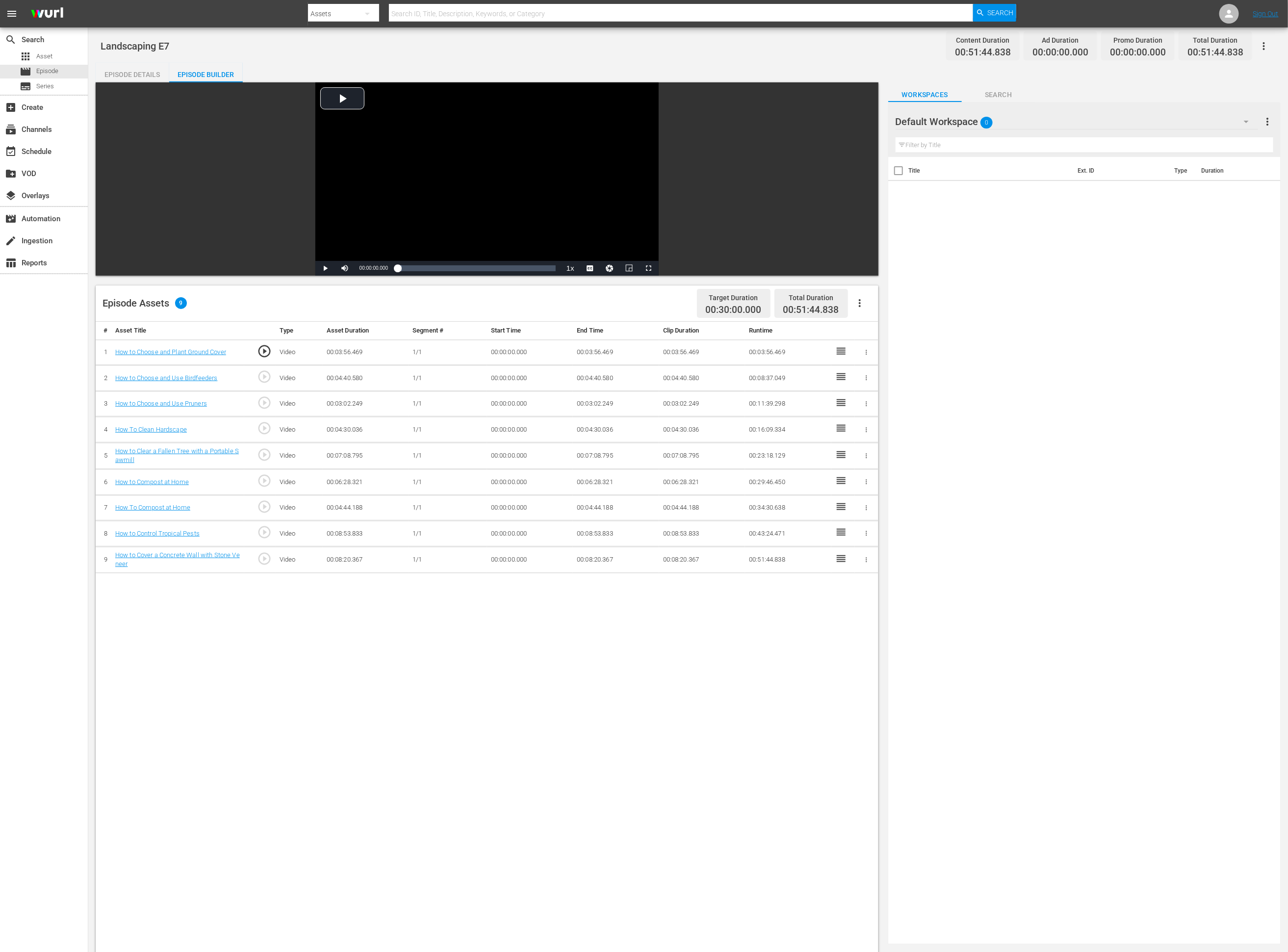
click at [866, 118] on div "Default Workspace 0" at bounding box center [1077, 121] width 362 height 27
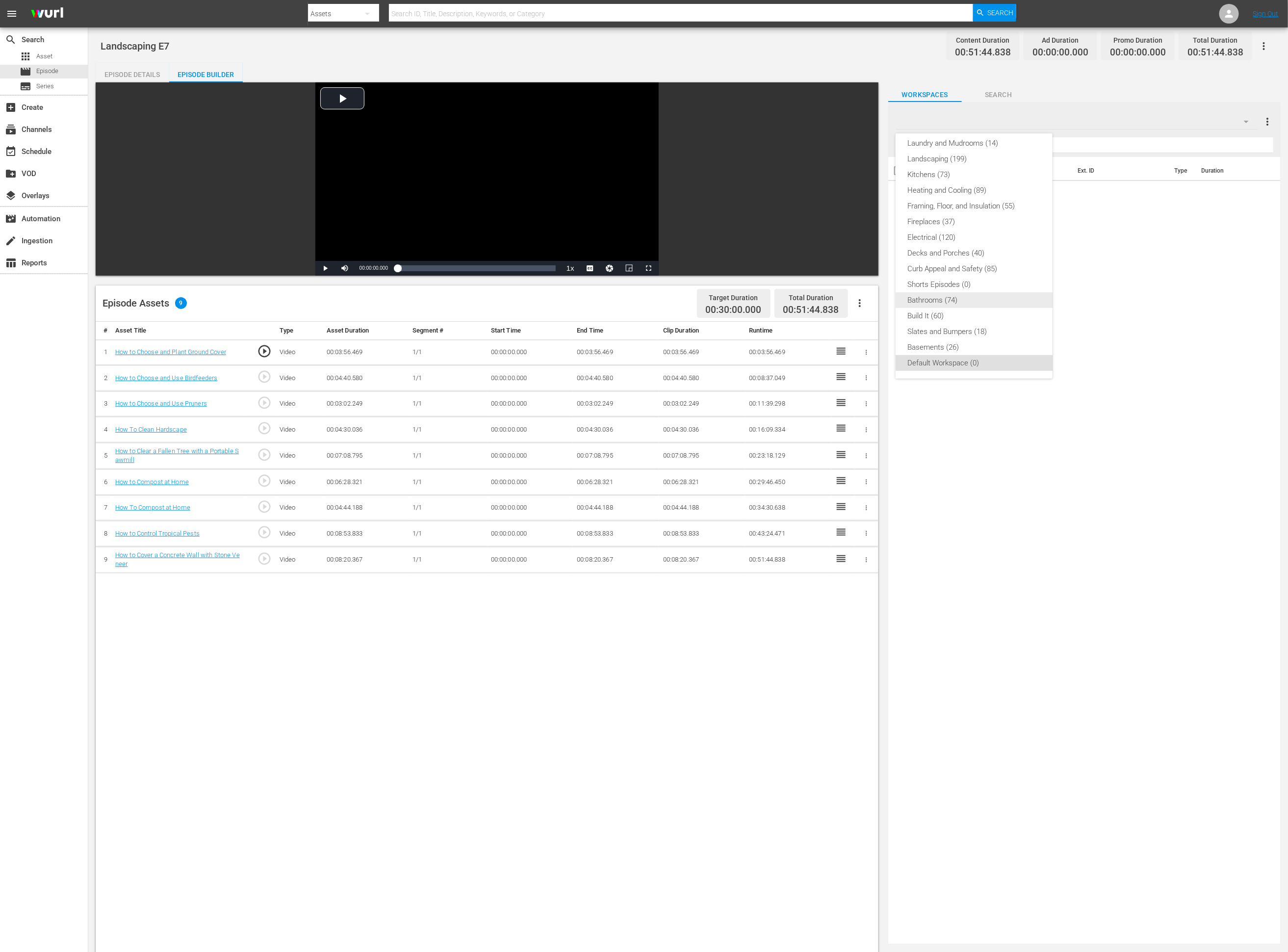
scroll to position [193, 0]
click at [866, 326] on div "Slates and Bumpers (18)" at bounding box center [974, 332] width 133 height 16
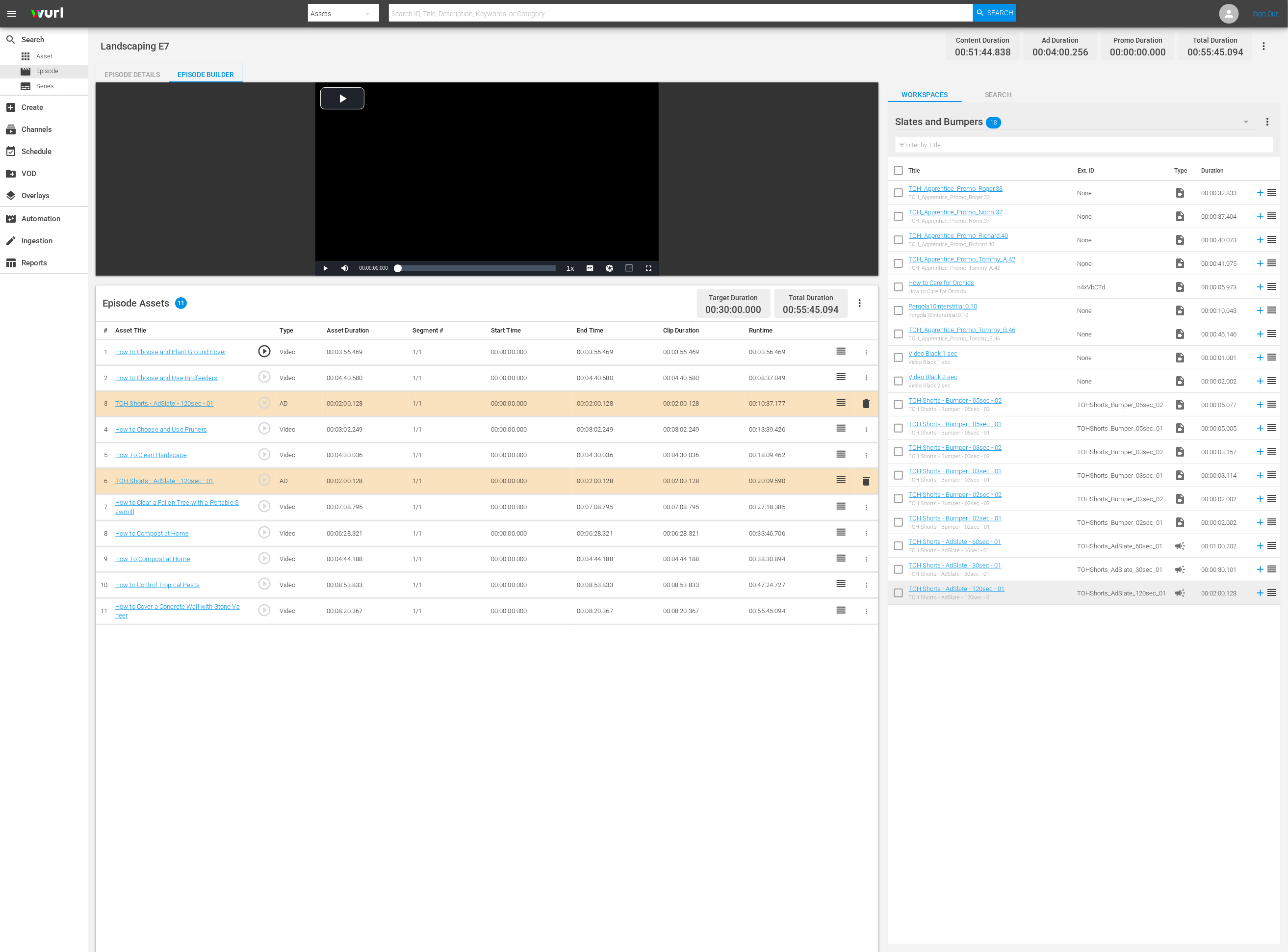
click at [866, 595] on td "TOH Shorts - AdSlate - 120sec - 01 TOH Shorts - AdSlate - 120sec - 01" at bounding box center [991, 593] width 165 height 23
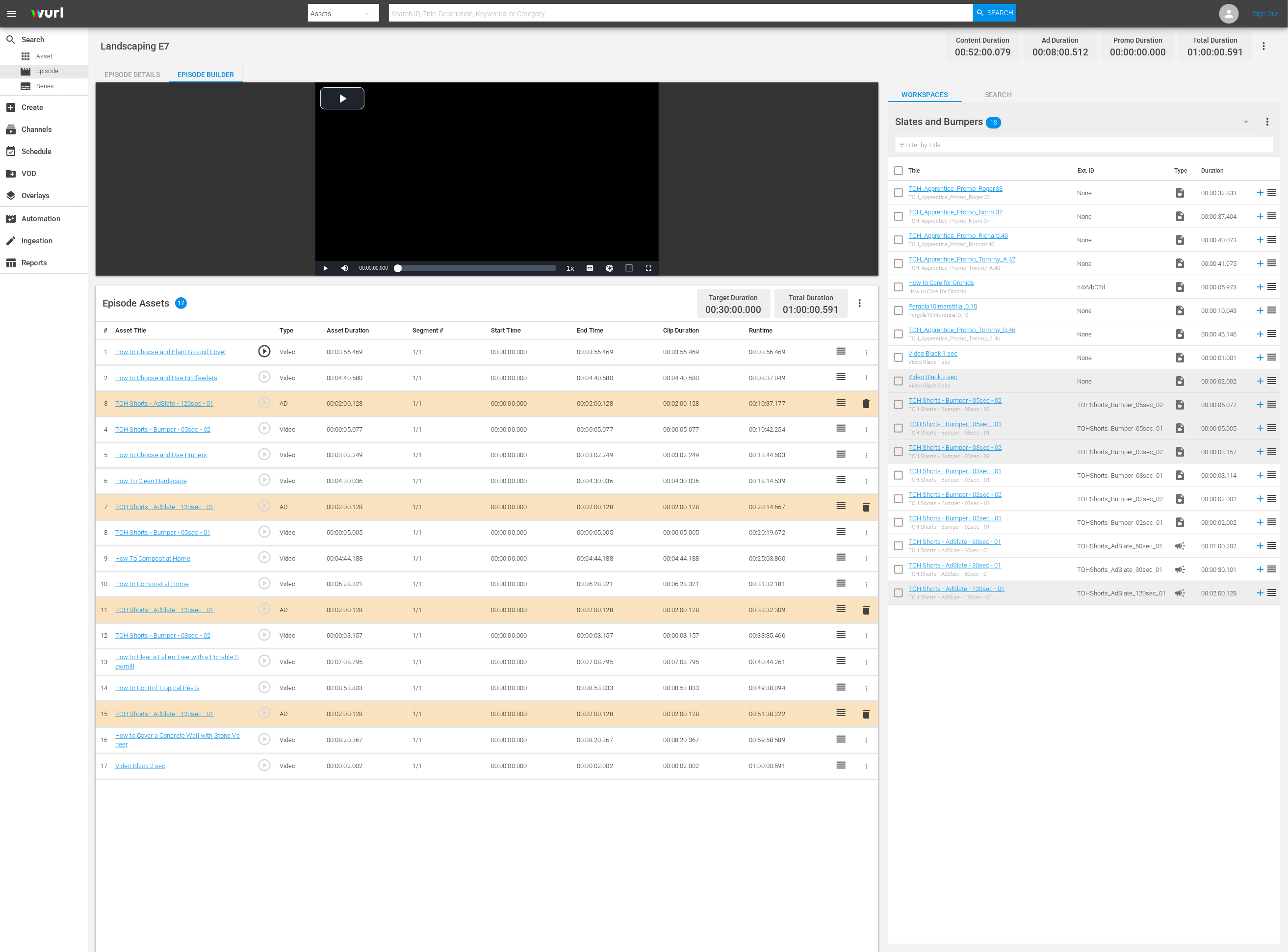
click at [601, 634] on td "00:00:02.002" at bounding box center [616, 766] width 86 height 26
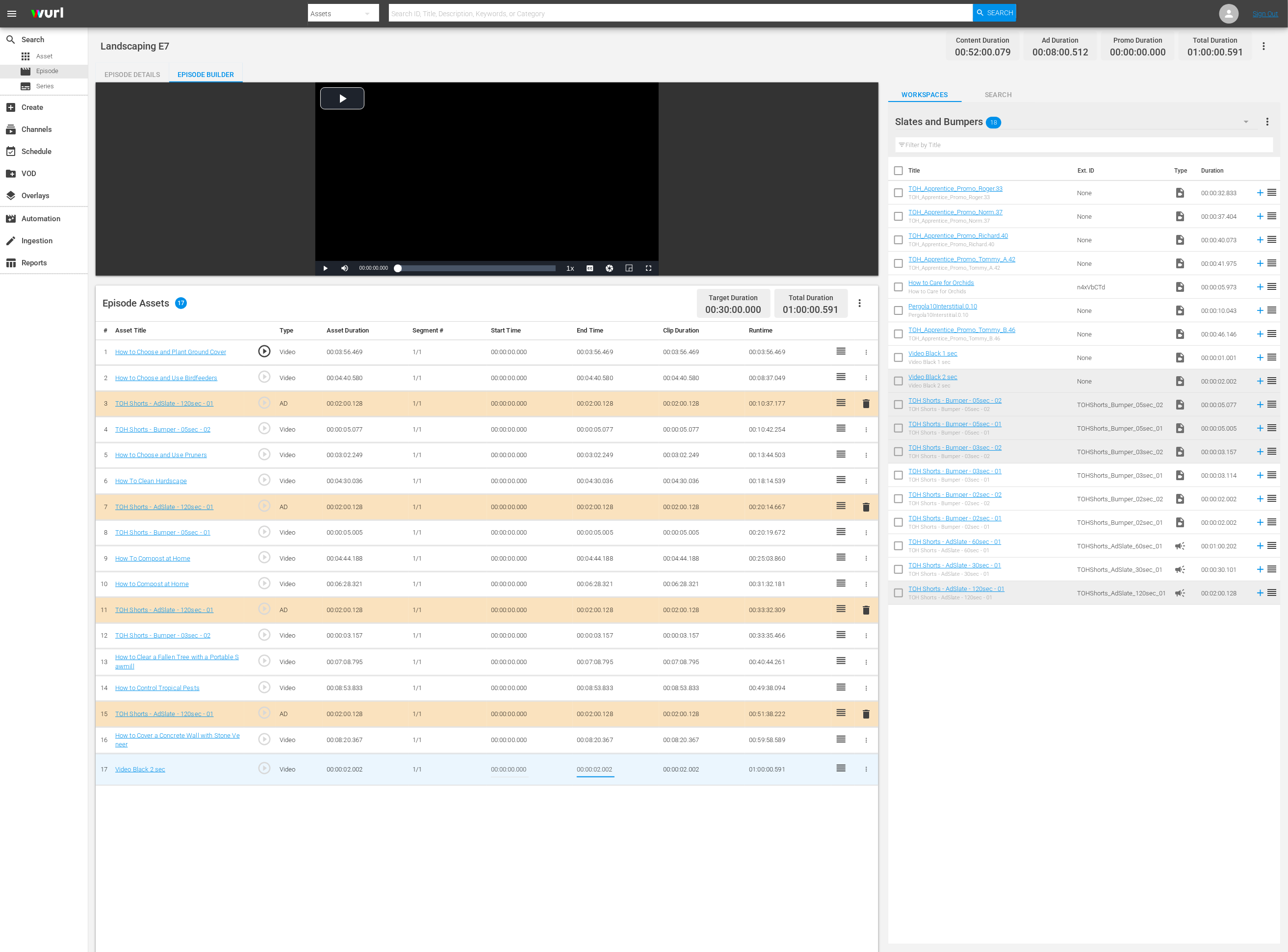
click at [598, 634] on input "00:00:02.002" at bounding box center [595, 769] width 38 height 23
type input "00:00:01.411"
